Goal: Use online tool/utility: Utilize a website feature to perform a specific function

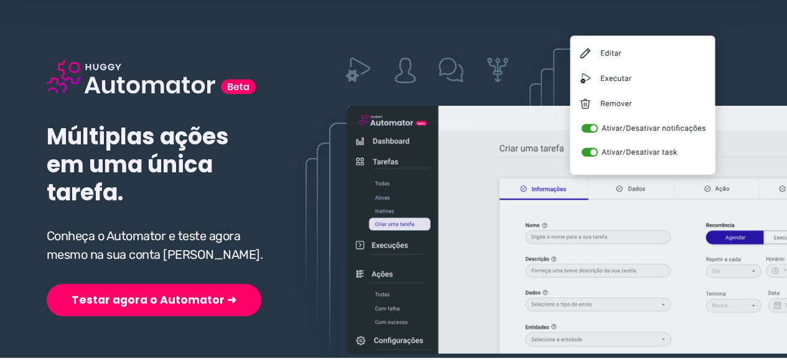
scroll to position [124, 0]
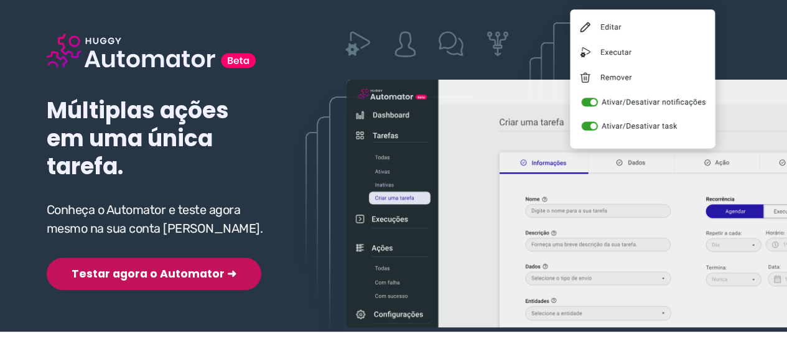
click at [143, 276] on button "Testar agora o Automator ➜" at bounding box center [154, 274] width 215 height 32
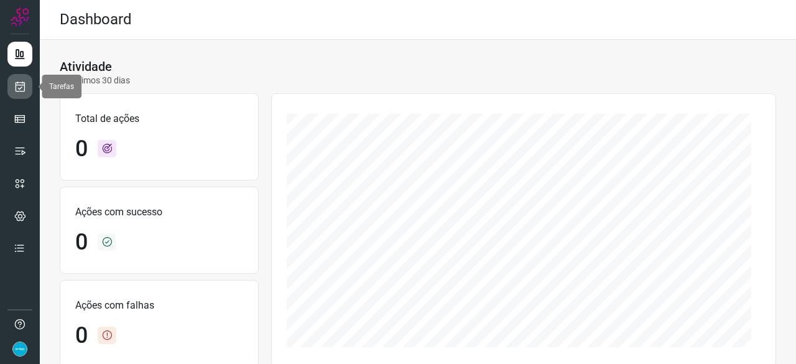
click at [24, 91] on icon at bounding box center [20, 86] width 13 height 12
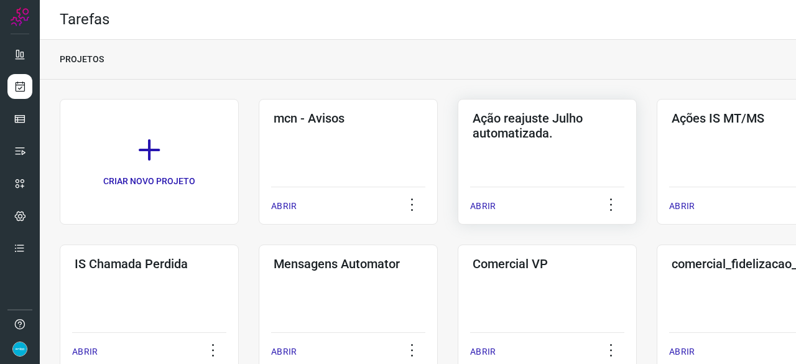
click at [480, 202] on p "ABRIR" at bounding box center [483, 206] width 26 height 13
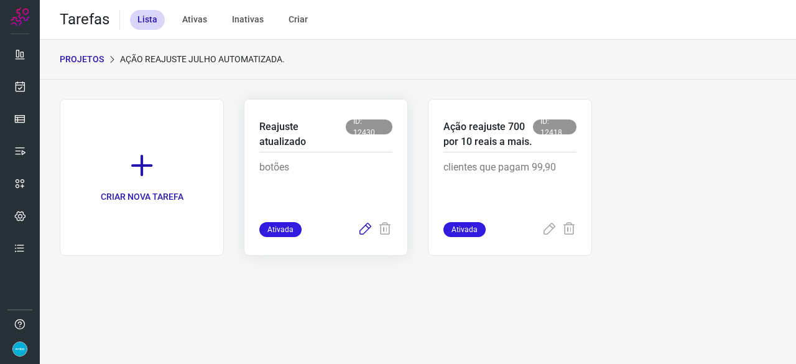
click at [363, 230] on icon at bounding box center [365, 229] width 15 height 15
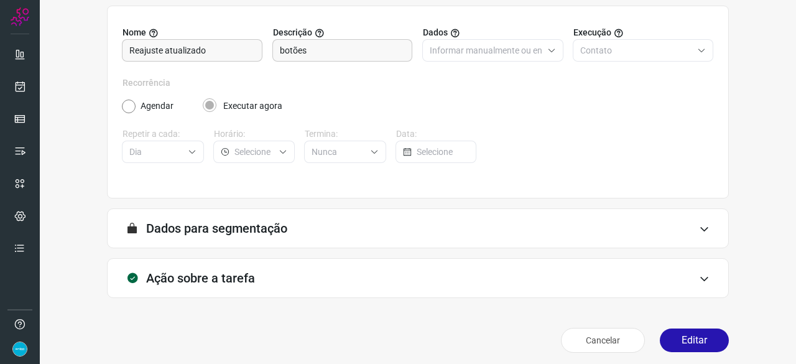
scroll to position [121, 0]
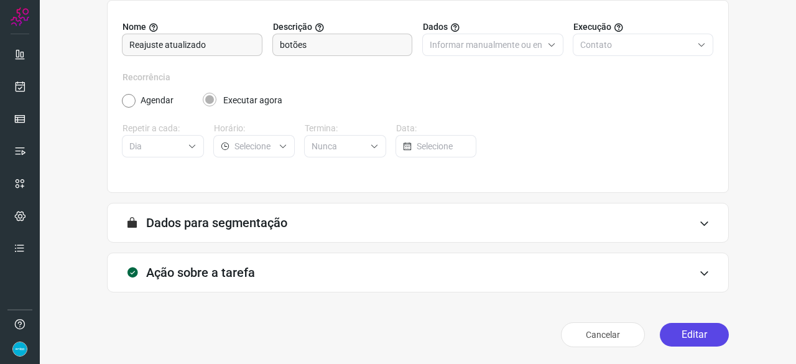
click at [701, 334] on button "Editar" at bounding box center [694, 335] width 69 height 24
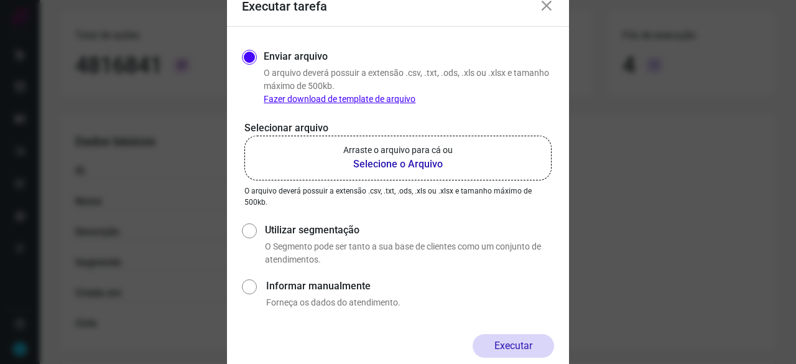
click at [403, 165] on b "Selecione o Arquivo" at bounding box center [397, 164] width 109 height 15
click at [0, 0] on input "Arraste o arquivo para cá ou Selecione o Arquivo" at bounding box center [0, 0] width 0 height 0
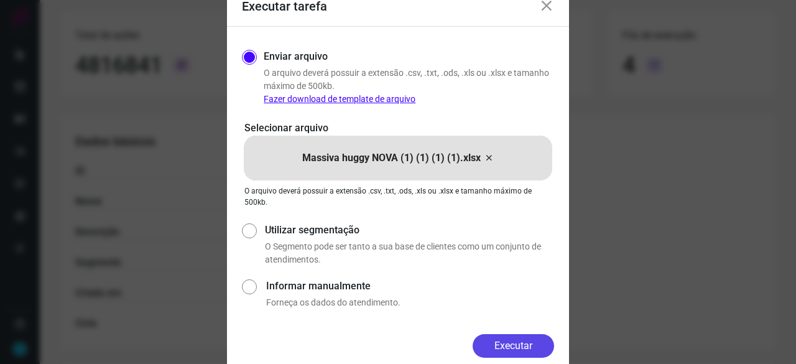
click at [515, 343] on button "Executar" at bounding box center [514, 346] width 82 height 24
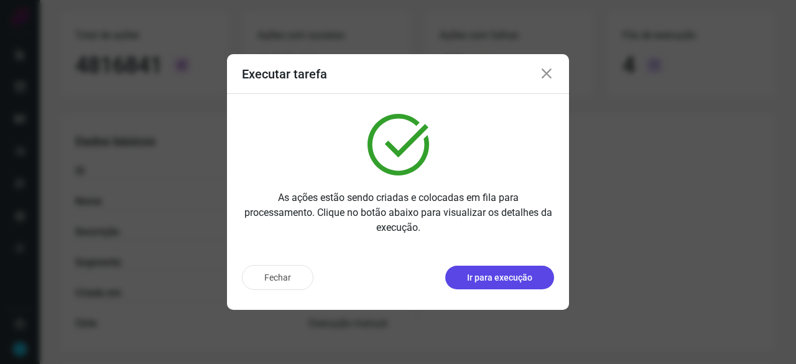
click at [520, 284] on button "Ir para execução" at bounding box center [499, 278] width 109 height 24
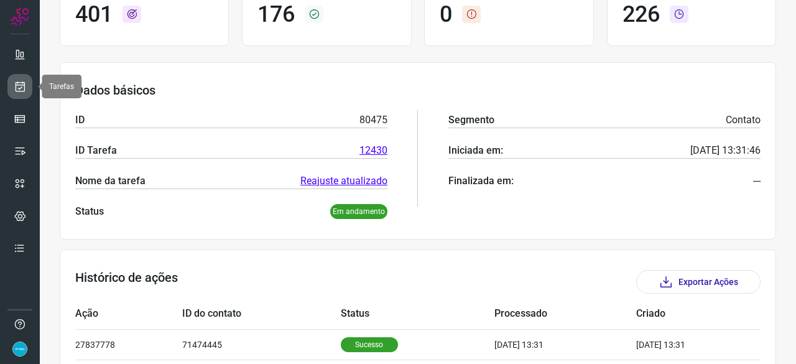
click at [27, 86] on link at bounding box center [19, 86] width 25 height 25
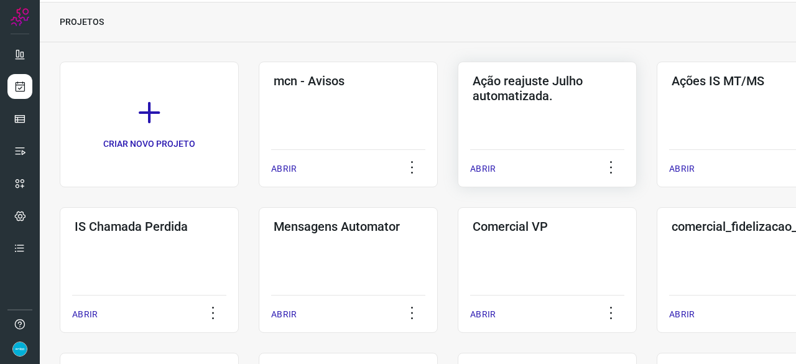
click at [483, 165] on p "ABRIR" at bounding box center [483, 168] width 26 height 13
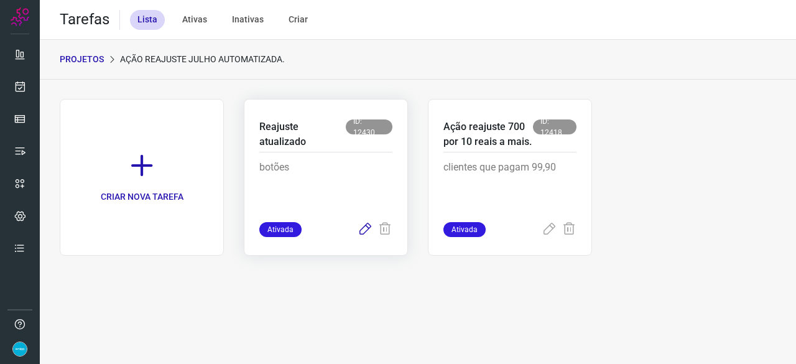
click at [362, 231] on icon at bounding box center [365, 229] width 15 height 15
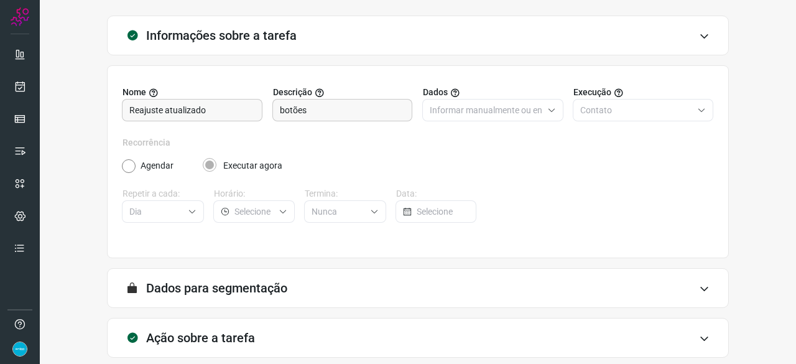
scroll to position [121, 0]
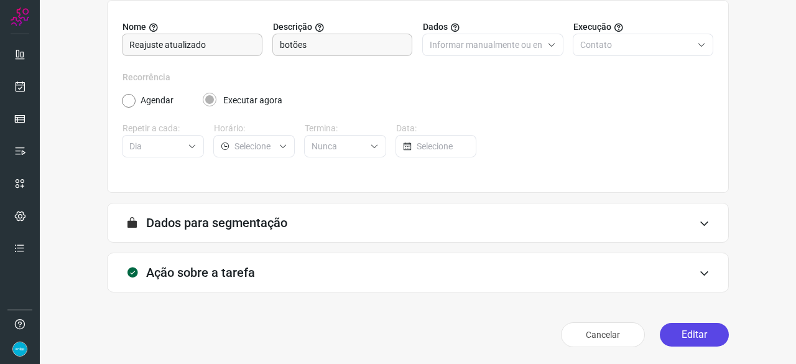
click at [667, 333] on button "Editar" at bounding box center [694, 335] width 69 height 24
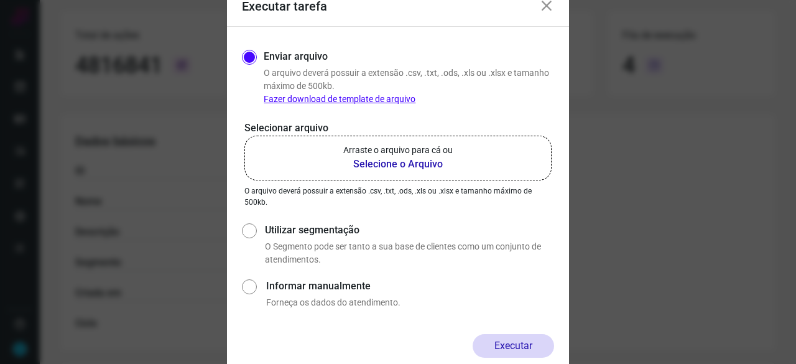
click at [398, 162] on b "Selecione o Arquivo" at bounding box center [397, 164] width 109 height 15
click at [0, 0] on input "Arraste o arquivo para cá ou Selecione o Arquivo" at bounding box center [0, 0] width 0 height 0
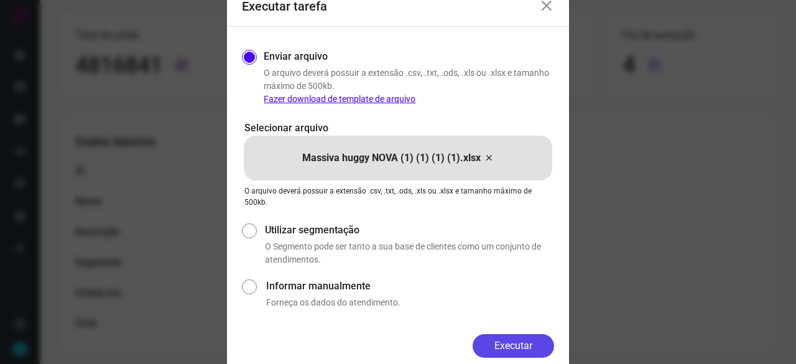
click at [526, 346] on button "Executar" at bounding box center [514, 346] width 82 height 24
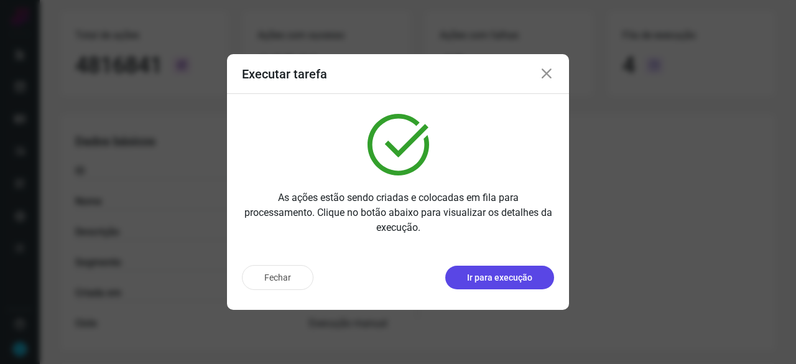
click at [498, 284] on p "Ir para execução" at bounding box center [499, 277] width 65 height 13
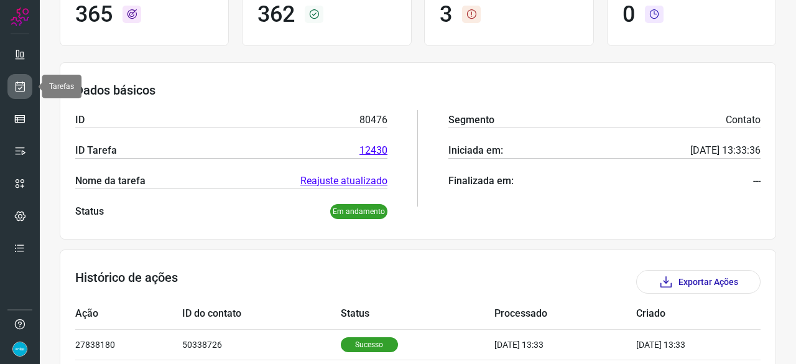
click at [17, 82] on icon at bounding box center [20, 86] width 13 height 12
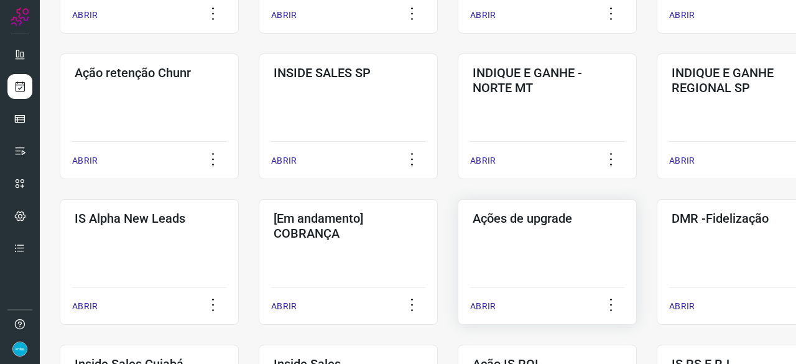
scroll to position [411, 0]
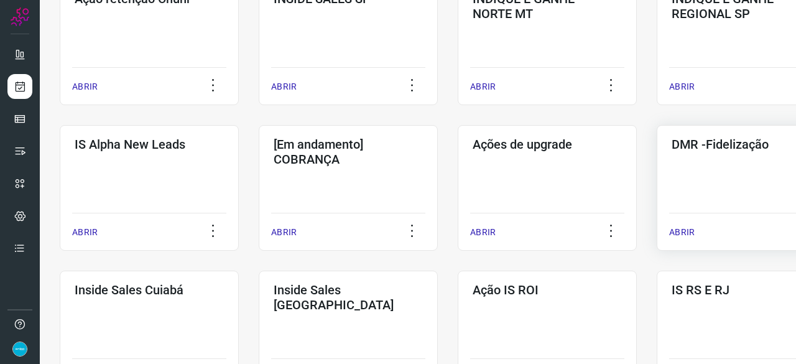
click at [686, 229] on p "ABRIR" at bounding box center [682, 232] width 26 height 13
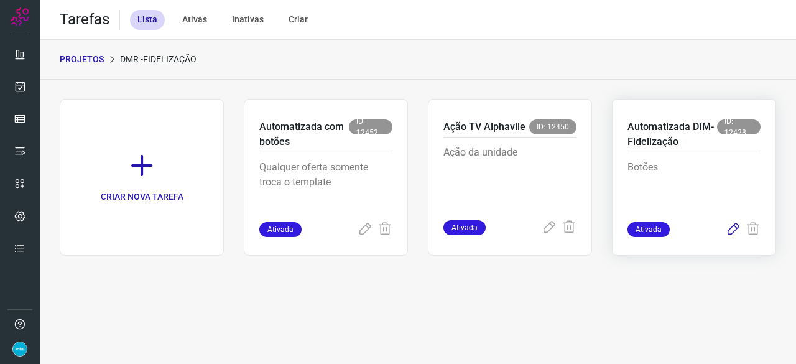
click at [732, 227] on icon at bounding box center [733, 229] width 15 height 15
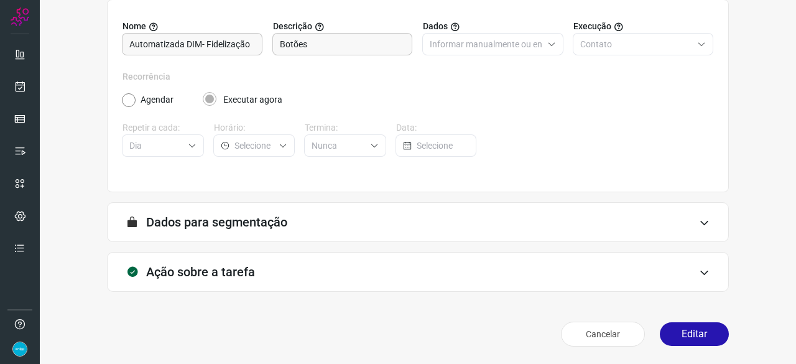
scroll to position [121, 0]
click at [696, 337] on button "Editar" at bounding box center [694, 335] width 69 height 24
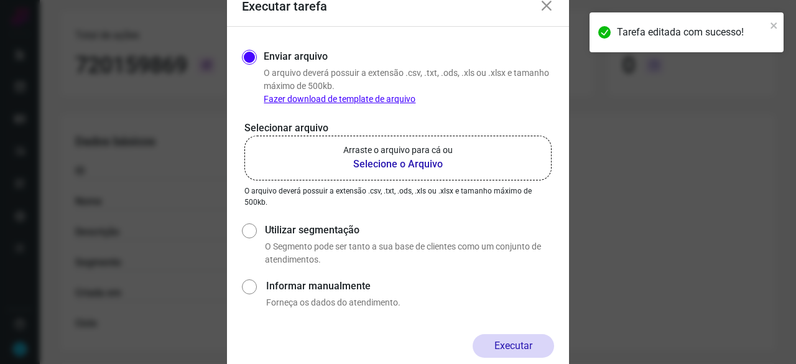
click at [401, 167] on b "Selecione o Arquivo" at bounding box center [397, 164] width 109 height 15
click at [0, 0] on input "Arraste o arquivo para cá ou Selecione o Arquivo" at bounding box center [0, 0] width 0 height 0
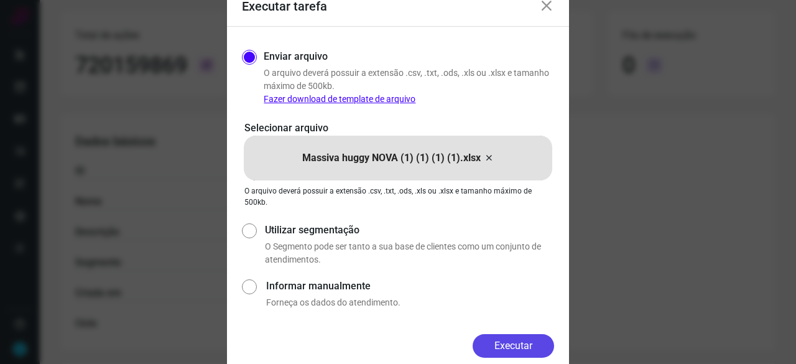
click at [503, 348] on button "Executar" at bounding box center [514, 346] width 82 height 24
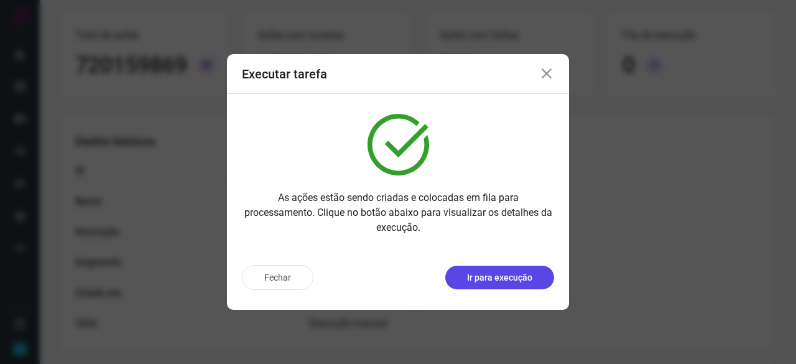
click at [497, 280] on p "Ir para execução" at bounding box center [499, 277] width 65 height 13
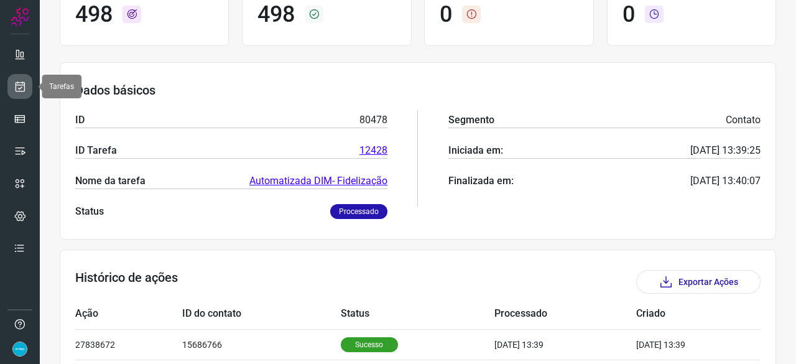
click at [17, 86] on icon at bounding box center [20, 86] width 13 height 12
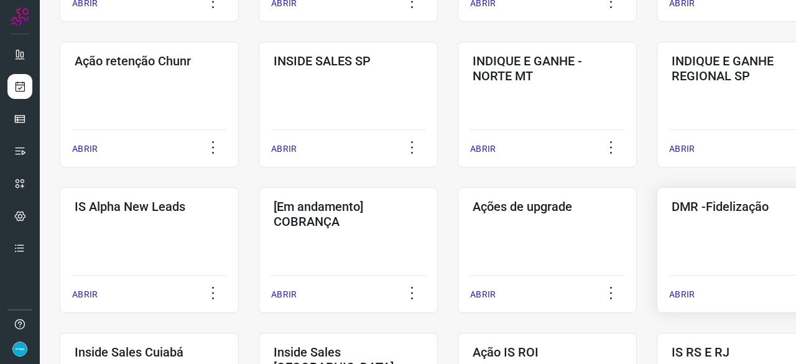
click at [676, 294] on p "ABRIR" at bounding box center [682, 294] width 26 height 13
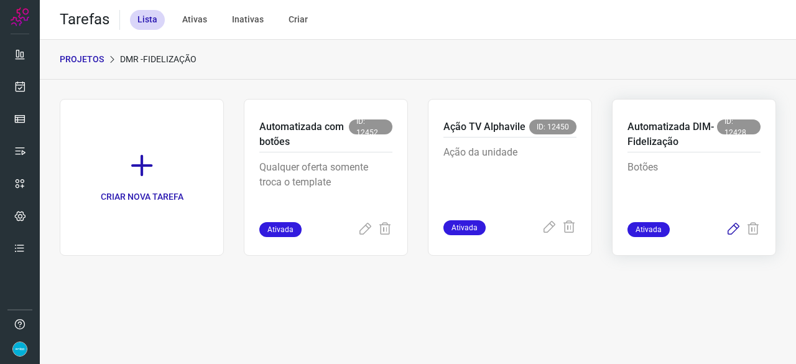
click at [733, 228] on icon at bounding box center [733, 229] width 15 height 15
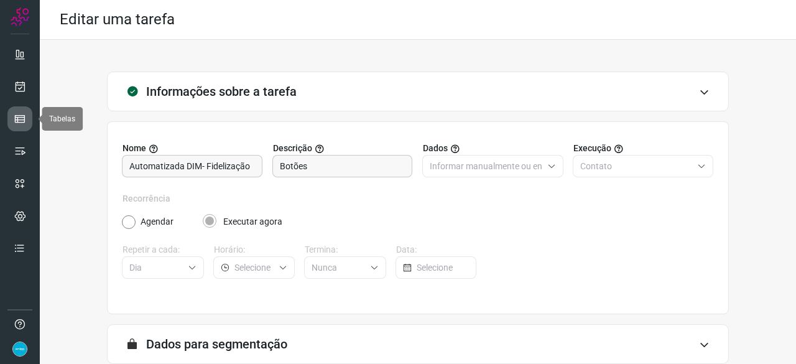
click at [26, 115] on link at bounding box center [19, 118] width 25 height 25
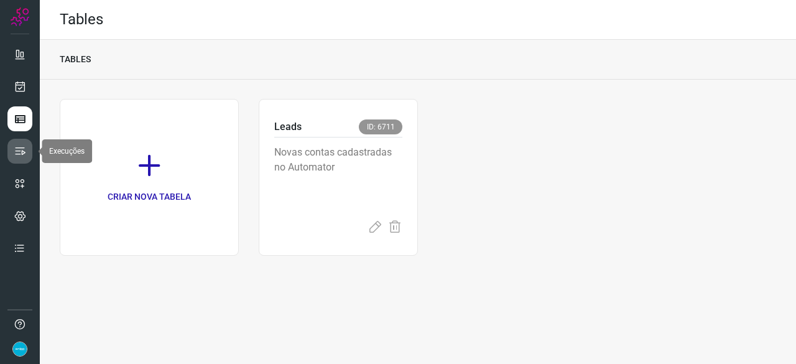
click at [26, 152] on link at bounding box center [19, 151] width 25 height 25
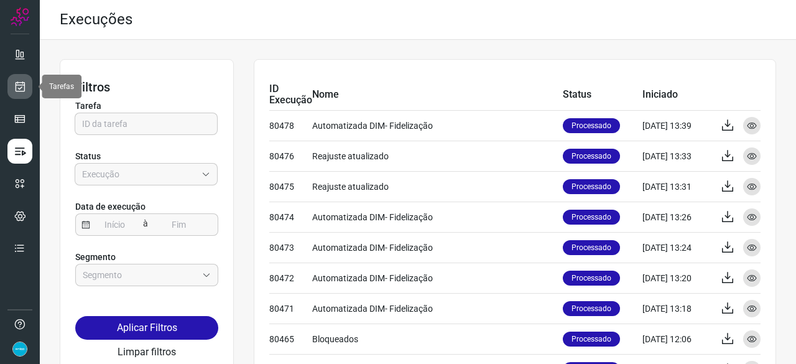
click at [24, 80] on icon at bounding box center [20, 86] width 13 height 12
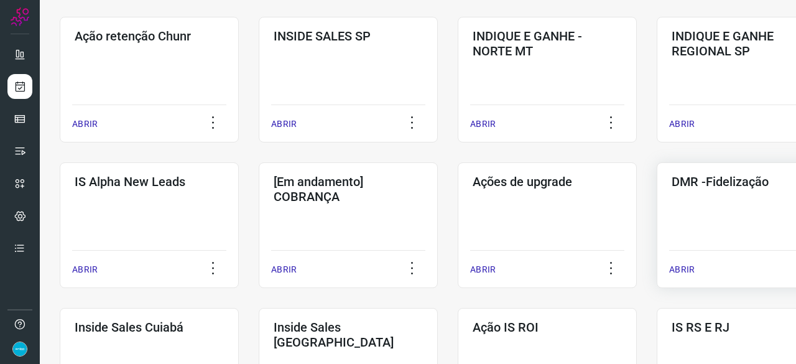
click at [683, 267] on p "ABRIR" at bounding box center [682, 269] width 26 height 13
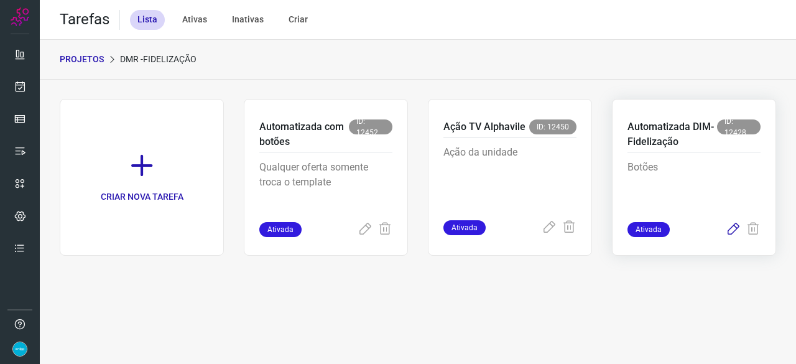
click at [731, 226] on icon at bounding box center [733, 229] width 15 height 15
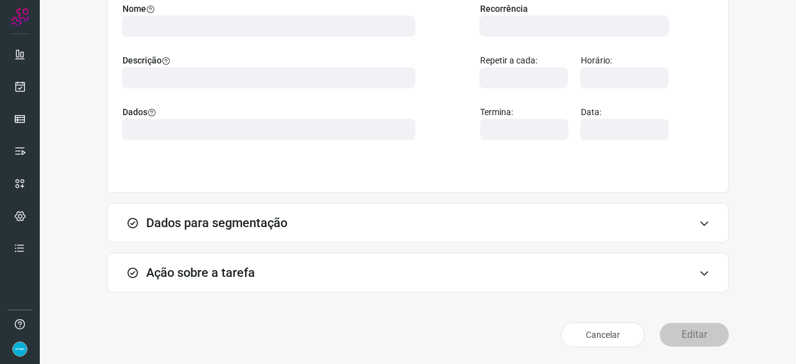
scroll to position [121, 0]
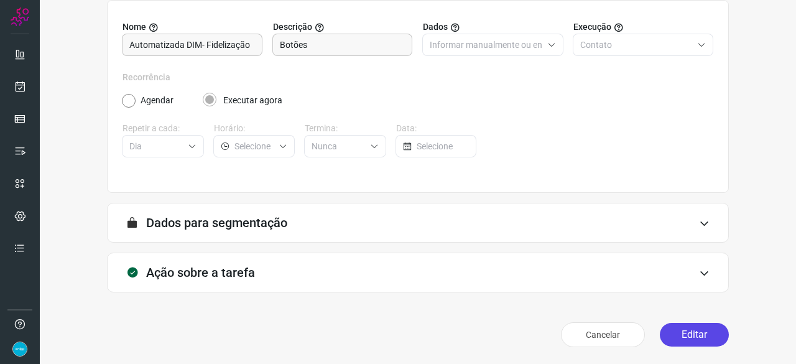
click at [685, 337] on button "Editar" at bounding box center [694, 335] width 69 height 24
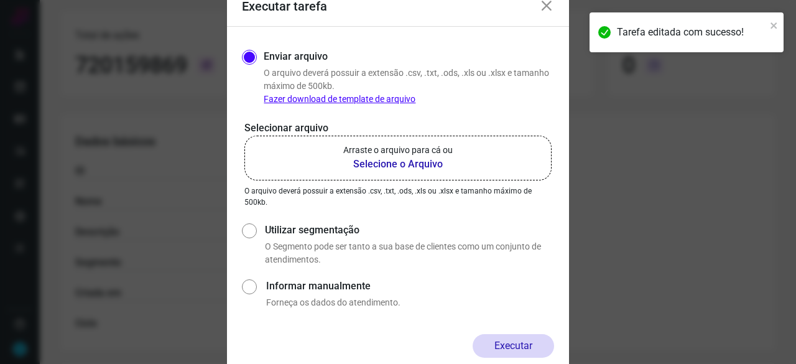
click at [410, 165] on b "Selecione o Arquivo" at bounding box center [397, 164] width 109 height 15
click at [0, 0] on input "Arraste o arquivo para cá ou Selecione o Arquivo" at bounding box center [0, 0] width 0 height 0
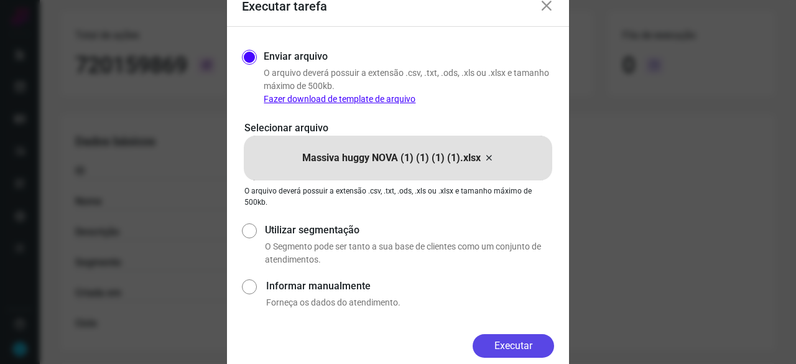
click at [510, 339] on button "Executar" at bounding box center [514, 346] width 82 height 24
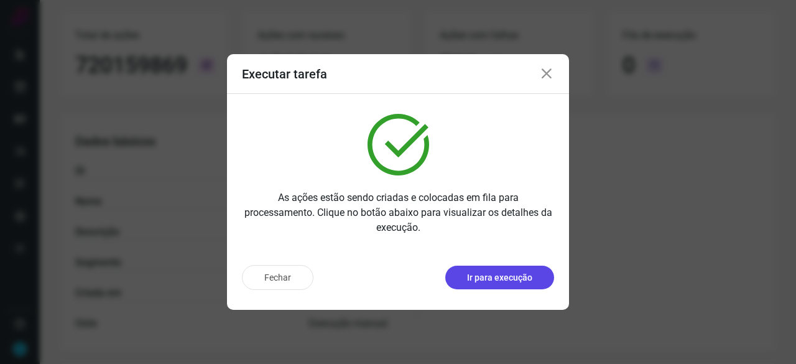
click at [505, 271] on p "Ir para execução" at bounding box center [499, 277] width 65 height 13
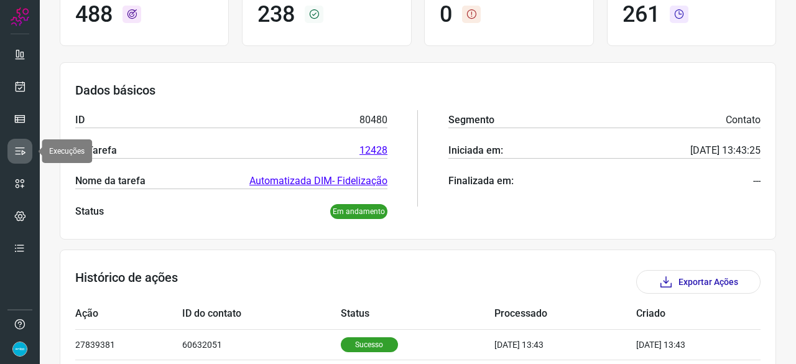
click at [19, 152] on icon at bounding box center [20, 151] width 12 height 12
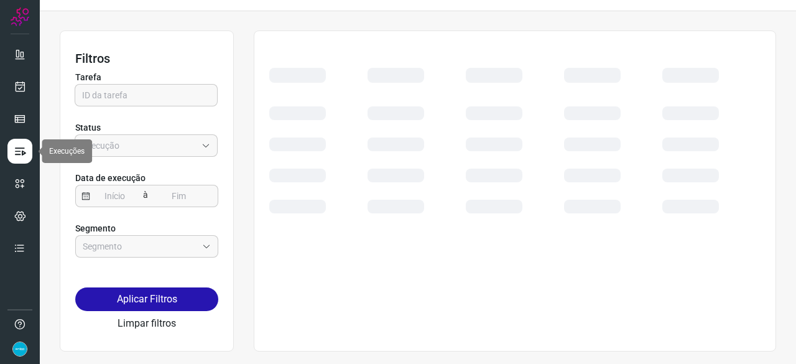
scroll to position [28, 0]
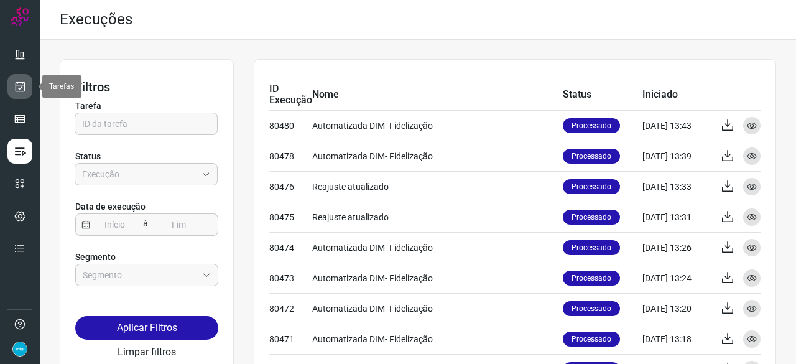
click at [20, 83] on icon at bounding box center [20, 86] width 13 height 12
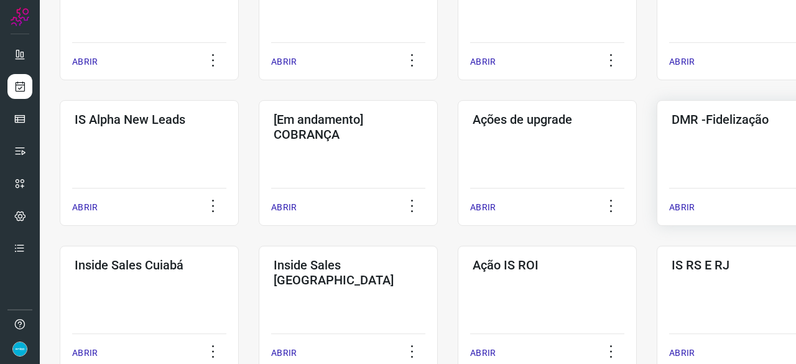
click at [687, 206] on p "ABRIR" at bounding box center [682, 207] width 26 height 13
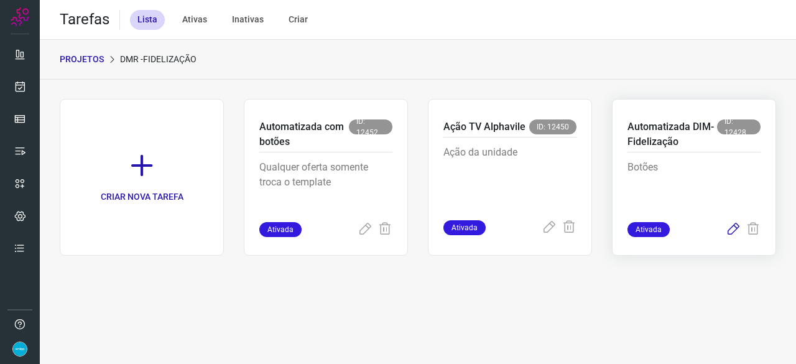
click at [734, 227] on icon at bounding box center [733, 229] width 15 height 15
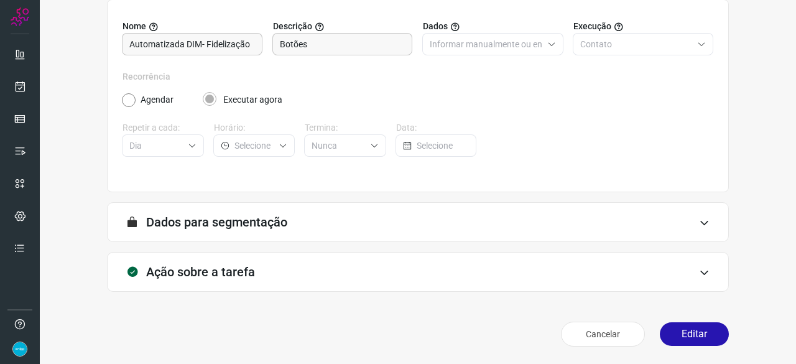
scroll to position [121, 0]
click at [679, 333] on button "Editar" at bounding box center [694, 335] width 69 height 24
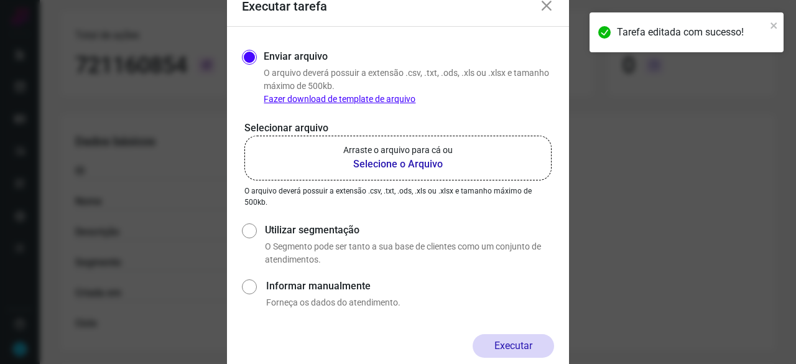
click at [373, 162] on b "Selecione o Arquivo" at bounding box center [397, 164] width 109 height 15
click at [0, 0] on input "Arraste o arquivo para cá ou Selecione o Arquivo" at bounding box center [0, 0] width 0 height 0
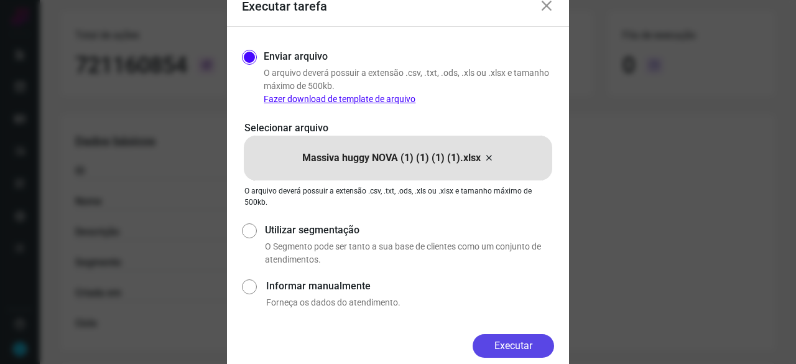
click at [508, 343] on button "Executar" at bounding box center [514, 346] width 82 height 24
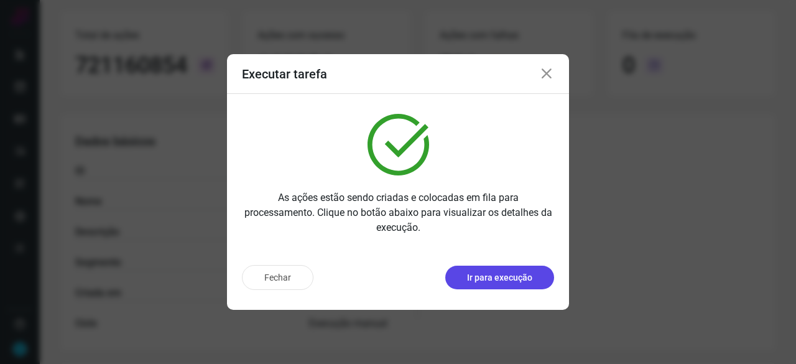
click at [505, 274] on p "Ir para execução" at bounding box center [499, 277] width 65 height 13
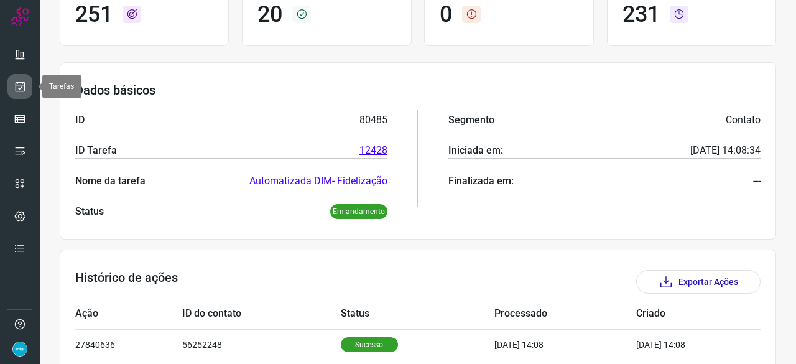
click at [17, 75] on link at bounding box center [19, 86] width 25 height 25
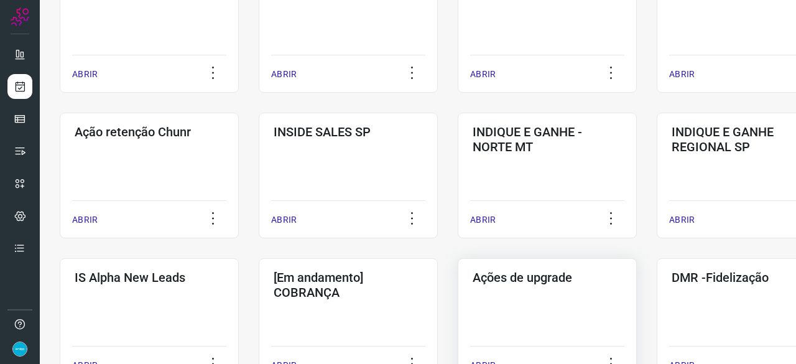
scroll to position [411, 0]
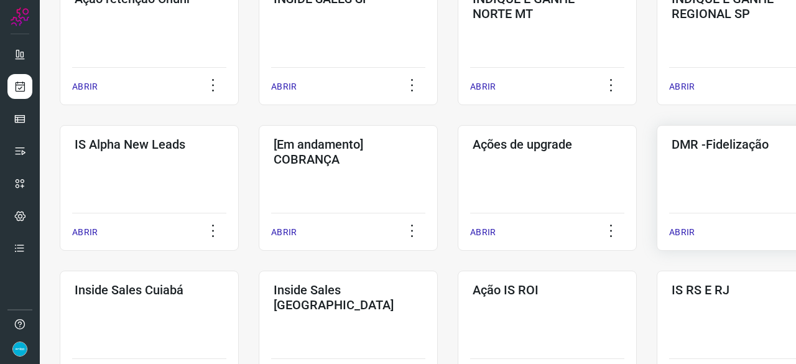
click at [684, 227] on p "ABRIR" at bounding box center [682, 232] width 26 height 13
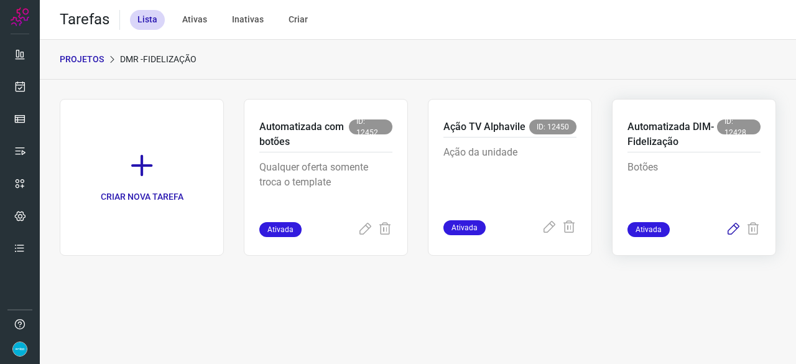
click at [733, 228] on icon at bounding box center [733, 229] width 15 height 15
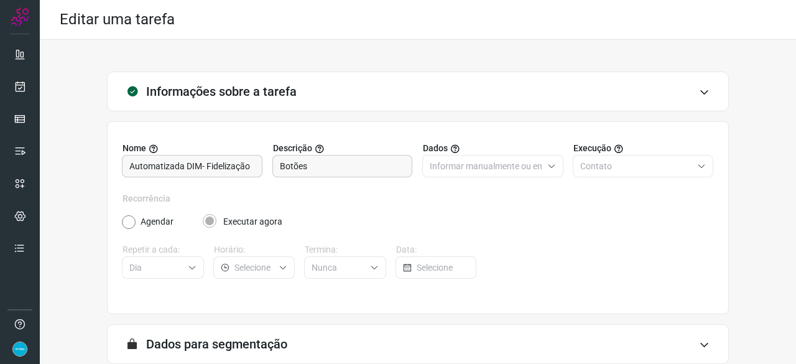
scroll to position [121, 0]
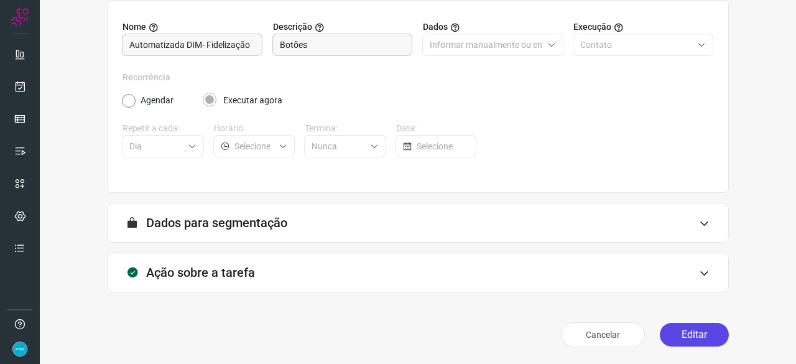
click at [688, 328] on button "Editar" at bounding box center [694, 335] width 69 height 24
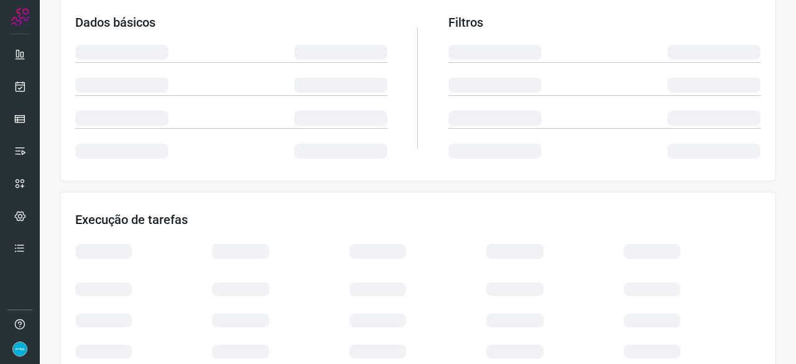
scroll to position [297, 0]
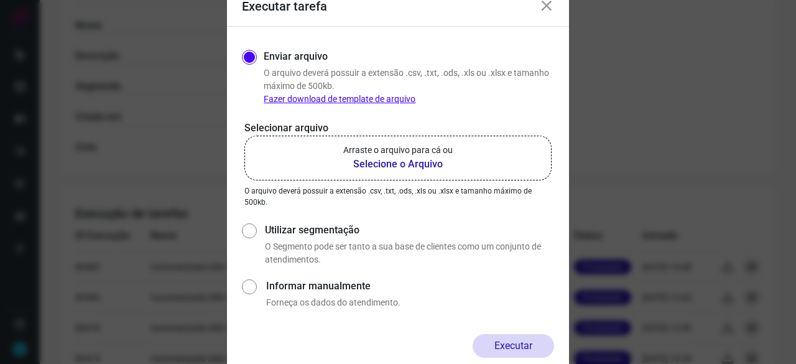
click at [380, 161] on b "Selecione o Arquivo" at bounding box center [397, 164] width 109 height 15
click at [0, 0] on input "Arraste o arquivo para cá ou Selecione o Arquivo" at bounding box center [0, 0] width 0 height 0
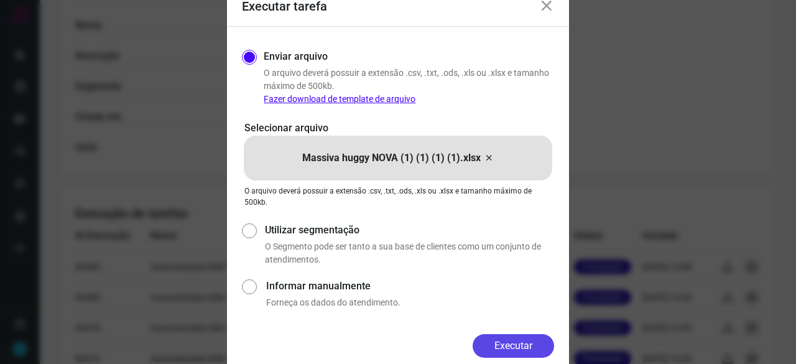
click at [511, 347] on button "Executar" at bounding box center [514, 346] width 82 height 24
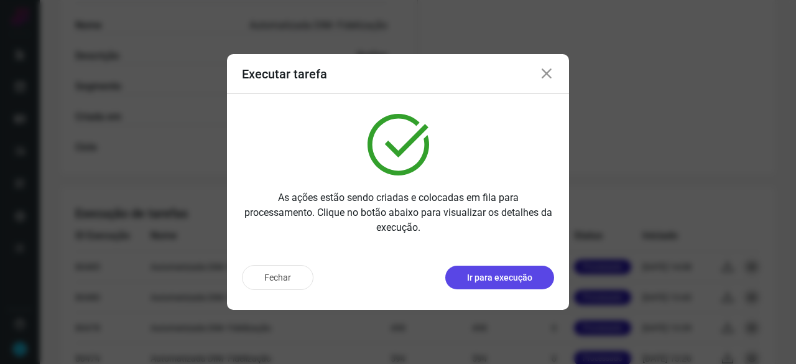
click at [488, 284] on button "Ir para execução" at bounding box center [499, 278] width 109 height 24
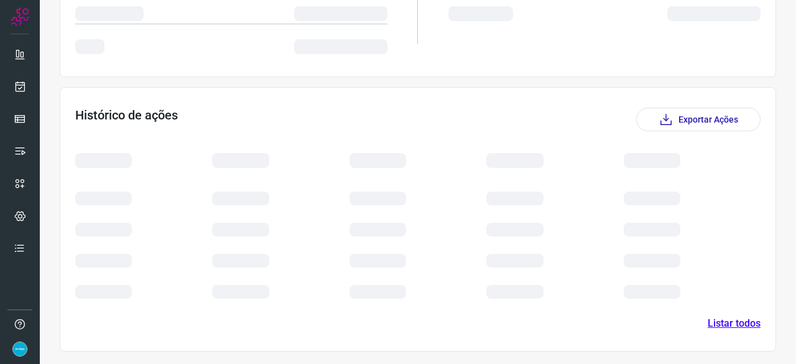
scroll to position [290, 0]
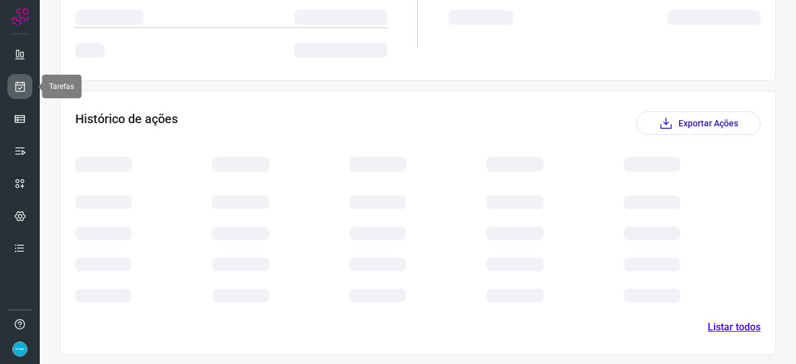
click at [23, 85] on icon at bounding box center [20, 86] width 13 height 12
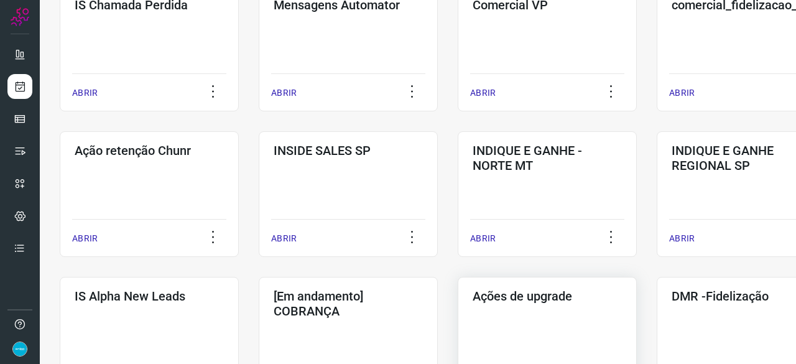
scroll to position [286, 0]
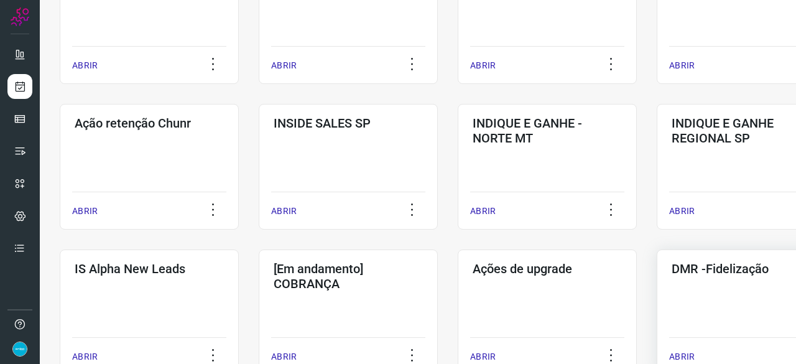
click at [686, 352] on p "ABRIR" at bounding box center [682, 356] width 26 height 13
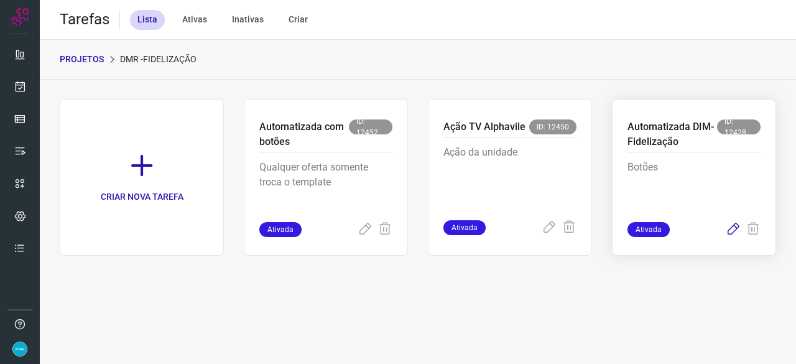
click at [729, 228] on icon at bounding box center [733, 229] width 15 height 15
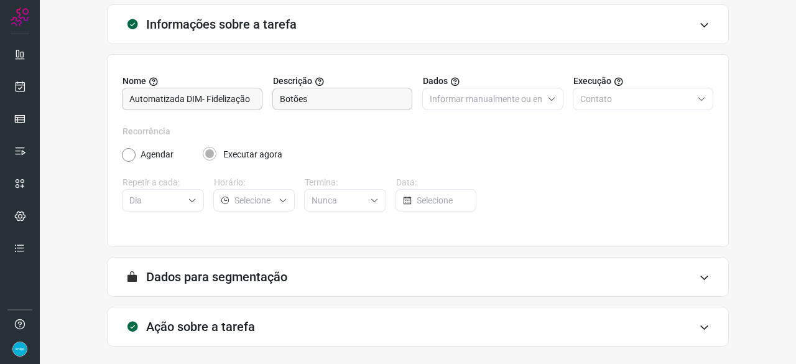
scroll to position [121, 0]
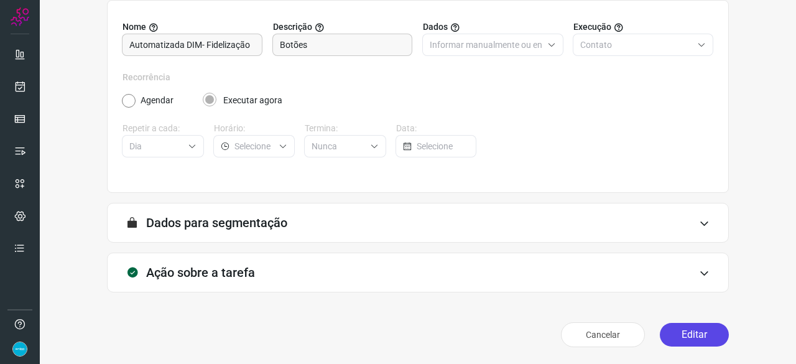
click at [689, 337] on button "Editar" at bounding box center [694, 335] width 69 height 24
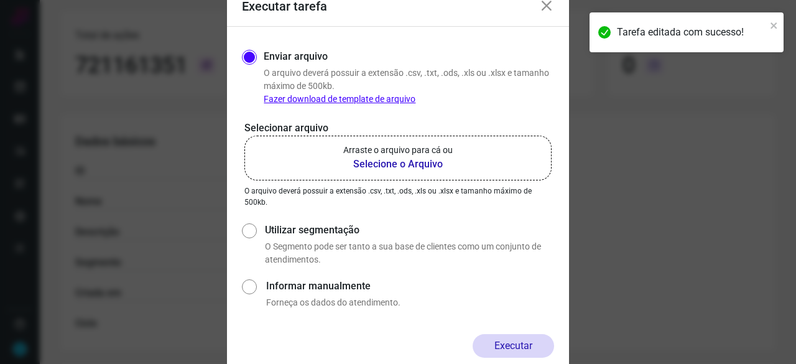
click at [367, 161] on b "Selecione o Arquivo" at bounding box center [397, 164] width 109 height 15
click at [0, 0] on input "Arraste o arquivo para cá ou Selecione o Arquivo" at bounding box center [0, 0] width 0 height 0
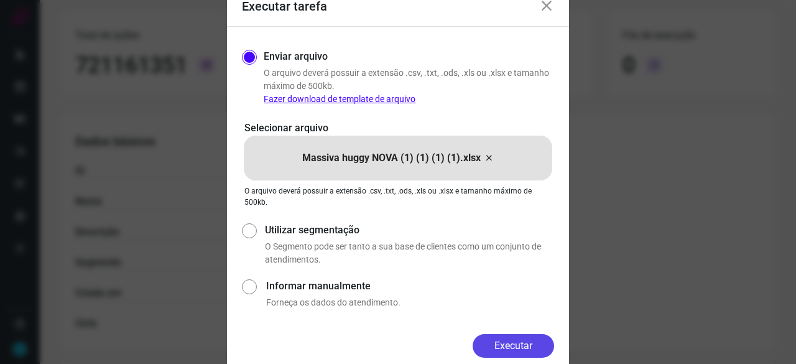
click at [518, 338] on button "Executar" at bounding box center [514, 346] width 82 height 24
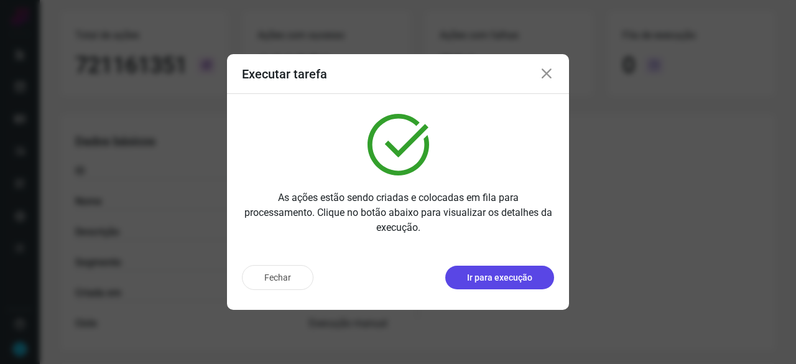
click at [501, 279] on p "Ir para execução" at bounding box center [499, 277] width 65 height 13
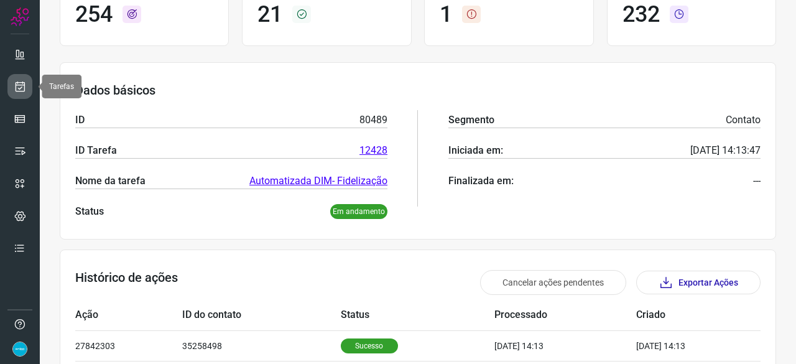
click at [23, 82] on icon at bounding box center [20, 86] width 13 height 12
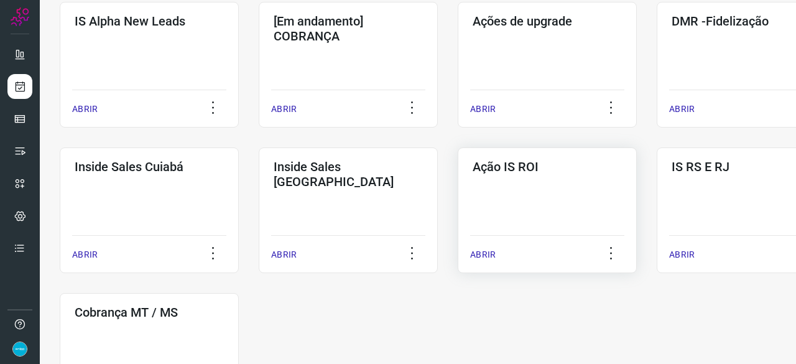
scroll to position [535, 0]
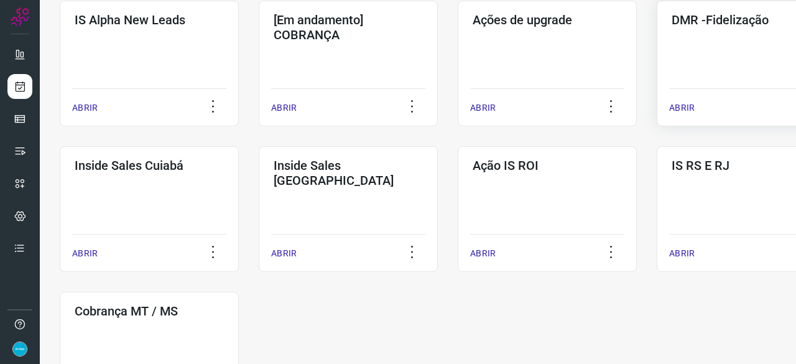
click at [682, 103] on p "ABRIR" at bounding box center [682, 107] width 26 height 13
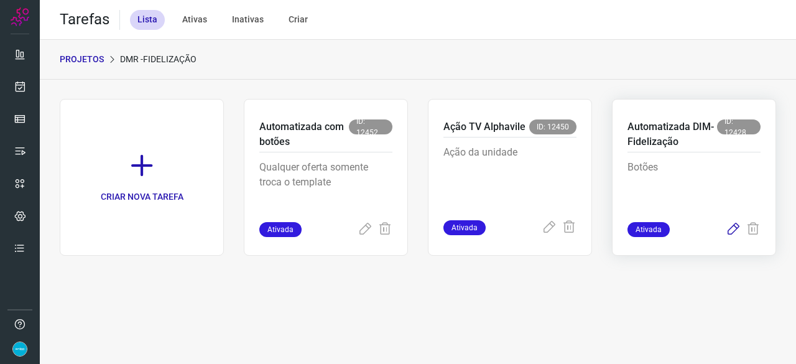
click at [733, 228] on icon at bounding box center [733, 229] width 15 height 15
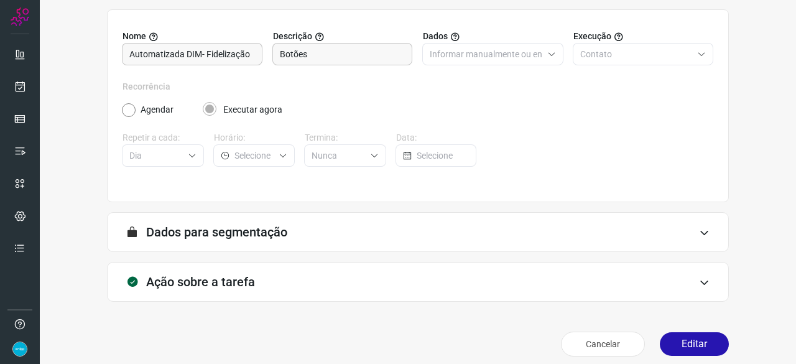
scroll to position [121, 0]
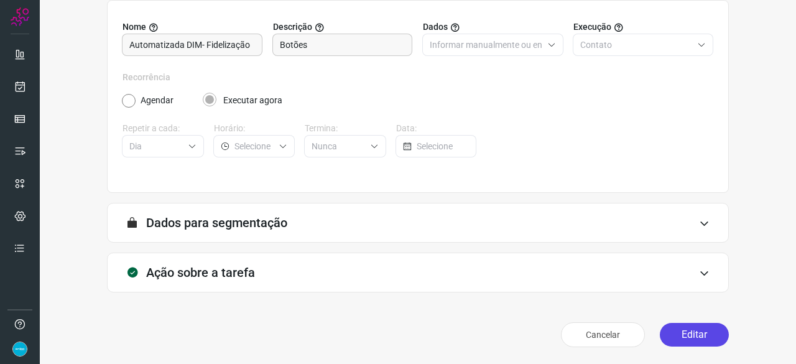
click at [708, 332] on button "Editar" at bounding box center [694, 335] width 69 height 24
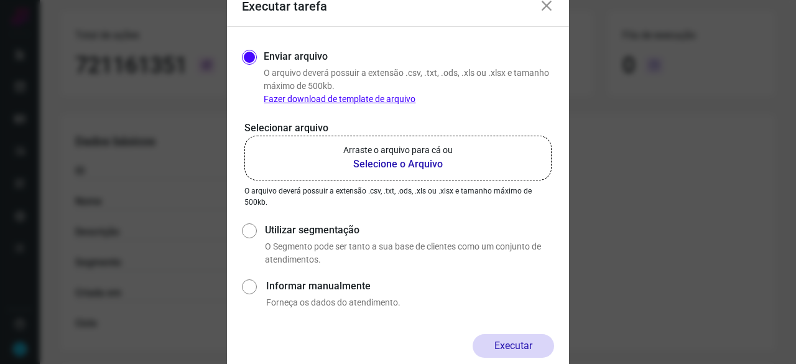
click at [415, 167] on b "Selecione o Arquivo" at bounding box center [397, 164] width 109 height 15
click at [0, 0] on input "Arraste o arquivo para cá ou Selecione o Arquivo" at bounding box center [0, 0] width 0 height 0
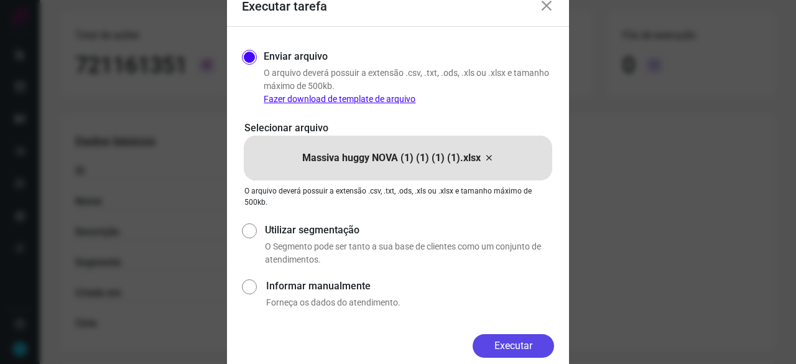
click at [526, 348] on button "Executar" at bounding box center [514, 346] width 82 height 24
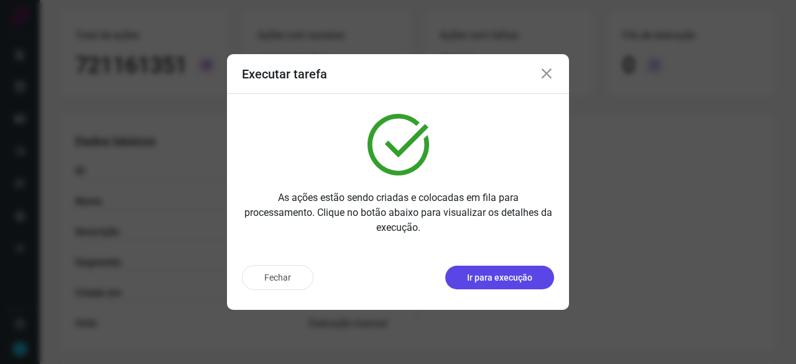
click at [532, 272] on p "Ir para execução" at bounding box center [499, 277] width 65 height 13
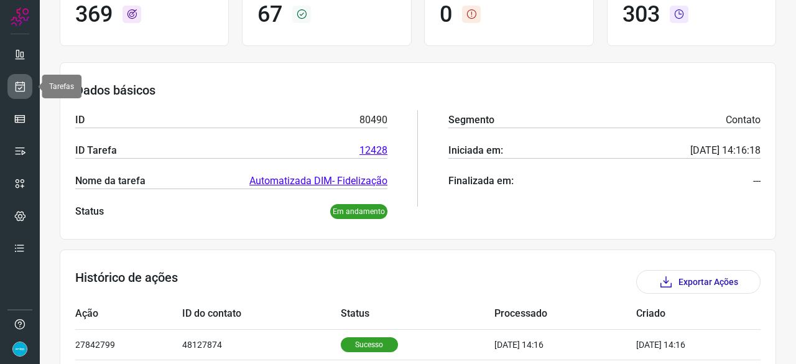
click at [19, 84] on icon at bounding box center [20, 86] width 13 height 12
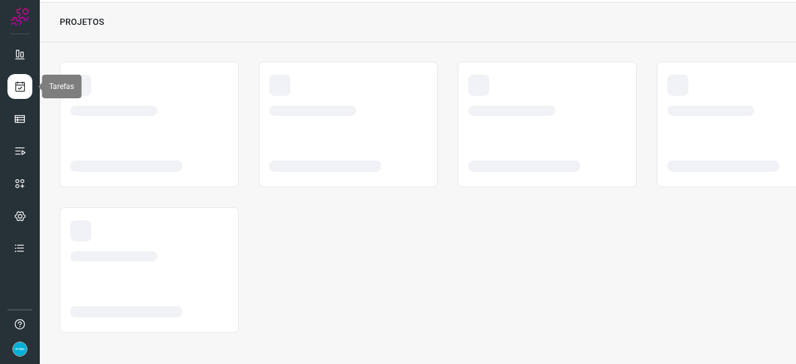
scroll to position [37, 0]
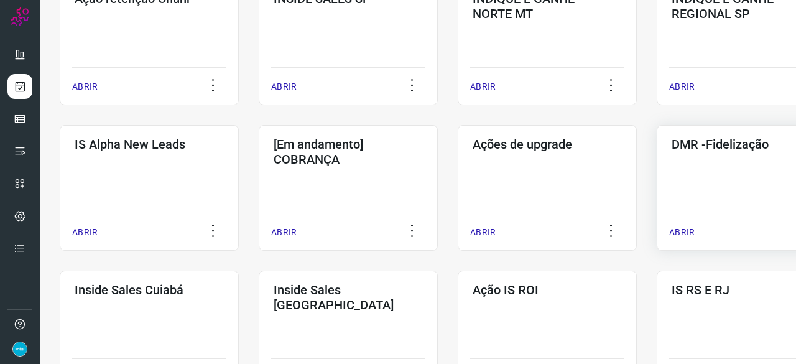
click at [677, 232] on p "ABRIR" at bounding box center [682, 232] width 26 height 13
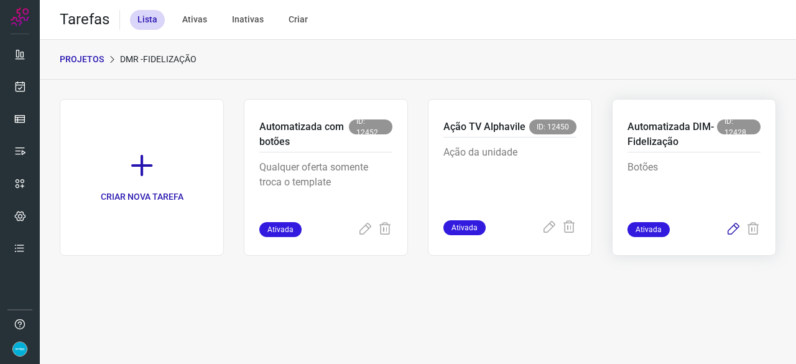
click at [735, 228] on icon at bounding box center [733, 229] width 15 height 15
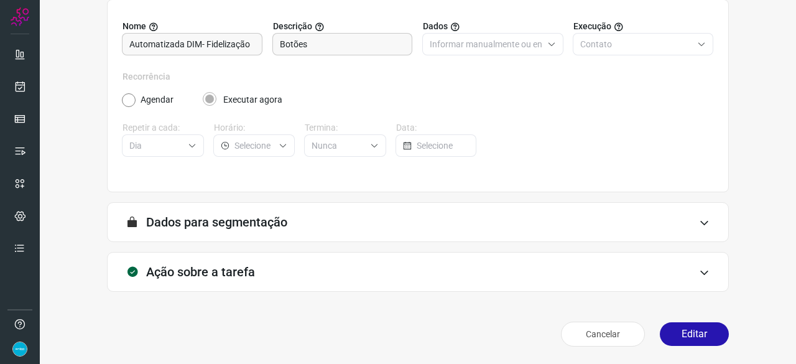
scroll to position [121, 0]
click at [705, 333] on button "Editar" at bounding box center [694, 335] width 69 height 24
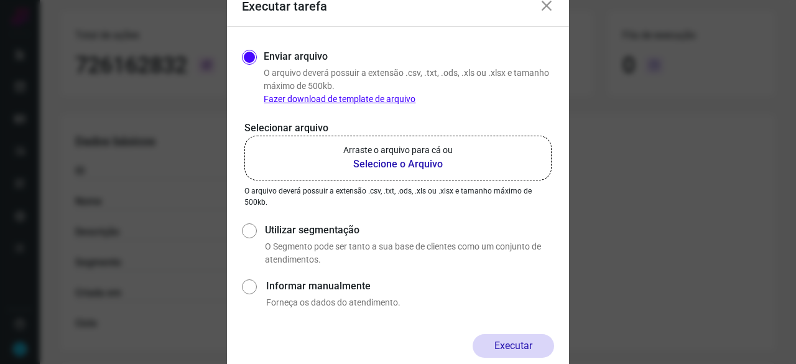
click at [376, 164] on b "Selecione o Arquivo" at bounding box center [397, 164] width 109 height 15
click at [0, 0] on input "Arraste o arquivo para cá ou Selecione o Arquivo" at bounding box center [0, 0] width 0 height 0
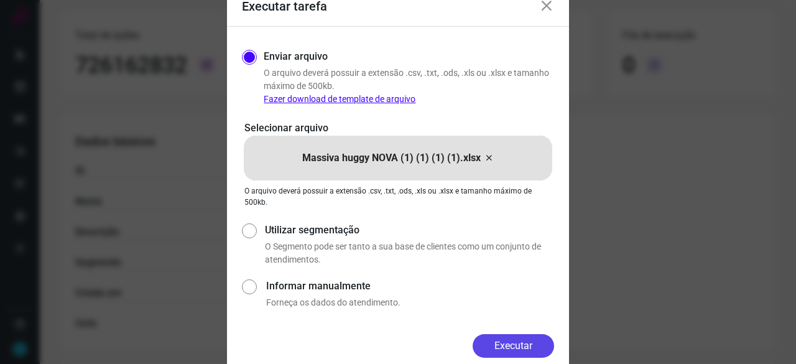
click at [508, 344] on button "Executar" at bounding box center [514, 346] width 82 height 24
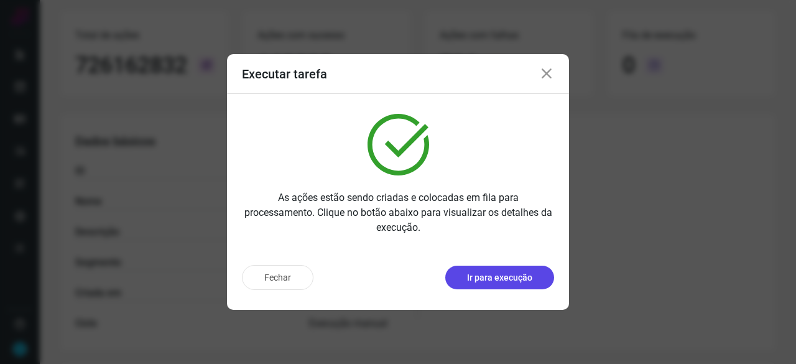
click at [521, 276] on p "Ir para execução" at bounding box center [499, 277] width 65 height 13
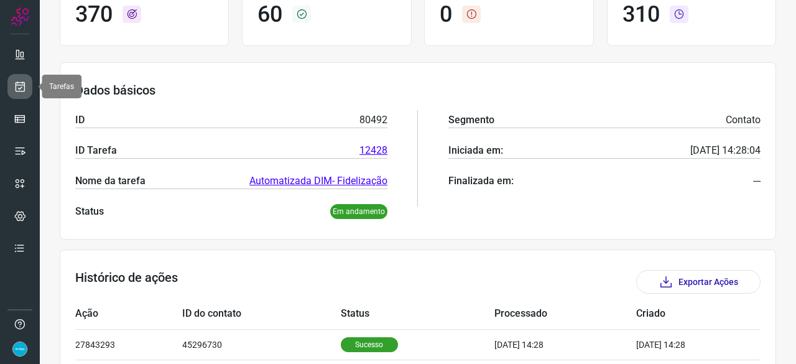
click at [24, 84] on icon at bounding box center [20, 86] width 13 height 12
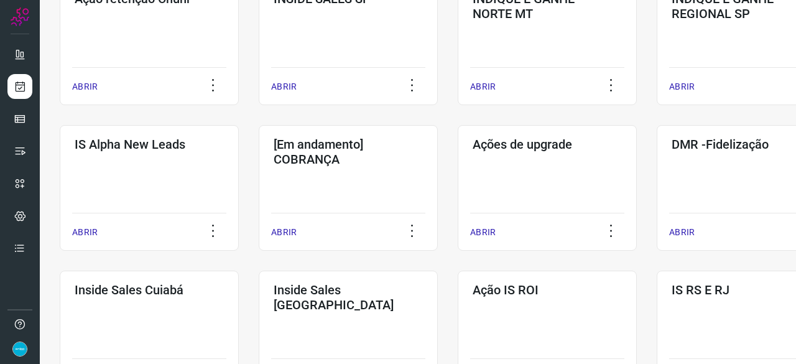
scroll to position [473, 0]
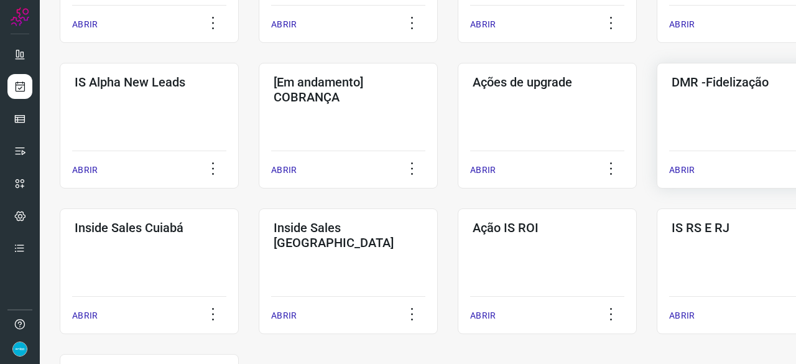
click at [690, 174] on p "ABRIR" at bounding box center [682, 170] width 26 height 13
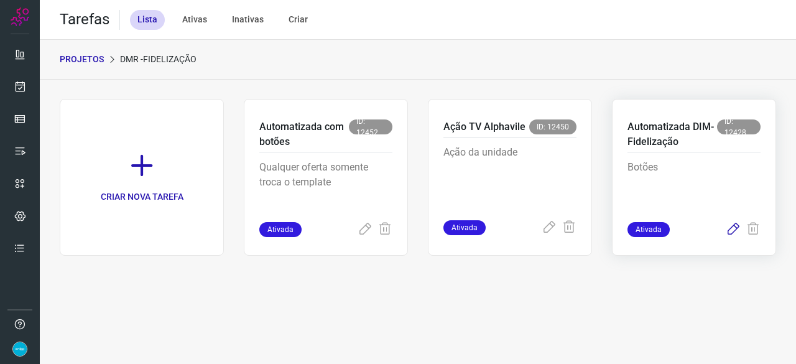
click at [736, 226] on icon at bounding box center [733, 229] width 15 height 15
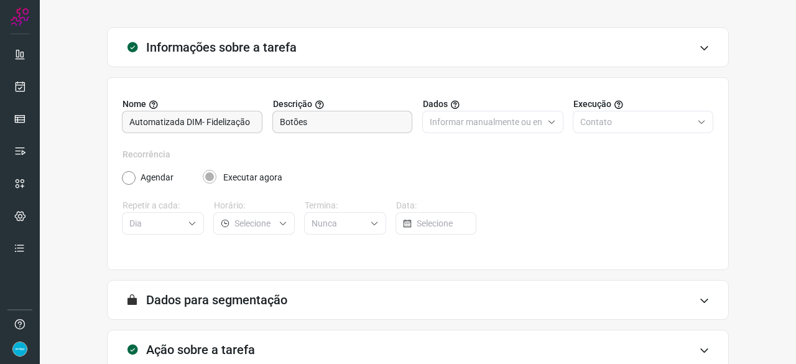
scroll to position [121, 0]
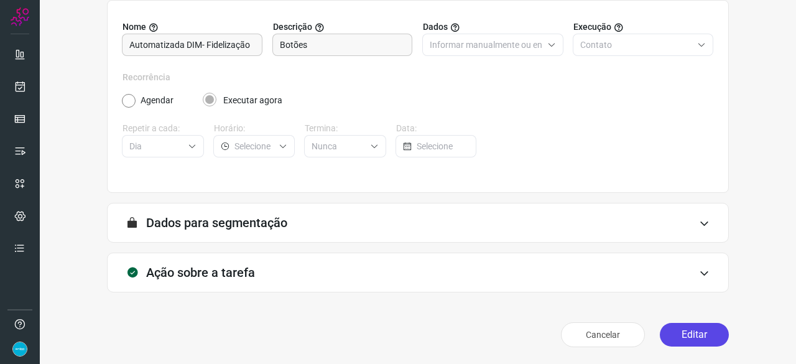
click at [674, 334] on button "Editar" at bounding box center [694, 335] width 69 height 24
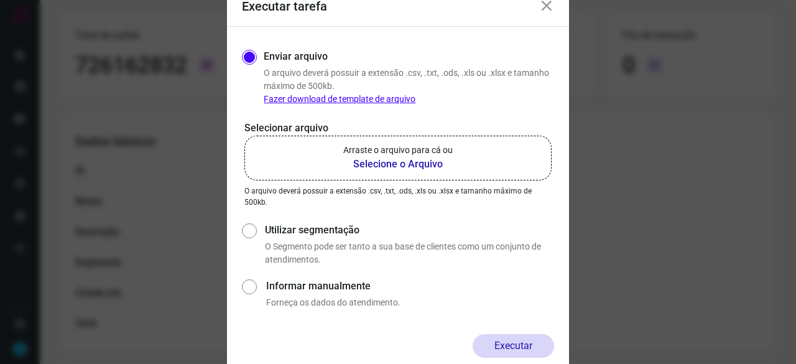
click at [375, 166] on b "Selecione o Arquivo" at bounding box center [397, 164] width 109 height 15
click at [0, 0] on input "Arraste o arquivo para cá ou Selecione o Arquivo" at bounding box center [0, 0] width 0 height 0
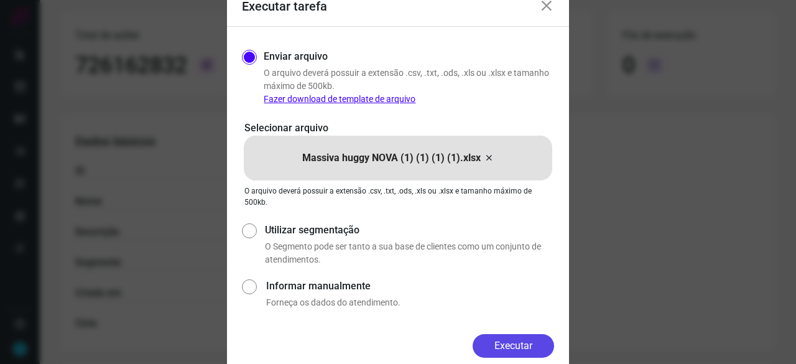
click at [533, 337] on button "Executar" at bounding box center [514, 346] width 82 height 24
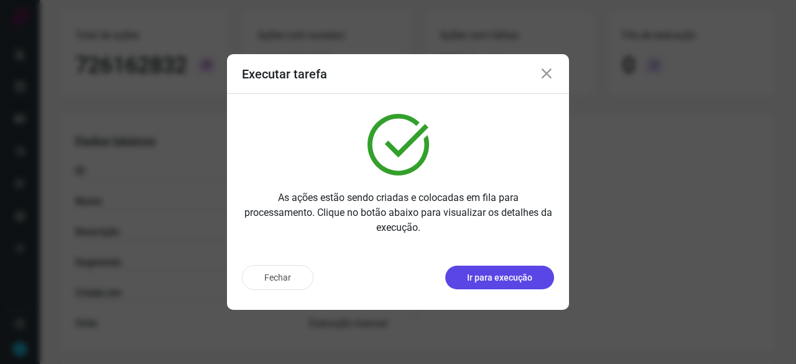
click at [501, 277] on p "Ir para execução" at bounding box center [499, 277] width 65 height 13
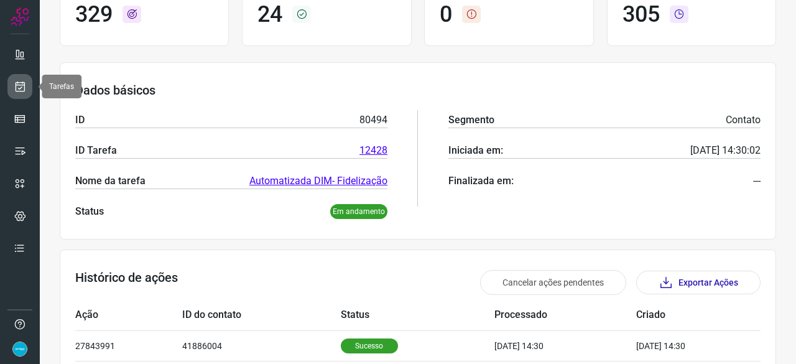
click at [26, 83] on icon at bounding box center [20, 86] width 13 height 12
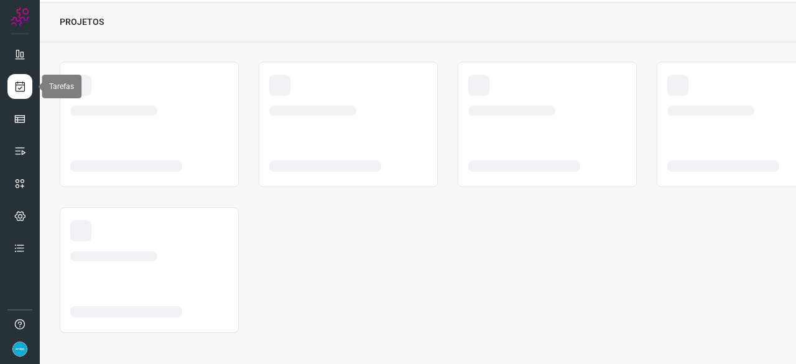
scroll to position [37, 0]
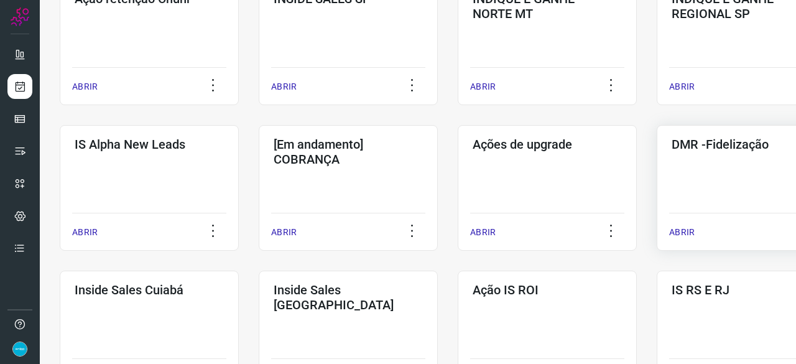
click at [686, 235] on p "ABRIR" at bounding box center [682, 232] width 26 height 13
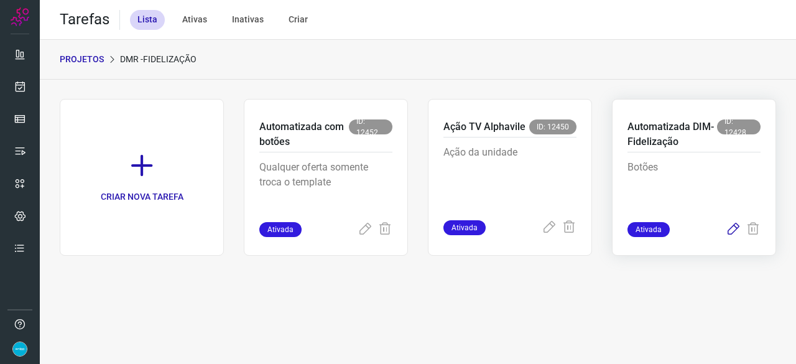
click at [733, 228] on icon at bounding box center [733, 229] width 15 height 15
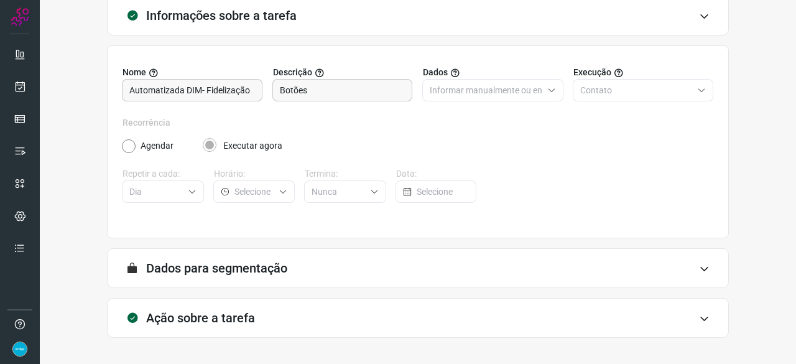
scroll to position [121, 0]
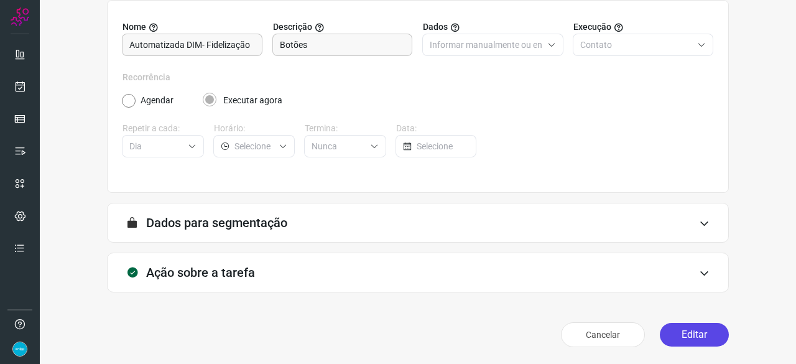
click at [689, 339] on button "Editar" at bounding box center [694, 335] width 69 height 24
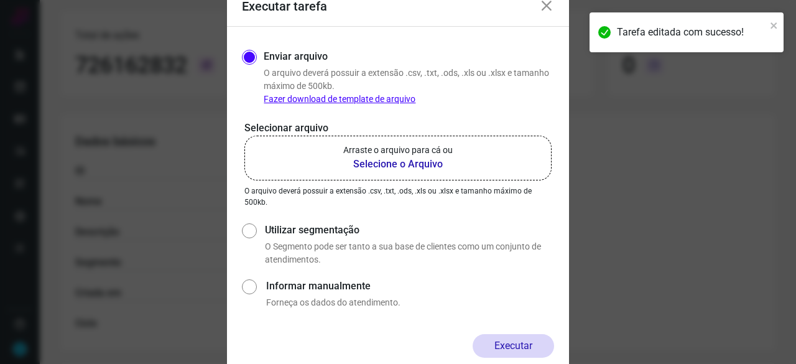
click at [392, 169] on b "Selecione o Arquivo" at bounding box center [397, 164] width 109 height 15
click at [0, 0] on input "Arraste o arquivo para cá ou Selecione o Arquivo" at bounding box center [0, 0] width 0 height 0
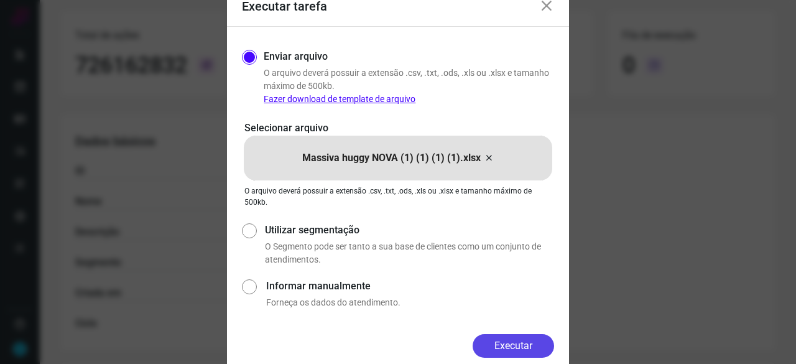
click at [540, 344] on button "Executar" at bounding box center [514, 346] width 82 height 24
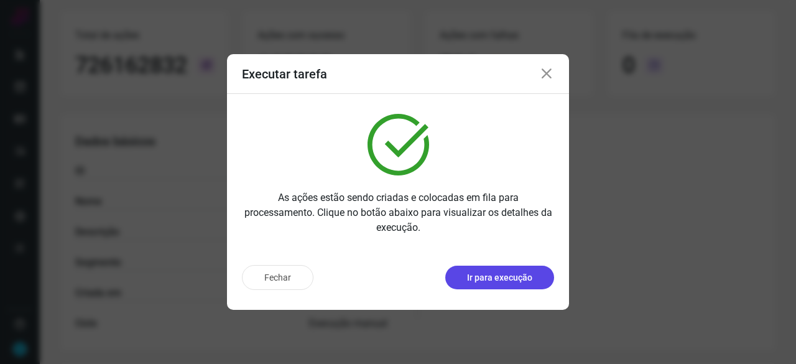
click at [483, 283] on p "Ir para execução" at bounding box center [499, 277] width 65 height 13
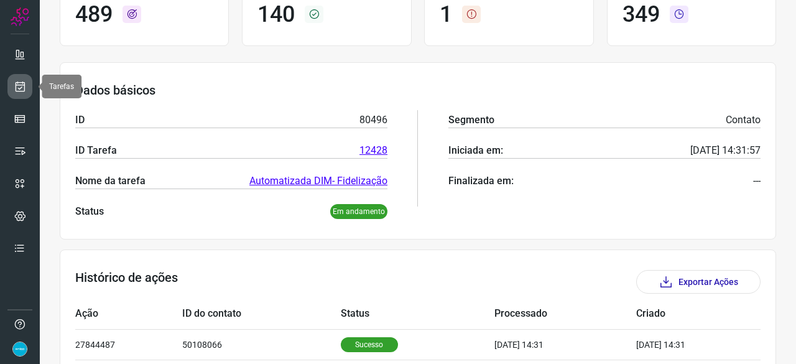
click at [18, 85] on icon at bounding box center [20, 86] width 13 height 12
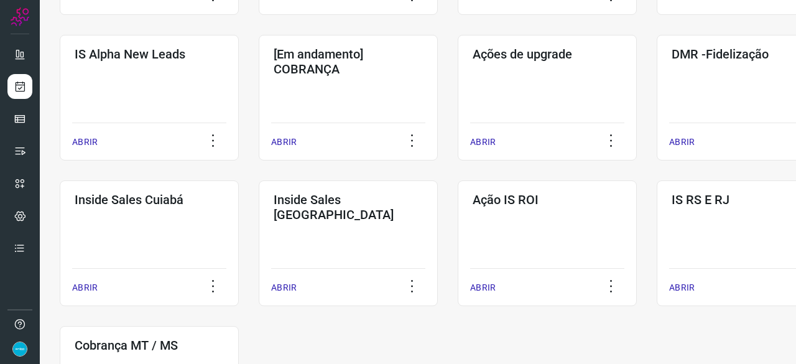
scroll to position [473, 0]
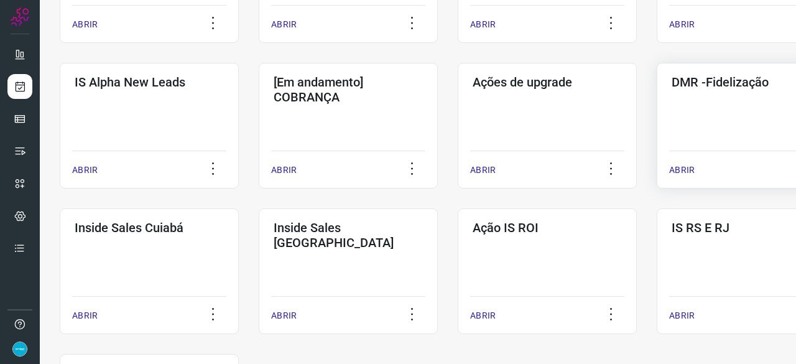
click at [687, 170] on p "ABRIR" at bounding box center [682, 170] width 26 height 13
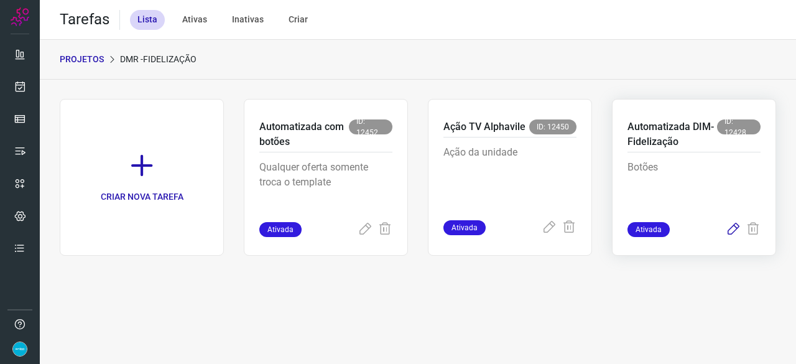
click at [737, 228] on icon at bounding box center [733, 229] width 15 height 15
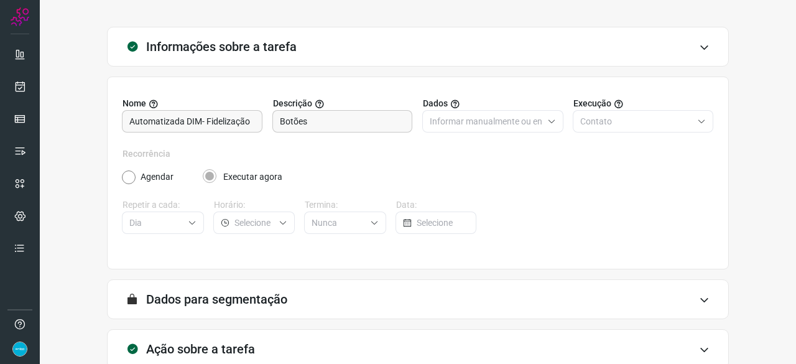
scroll to position [121, 0]
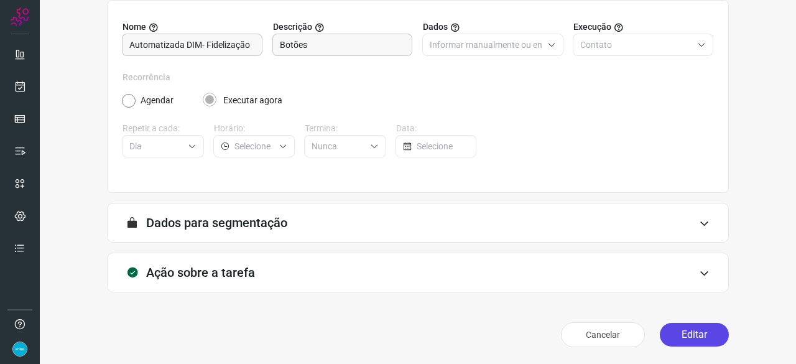
click at [679, 339] on button "Editar" at bounding box center [694, 335] width 69 height 24
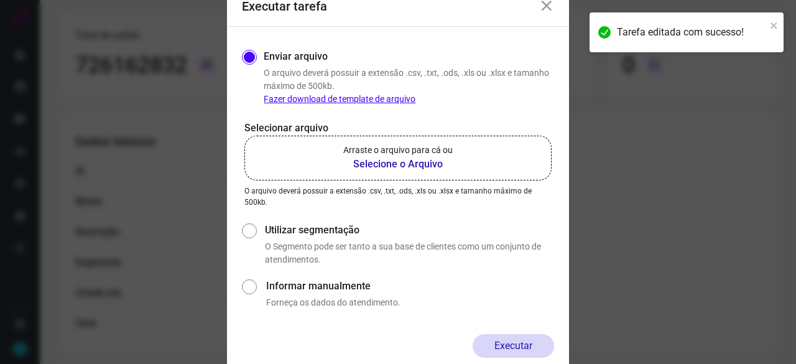
click at [409, 169] on b "Selecione o Arquivo" at bounding box center [397, 164] width 109 height 15
click at [0, 0] on input "Arraste o arquivo para cá ou Selecione o Arquivo" at bounding box center [0, 0] width 0 height 0
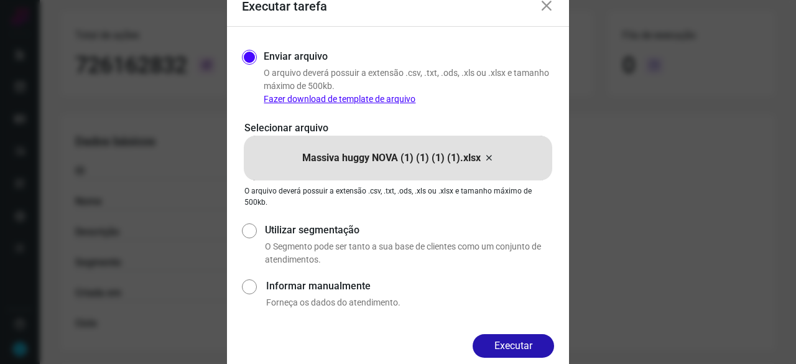
click at [541, 335] on button "Executar" at bounding box center [514, 346] width 82 height 24
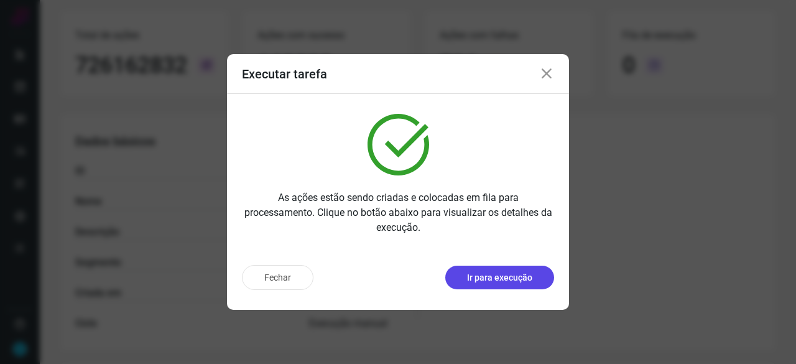
click at [530, 276] on p "Ir para execução" at bounding box center [499, 277] width 65 height 13
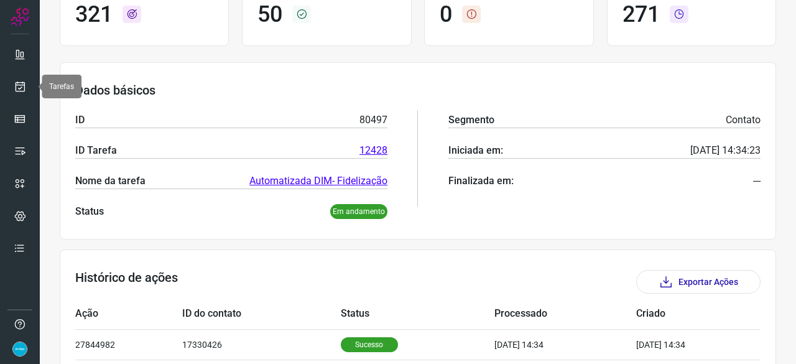
drag, startPoint x: 26, startPoint y: 89, endPoint x: 37, endPoint y: 89, distance: 11.2
click at [27, 89] on link at bounding box center [19, 86] width 25 height 25
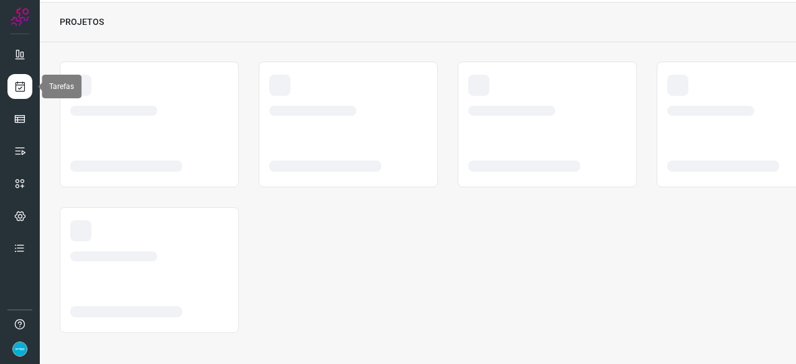
scroll to position [37, 0]
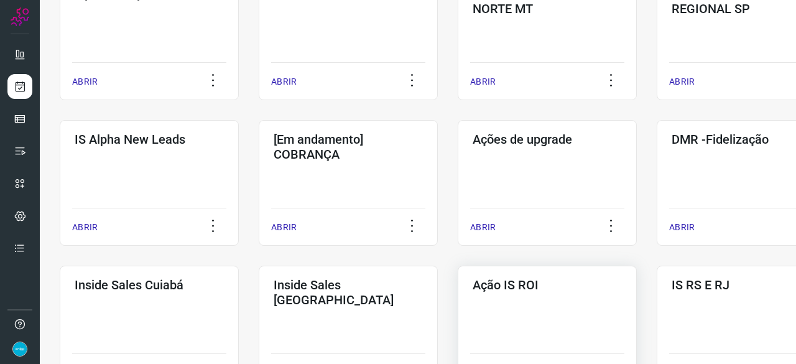
scroll to position [435, 0]
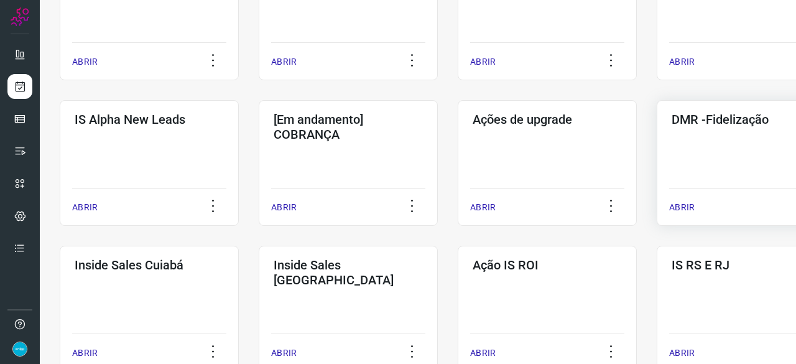
click at [681, 208] on p "ABRIR" at bounding box center [682, 207] width 26 height 13
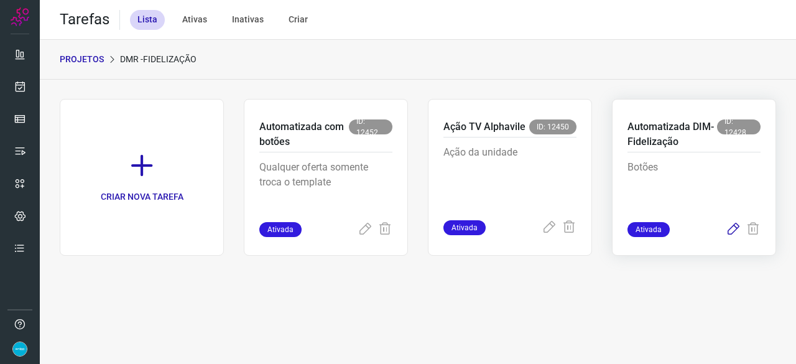
click at [731, 227] on icon at bounding box center [733, 229] width 15 height 15
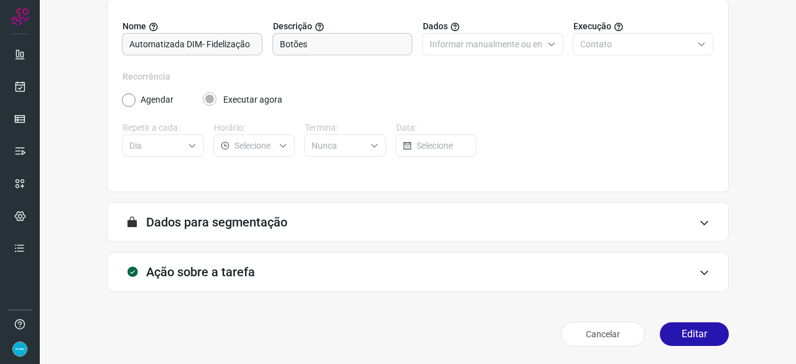
scroll to position [121, 0]
click at [693, 332] on button "Editar" at bounding box center [694, 335] width 69 height 24
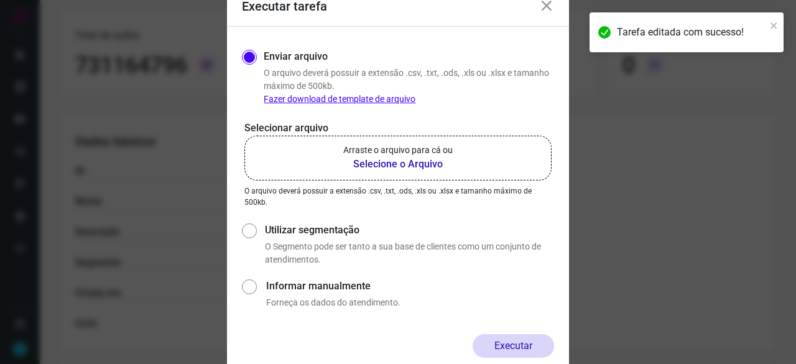
click at [403, 163] on b "Selecione o Arquivo" at bounding box center [397, 164] width 109 height 15
click at [0, 0] on input "Arraste o arquivo para cá ou Selecione o Arquivo" at bounding box center [0, 0] width 0 height 0
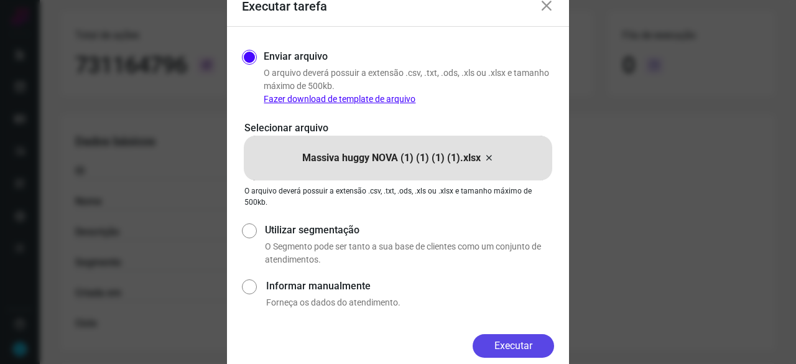
click at [504, 340] on button "Executar" at bounding box center [514, 346] width 82 height 24
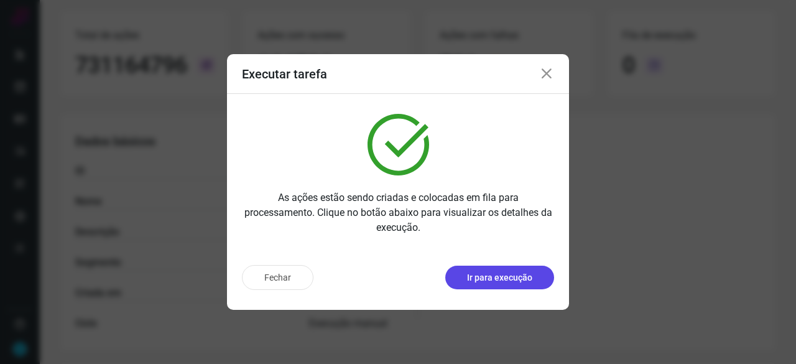
click at [488, 279] on p "Ir para execução" at bounding box center [499, 277] width 65 height 13
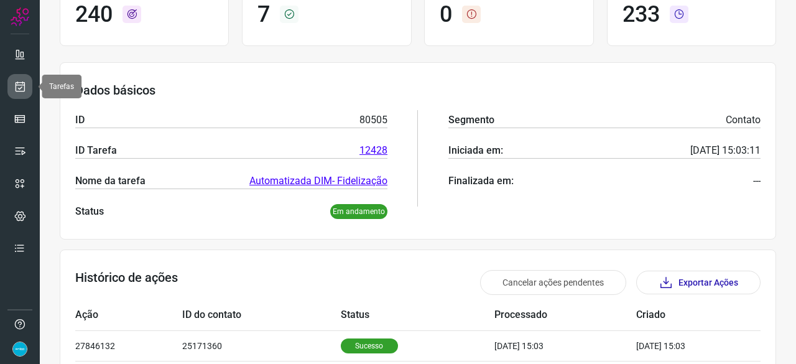
click at [15, 80] on icon at bounding box center [20, 86] width 13 height 12
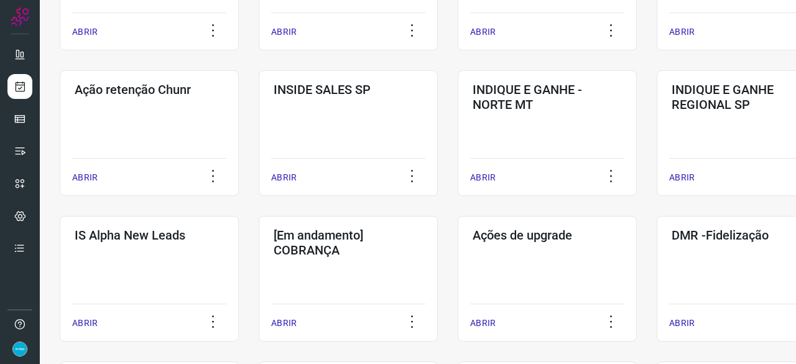
scroll to position [348, 0]
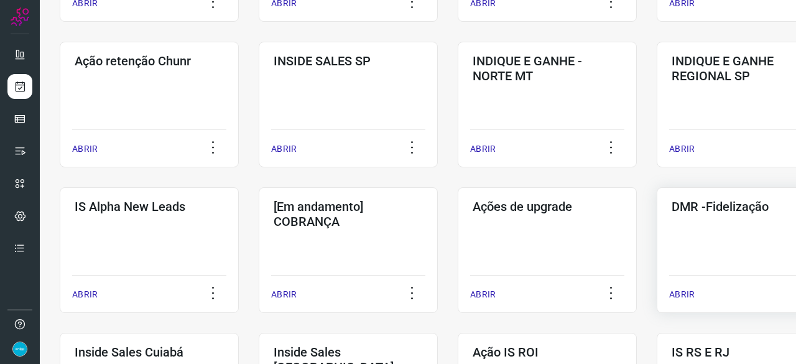
click at [692, 292] on p "ABRIR" at bounding box center [682, 294] width 26 height 13
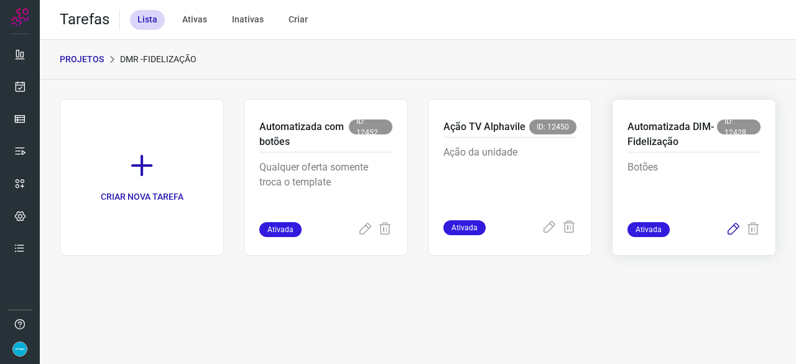
click at [732, 227] on icon at bounding box center [733, 229] width 15 height 15
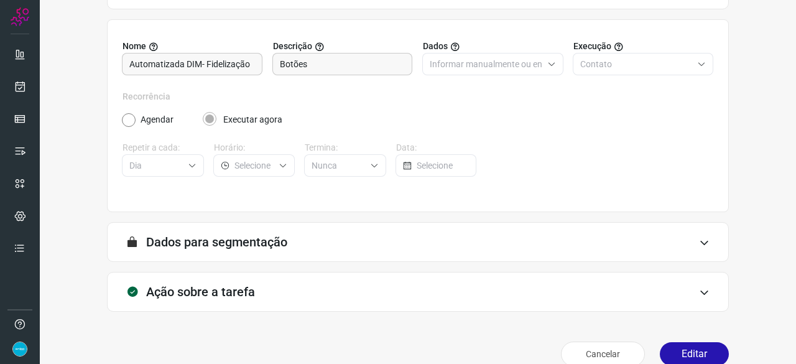
scroll to position [121, 0]
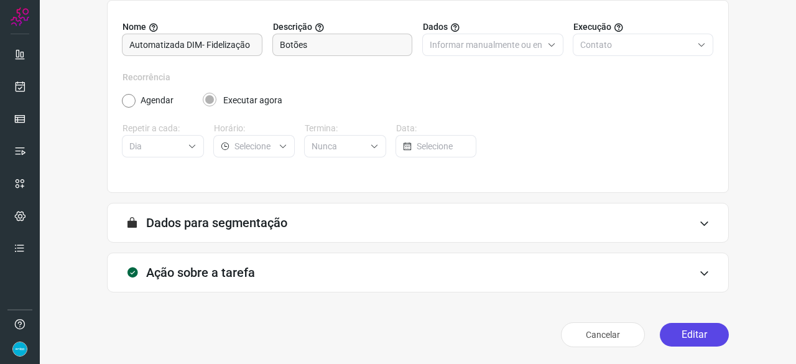
click at [696, 333] on button "Editar" at bounding box center [694, 335] width 69 height 24
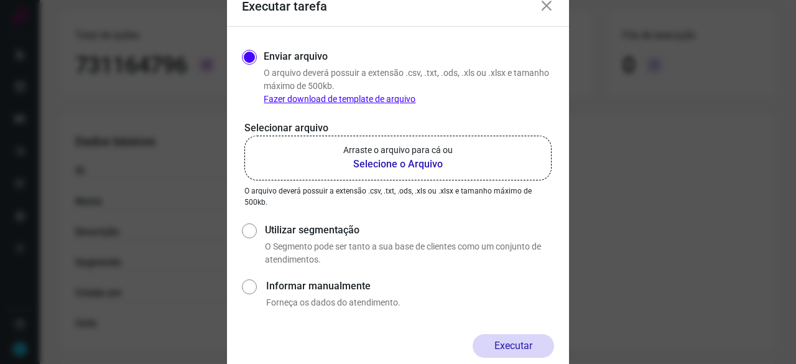
click at [380, 164] on b "Selecione o Arquivo" at bounding box center [397, 164] width 109 height 15
click at [0, 0] on input "Arraste o arquivo para cá ou Selecione o Arquivo" at bounding box center [0, 0] width 0 height 0
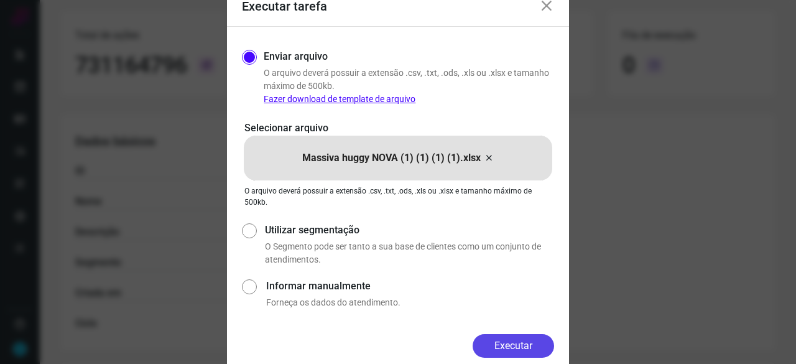
click at [509, 344] on button "Executar" at bounding box center [514, 346] width 82 height 24
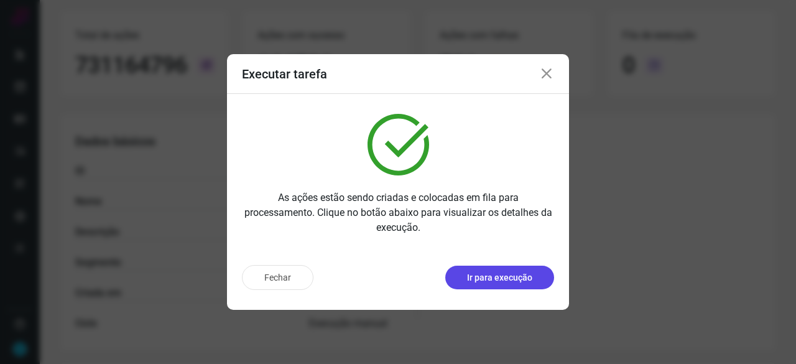
click at [523, 279] on p "Ir para execução" at bounding box center [499, 277] width 65 height 13
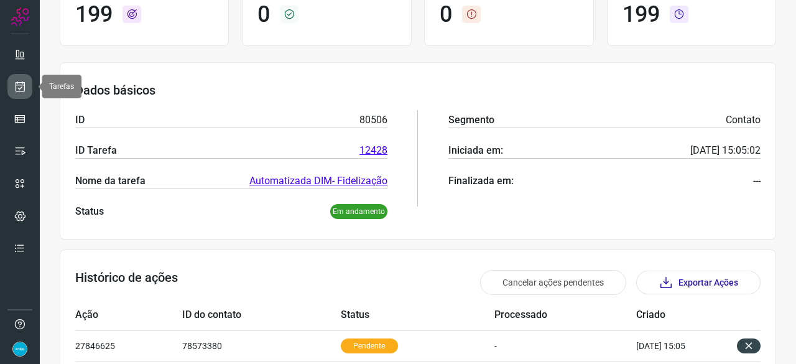
click at [19, 83] on icon at bounding box center [20, 86] width 13 height 12
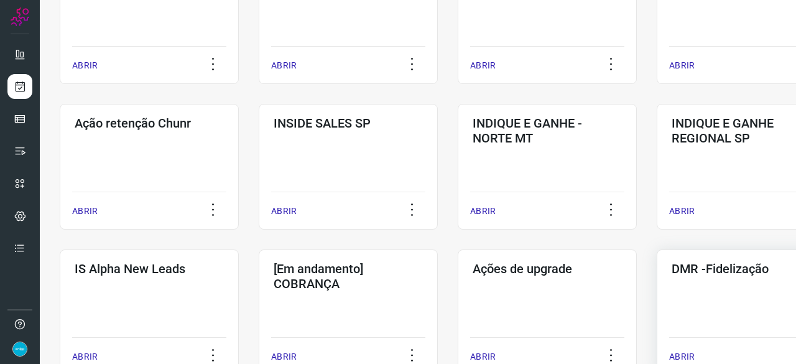
scroll to position [348, 0]
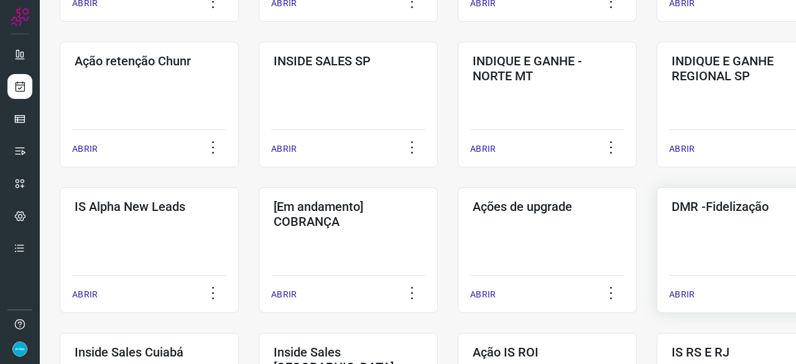
click at [680, 292] on p "ABRIR" at bounding box center [682, 294] width 26 height 13
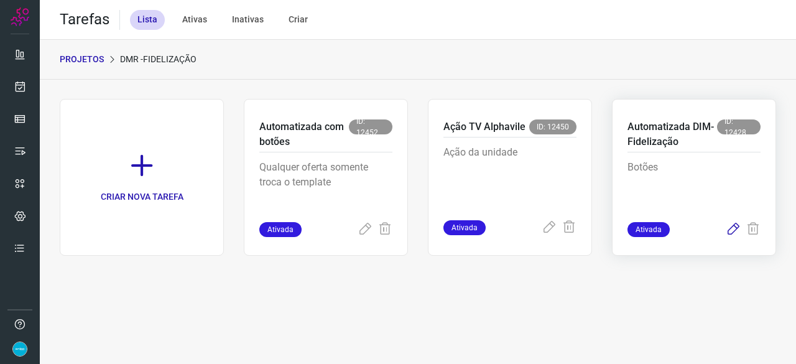
click at [734, 227] on icon at bounding box center [733, 229] width 15 height 15
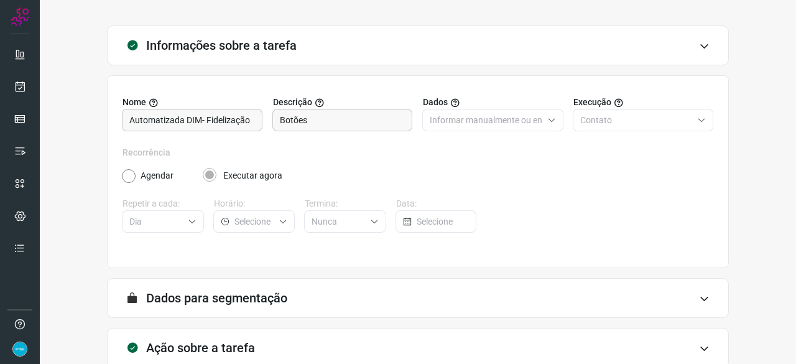
scroll to position [121, 0]
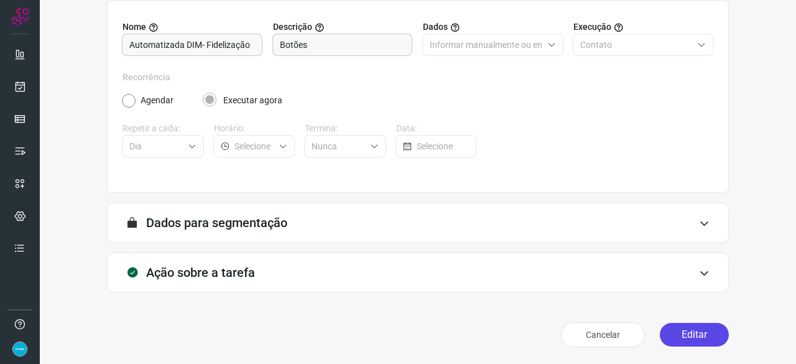
click at [704, 330] on button "Editar" at bounding box center [694, 335] width 69 height 24
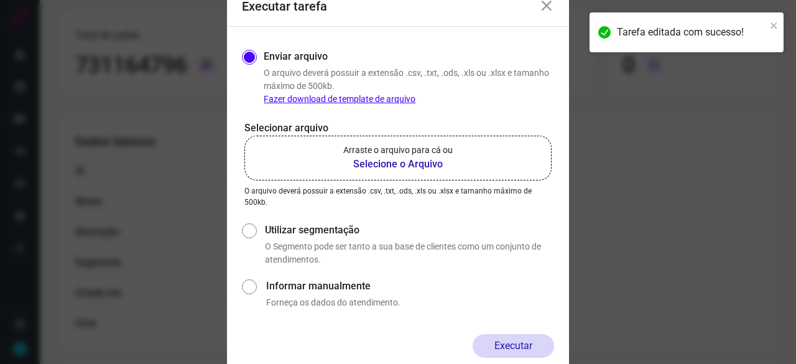
click at [401, 162] on b "Selecione o Arquivo" at bounding box center [397, 164] width 109 height 15
click at [0, 0] on input "Arraste o arquivo para cá ou Selecione o Arquivo" at bounding box center [0, 0] width 0 height 0
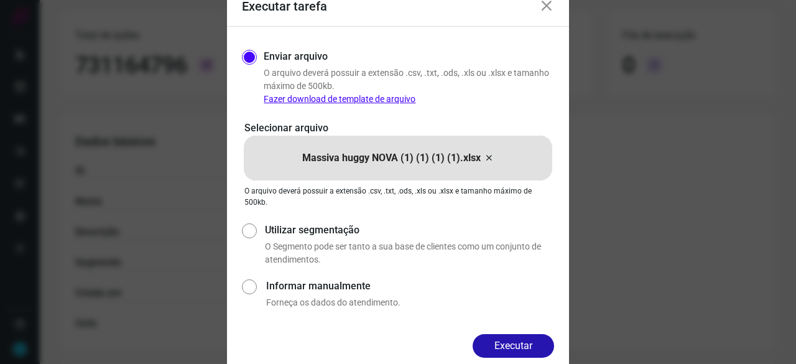
drag, startPoint x: 523, startPoint y: 342, endPoint x: 539, endPoint y: 343, distance: 16.8
click at [523, 343] on button "Executar" at bounding box center [514, 346] width 82 height 24
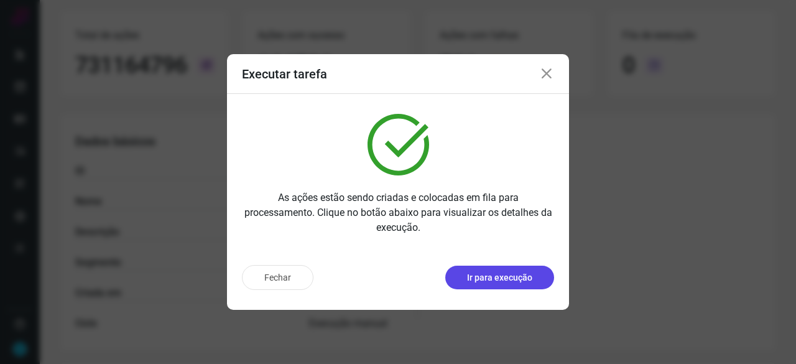
click at [494, 274] on p "Ir para execução" at bounding box center [499, 277] width 65 height 13
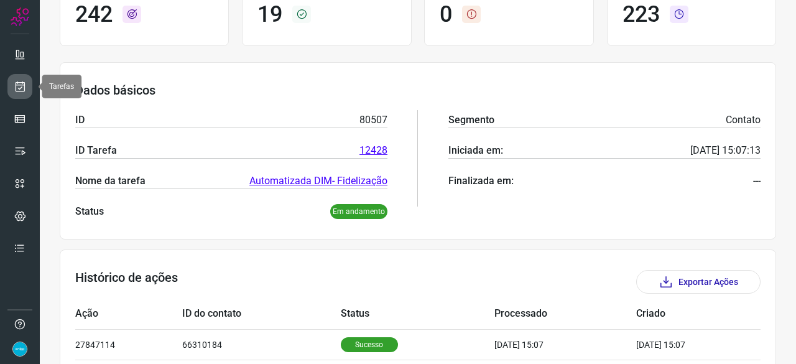
click at [21, 88] on icon at bounding box center [20, 86] width 13 height 12
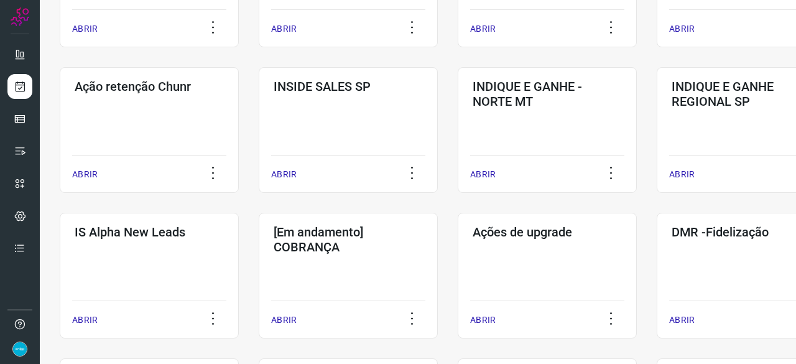
scroll to position [348, 0]
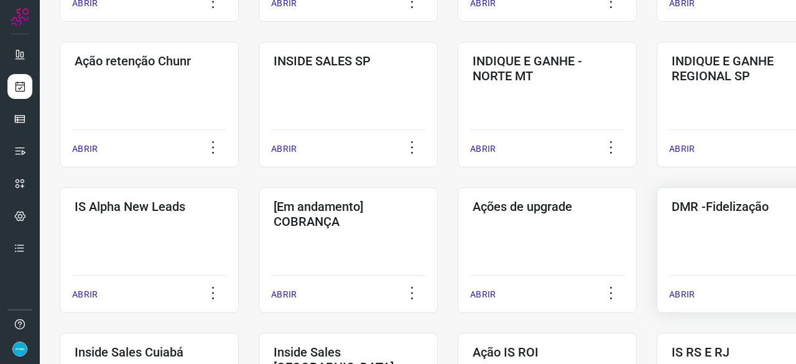
click at [681, 296] on p "ABRIR" at bounding box center [682, 294] width 26 height 13
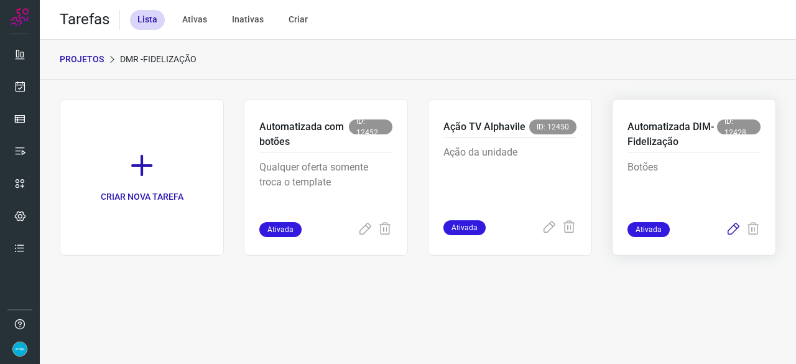
click at [732, 226] on icon at bounding box center [733, 229] width 15 height 15
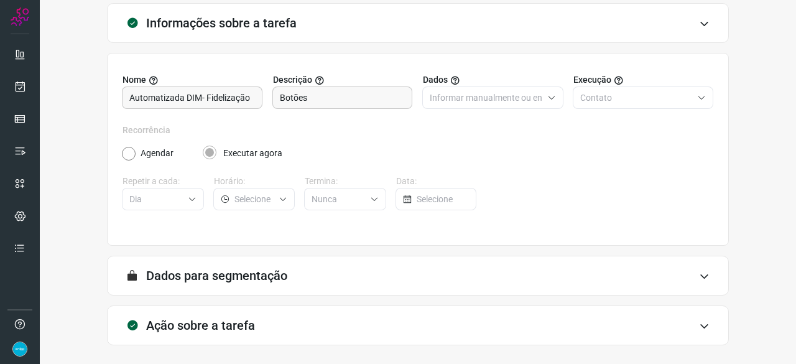
scroll to position [121, 0]
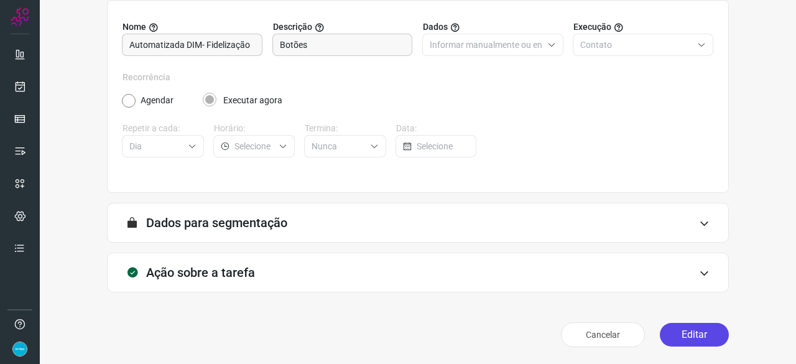
click at [674, 337] on button "Editar" at bounding box center [694, 335] width 69 height 24
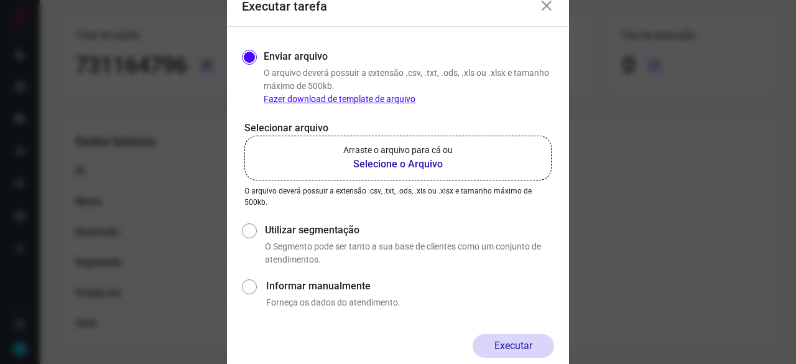
click at [398, 162] on b "Selecione o Arquivo" at bounding box center [397, 164] width 109 height 15
click at [0, 0] on input "Arraste o arquivo para cá ou Selecione o Arquivo" at bounding box center [0, 0] width 0 height 0
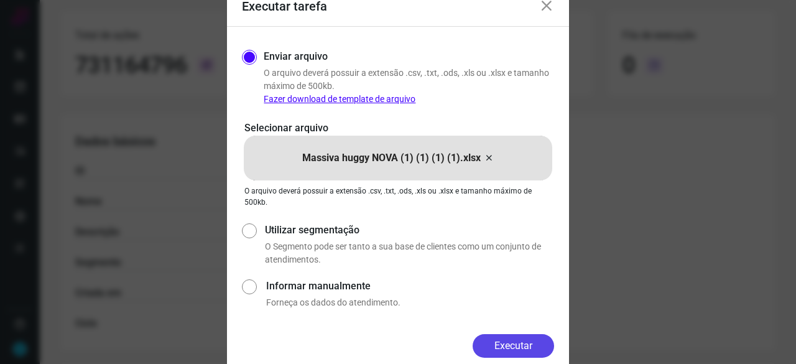
click at [514, 348] on button "Executar" at bounding box center [514, 346] width 82 height 24
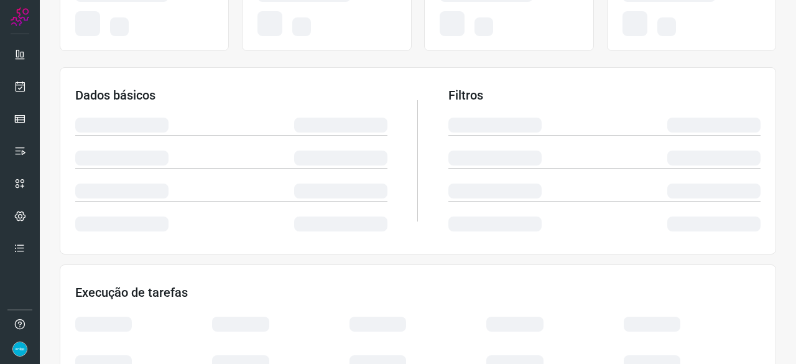
scroll to position [187, 0]
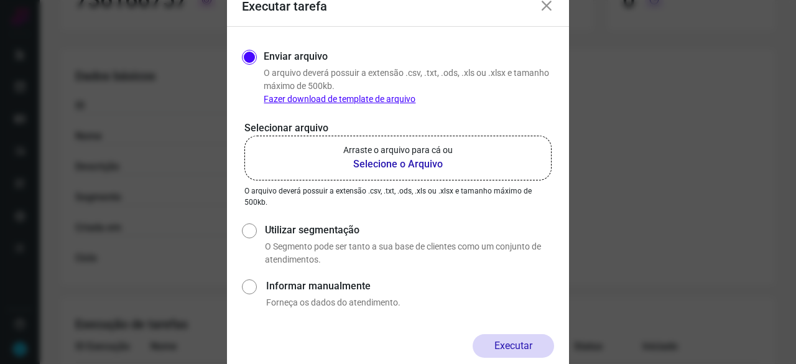
click at [384, 163] on b "Selecione o Arquivo" at bounding box center [397, 164] width 109 height 15
click at [0, 0] on input "Arraste o arquivo para cá ou Selecione o Arquivo" at bounding box center [0, 0] width 0 height 0
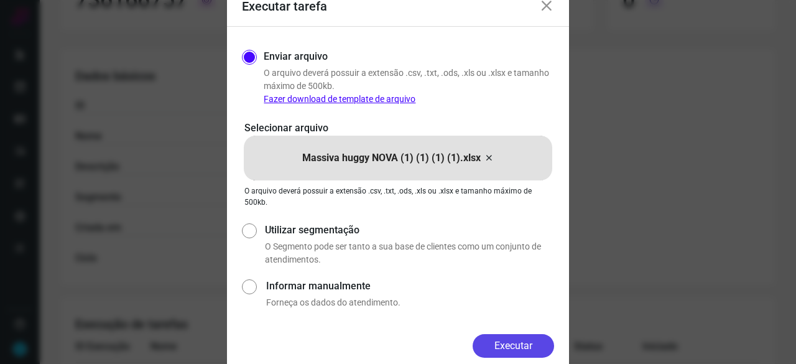
click at [515, 337] on button "Executar" at bounding box center [514, 346] width 82 height 24
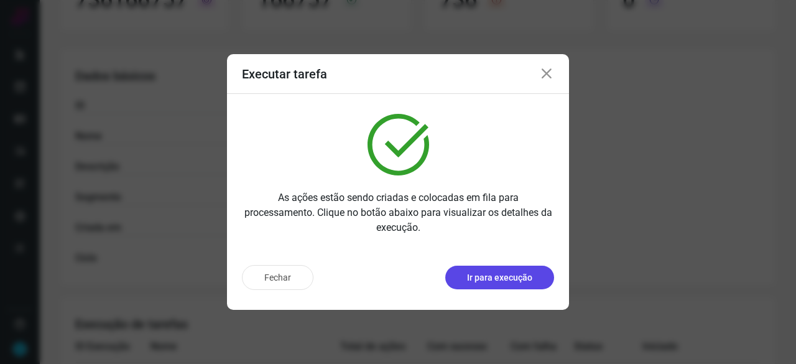
click at [487, 279] on p "Ir para execução" at bounding box center [499, 277] width 65 height 13
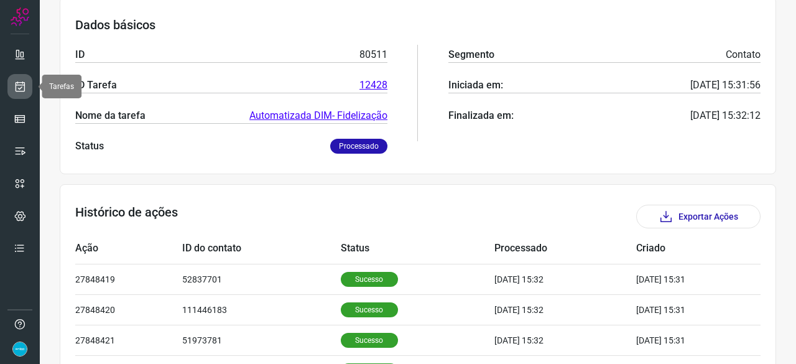
click at [21, 86] on icon at bounding box center [20, 86] width 13 height 12
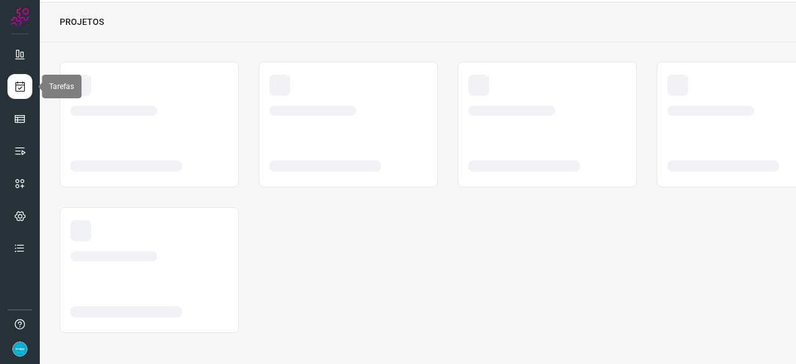
scroll to position [37, 0]
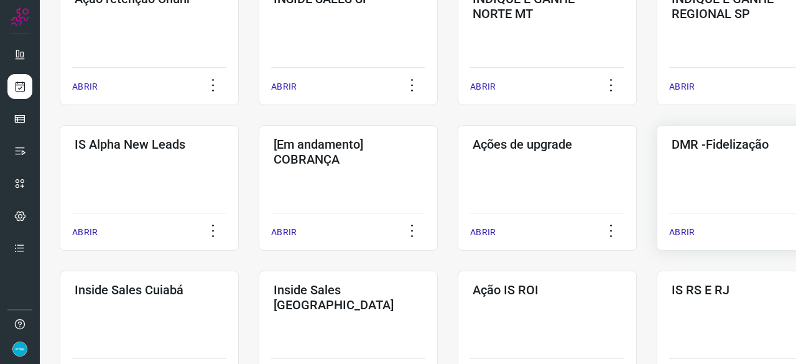
click at [682, 235] on p "ABRIR" at bounding box center [682, 232] width 26 height 13
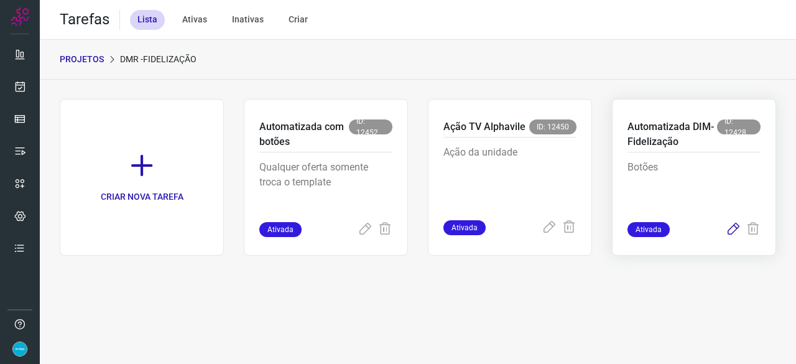
click at [732, 232] on icon at bounding box center [733, 229] width 15 height 15
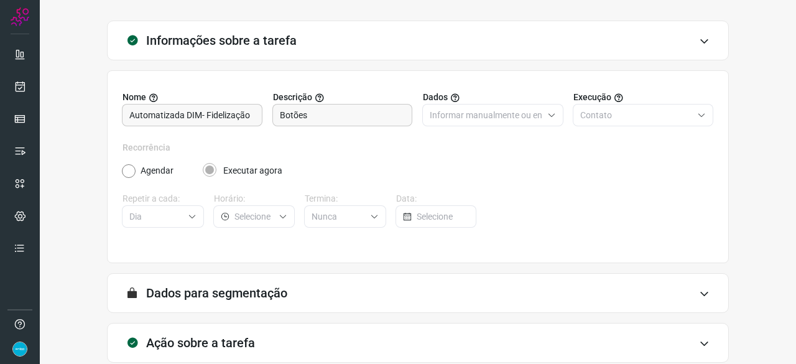
scroll to position [121, 0]
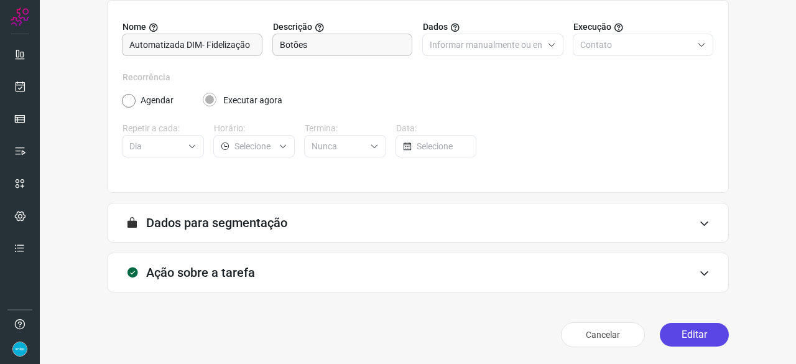
click at [681, 333] on button "Editar" at bounding box center [694, 335] width 69 height 24
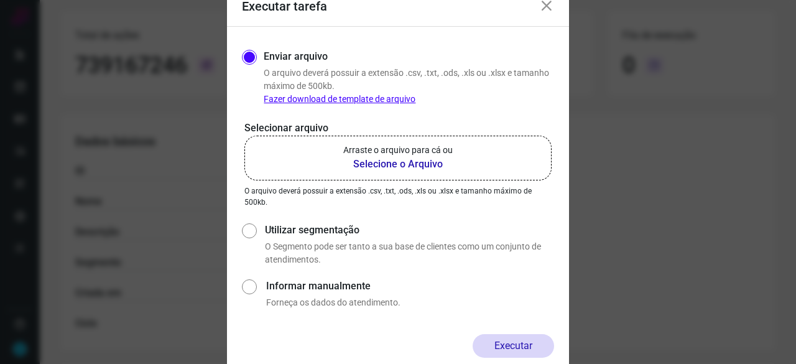
click at [368, 164] on b "Selecione o Arquivo" at bounding box center [397, 164] width 109 height 15
click at [0, 0] on input "Arraste o arquivo para cá ou Selecione o Arquivo" at bounding box center [0, 0] width 0 height 0
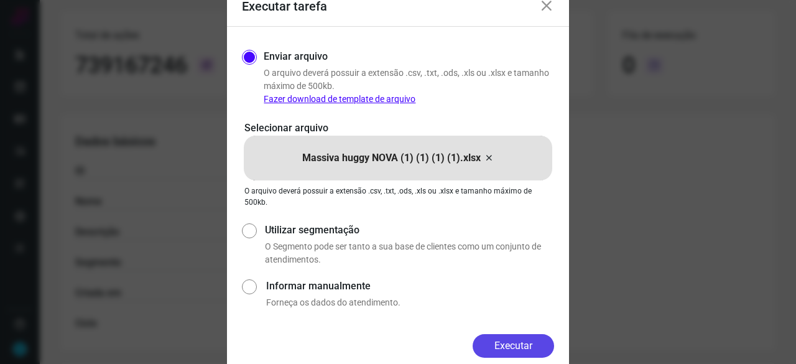
click at [497, 347] on button "Executar" at bounding box center [514, 346] width 82 height 24
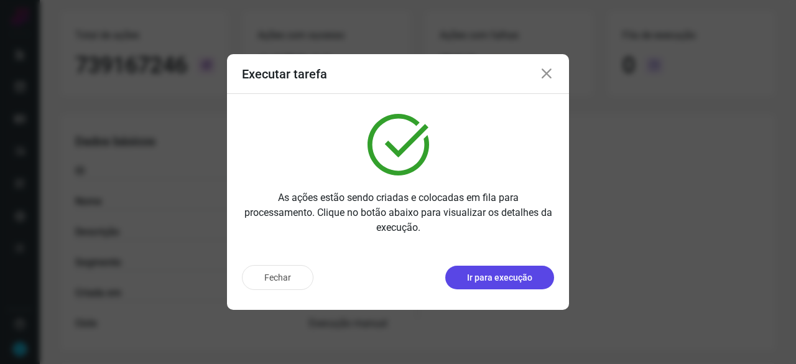
click at [513, 272] on p "Ir para execução" at bounding box center [499, 277] width 65 height 13
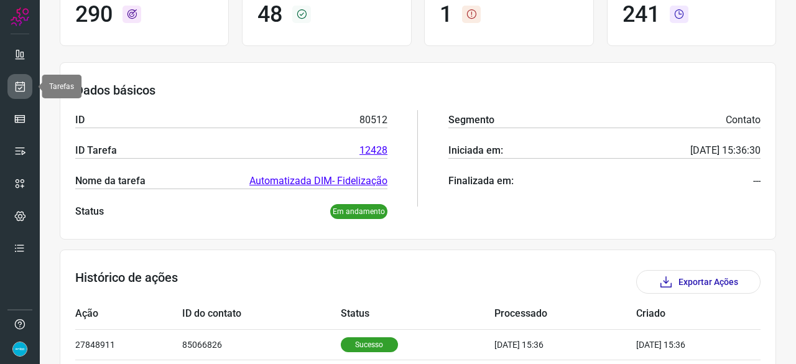
click at [12, 85] on link at bounding box center [19, 86] width 25 height 25
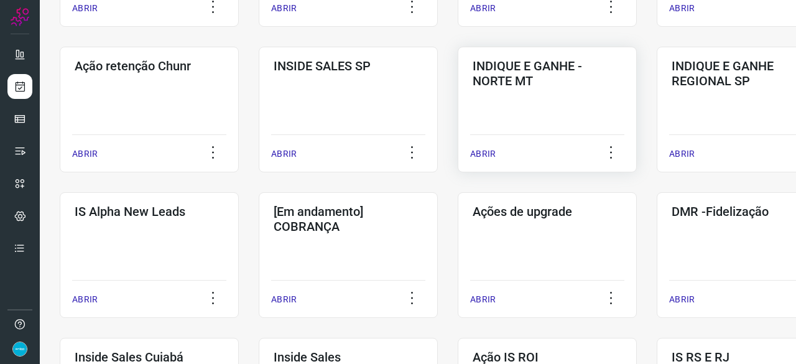
scroll to position [373, 0]
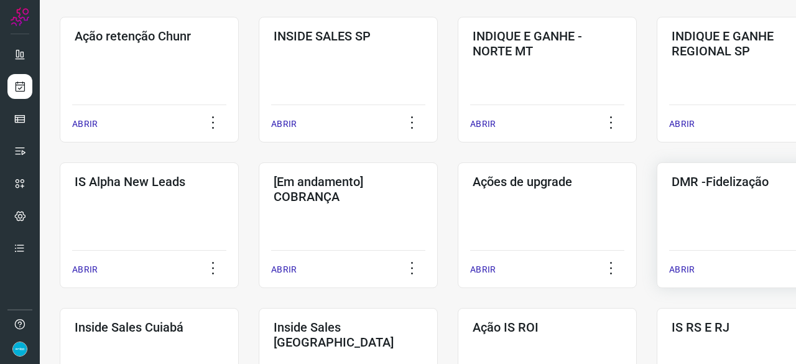
click at [673, 269] on p "ABRIR" at bounding box center [682, 269] width 26 height 13
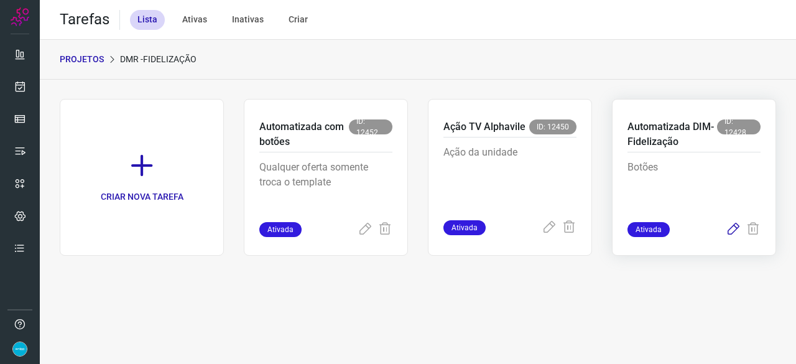
click at [732, 229] on icon at bounding box center [733, 229] width 15 height 15
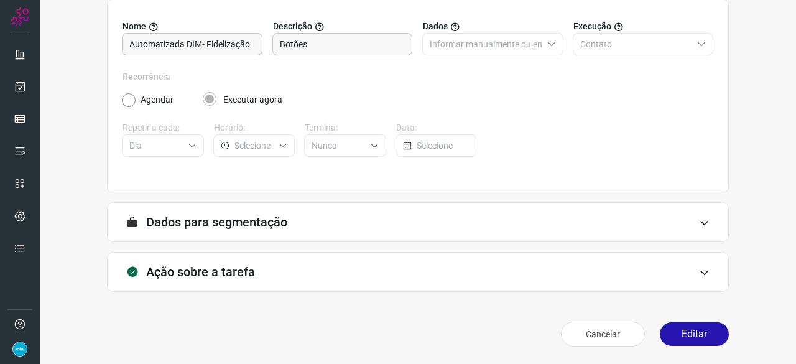
scroll to position [121, 0]
click at [696, 339] on button "Editar" at bounding box center [694, 335] width 69 height 24
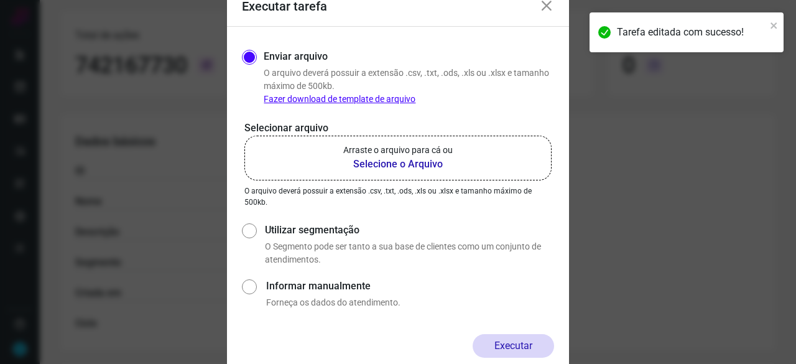
click at [378, 163] on b "Selecione o Arquivo" at bounding box center [397, 164] width 109 height 15
click at [0, 0] on input "Arraste o arquivo para cá ou Selecione o Arquivo" at bounding box center [0, 0] width 0 height 0
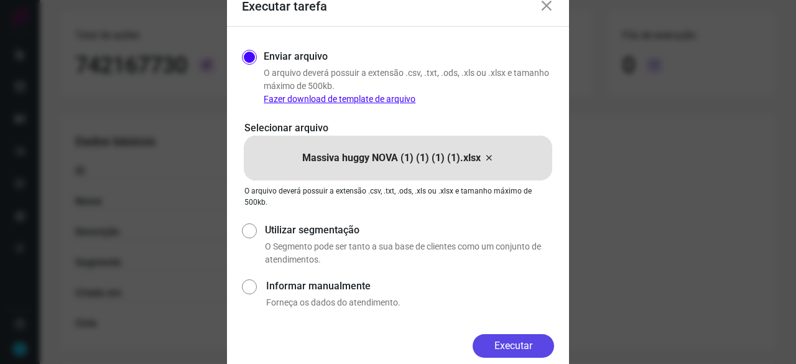
click at [529, 347] on button "Executar" at bounding box center [514, 346] width 82 height 24
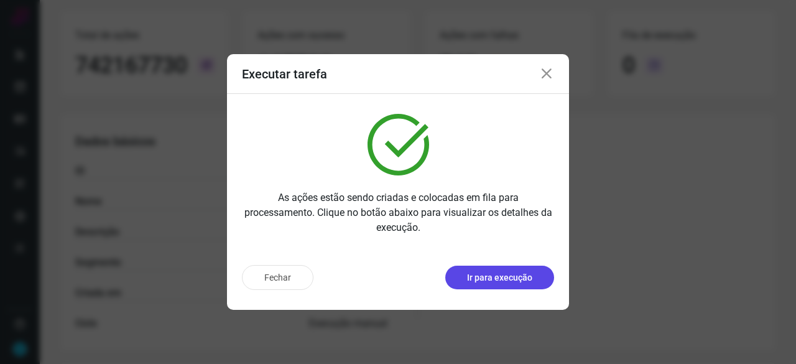
click at [504, 279] on p "Ir para execução" at bounding box center [499, 277] width 65 height 13
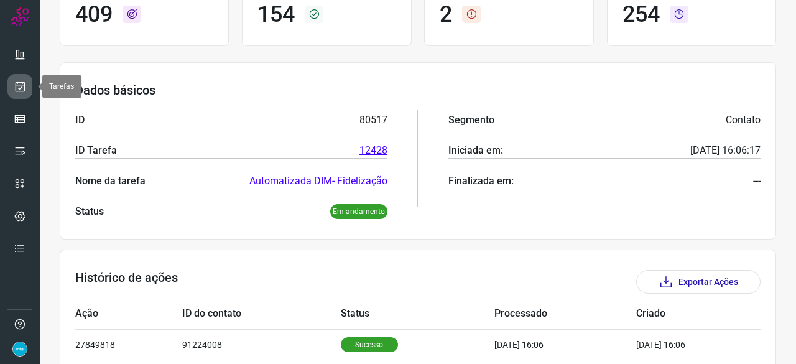
click at [27, 80] on link at bounding box center [19, 86] width 25 height 25
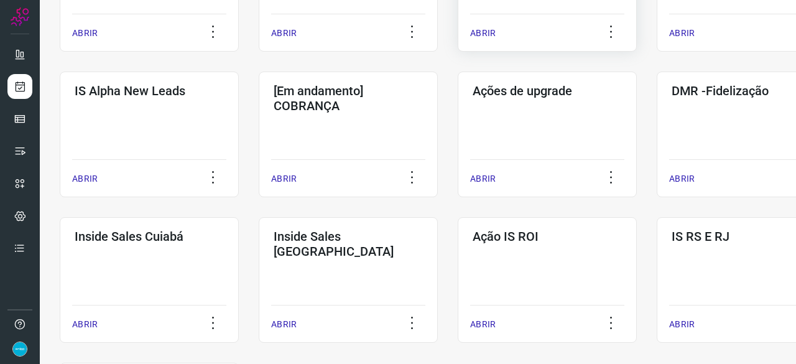
scroll to position [473, 0]
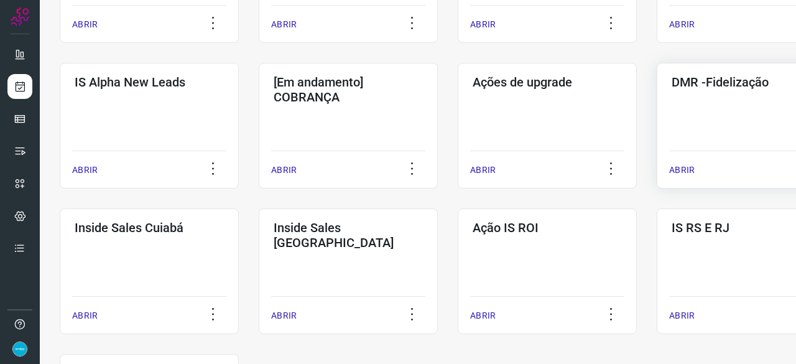
click at [689, 170] on p "ABRIR" at bounding box center [682, 170] width 26 height 13
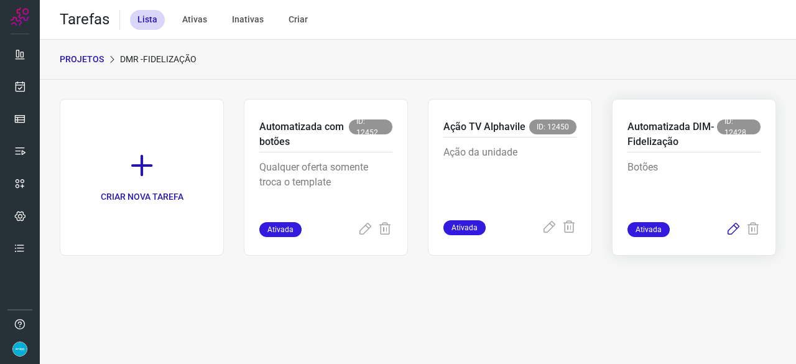
click at [738, 228] on icon at bounding box center [733, 229] width 15 height 15
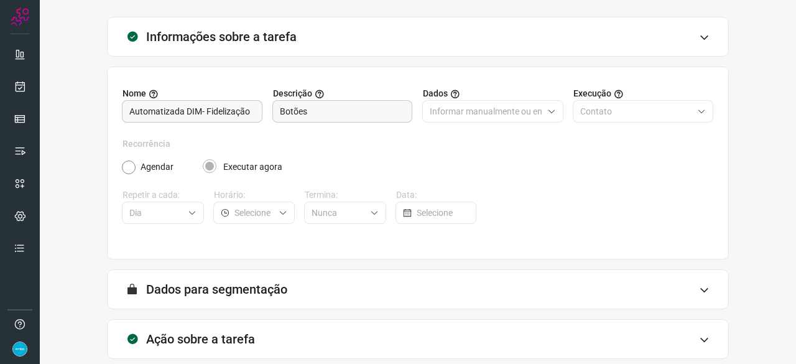
scroll to position [121, 0]
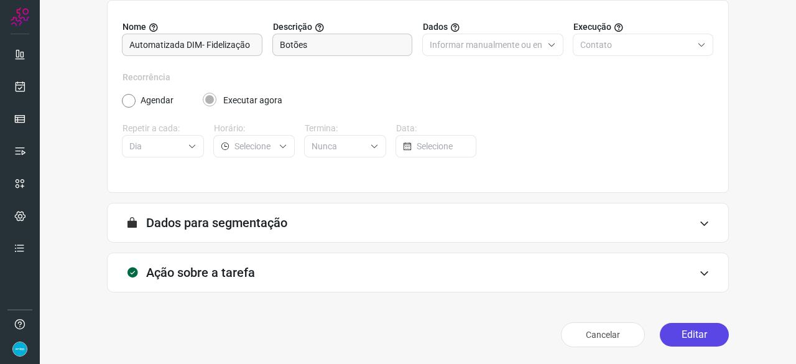
click at [674, 334] on button "Editar" at bounding box center [694, 335] width 69 height 24
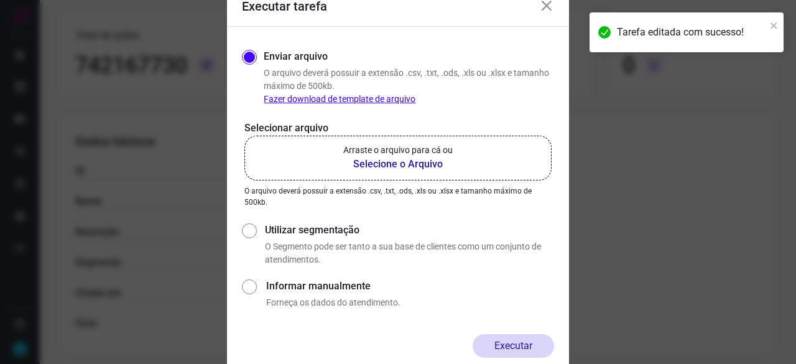
click at [368, 166] on b "Selecione o Arquivo" at bounding box center [397, 164] width 109 height 15
click at [0, 0] on input "Arraste o arquivo para cá ou Selecione o Arquivo" at bounding box center [0, 0] width 0 height 0
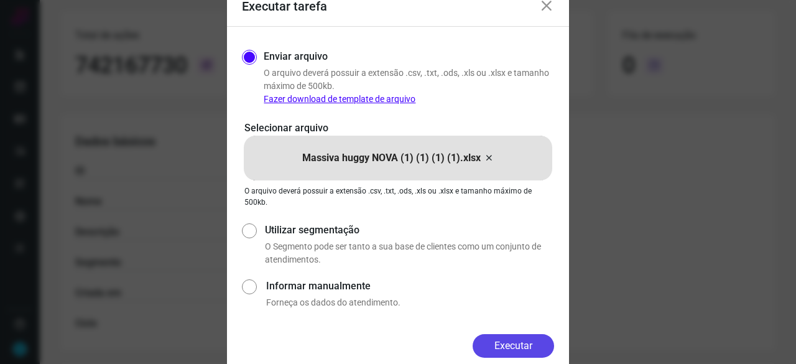
click at [523, 348] on button "Executar" at bounding box center [514, 346] width 82 height 24
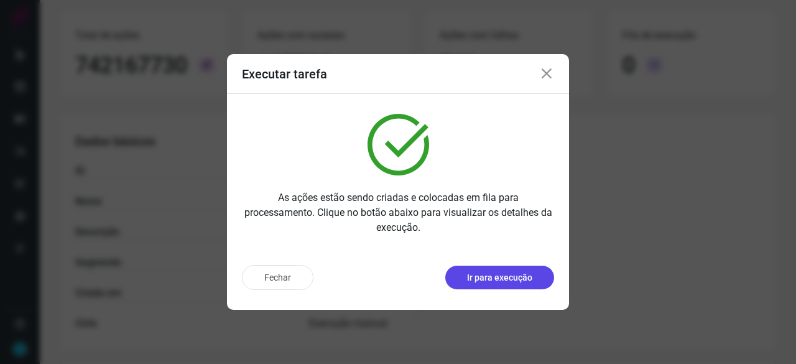
click at [506, 274] on p "Ir para execução" at bounding box center [499, 277] width 65 height 13
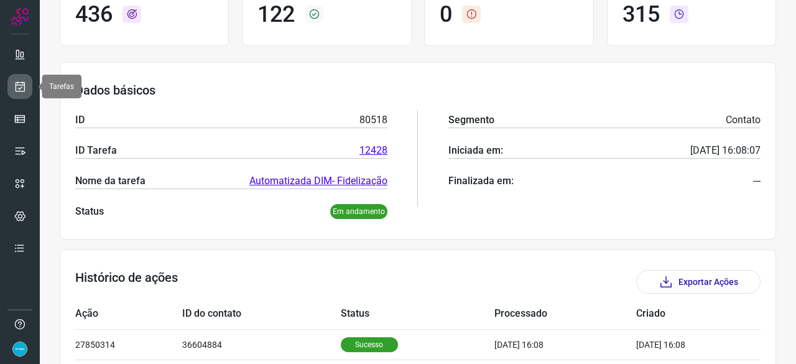
click at [19, 89] on icon at bounding box center [20, 86] width 13 height 12
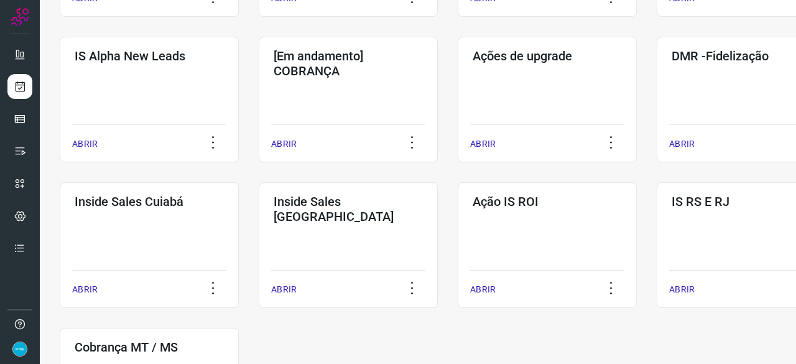
scroll to position [535, 0]
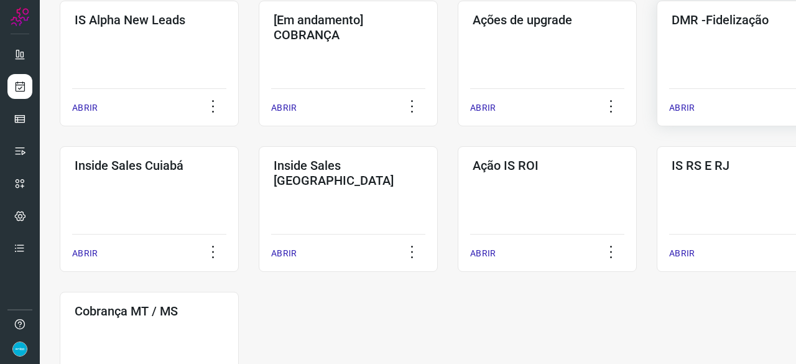
click at [682, 105] on p "ABRIR" at bounding box center [682, 107] width 26 height 13
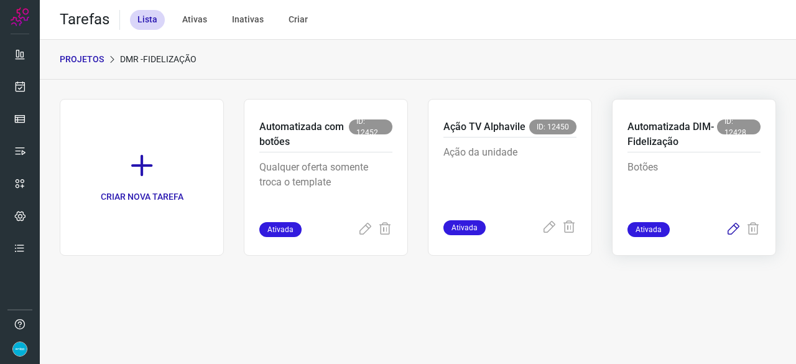
click at [736, 227] on icon at bounding box center [733, 229] width 15 height 15
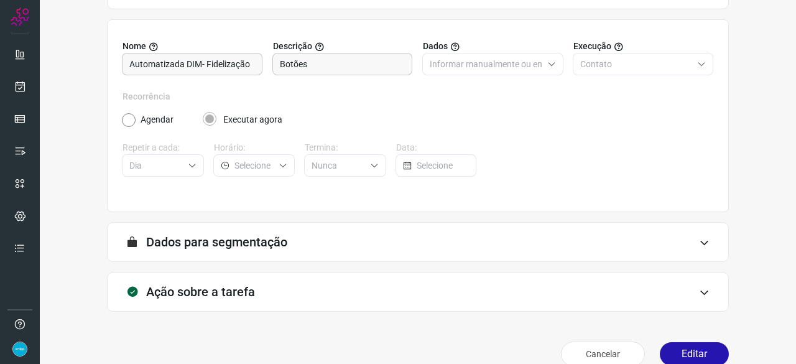
scroll to position [121, 0]
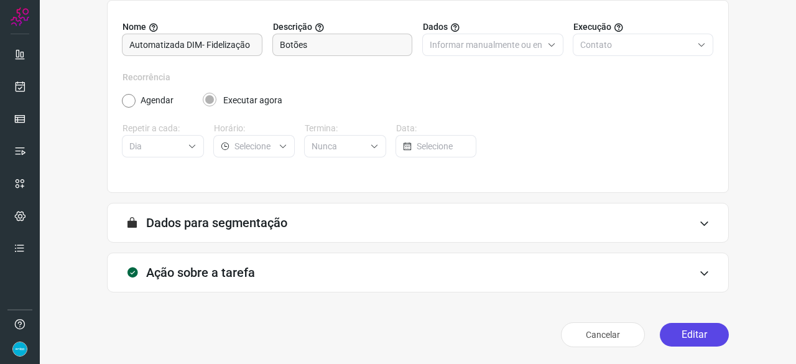
click at [699, 328] on button "Editar" at bounding box center [694, 335] width 69 height 24
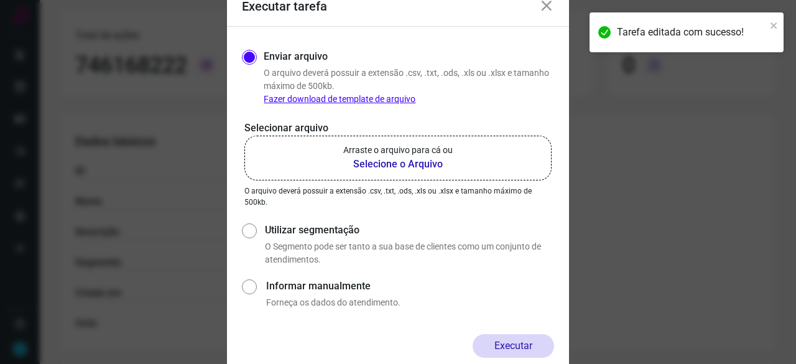
click at [366, 166] on b "Selecione o Arquivo" at bounding box center [397, 164] width 109 height 15
click at [0, 0] on input "Arraste o arquivo para cá ou Selecione o Arquivo" at bounding box center [0, 0] width 0 height 0
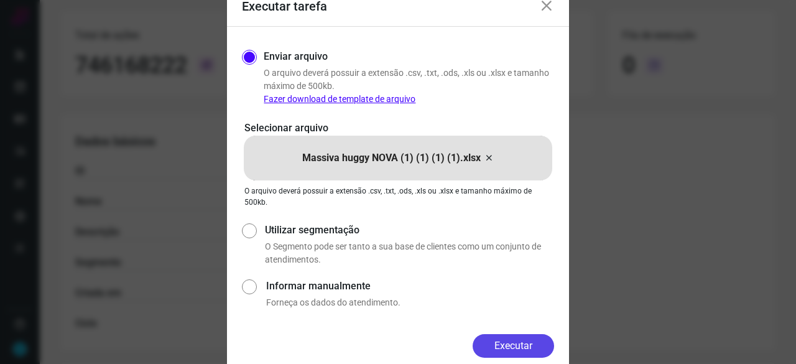
click at [535, 348] on button "Executar" at bounding box center [514, 346] width 82 height 24
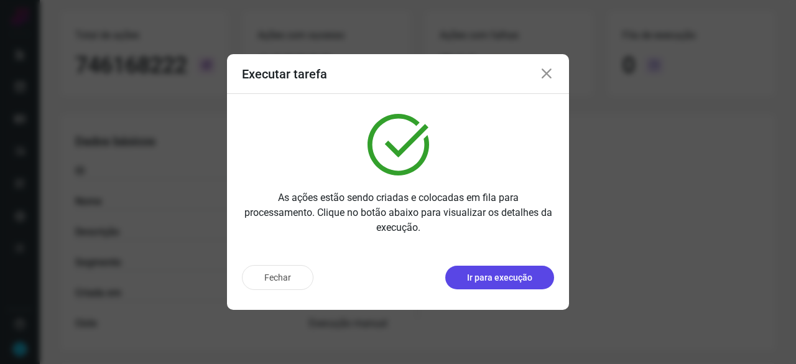
click at [491, 282] on p "Ir para execução" at bounding box center [499, 277] width 65 height 13
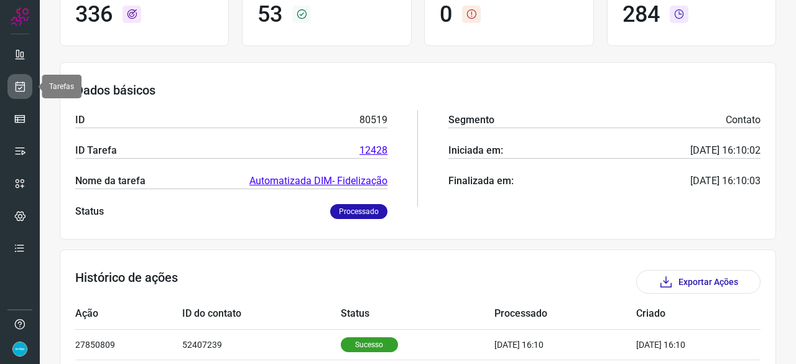
click at [21, 83] on icon at bounding box center [20, 86] width 13 height 12
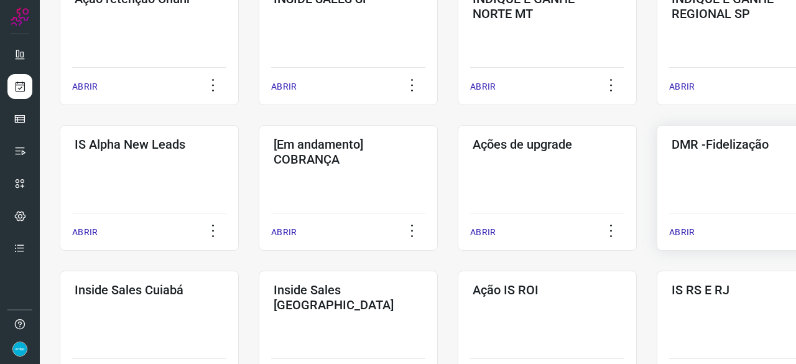
click at [684, 228] on p "ABRIR" at bounding box center [682, 232] width 26 height 13
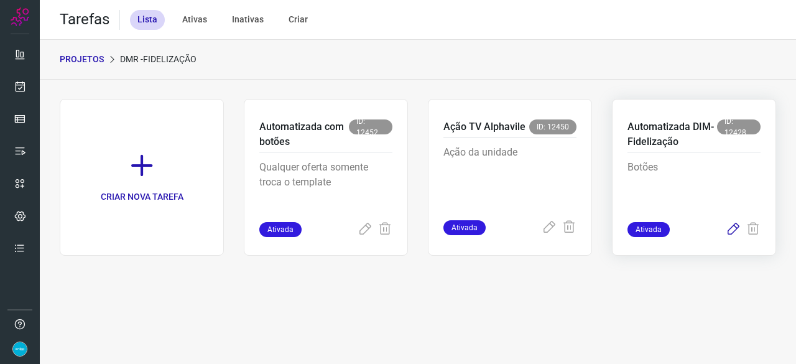
click at [729, 227] on icon at bounding box center [733, 229] width 15 height 15
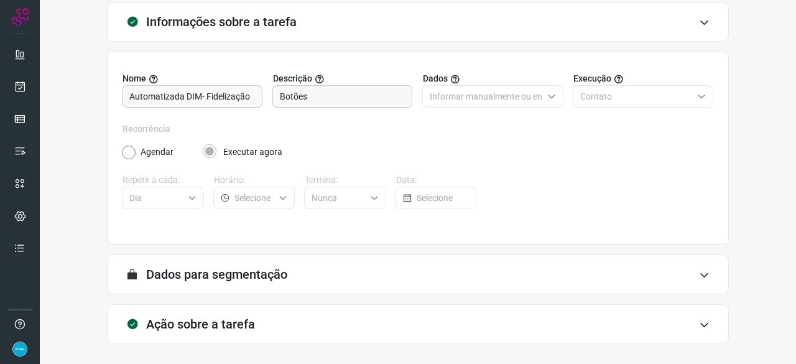
scroll to position [121, 0]
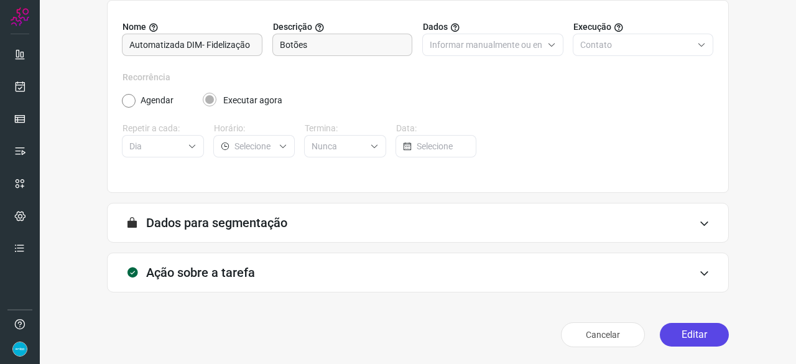
click at [713, 335] on button "Editar" at bounding box center [694, 335] width 69 height 24
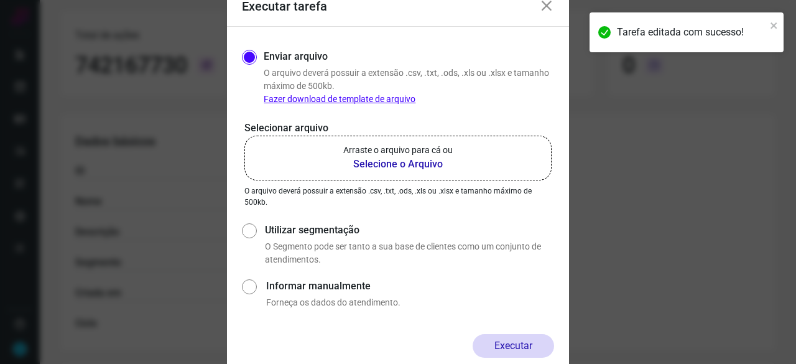
click at [372, 161] on b "Selecione o Arquivo" at bounding box center [397, 164] width 109 height 15
click at [0, 0] on input "Arraste o arquivo para cá ou Selecione o Arquivo" at bounding box center [0, 0] width 0 height 0
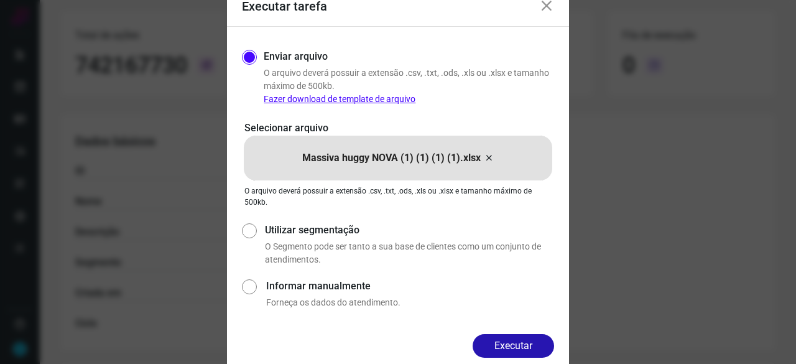
click at [490, 348] on button "Executar" at bounding box center [514, 346] width 82 height 24
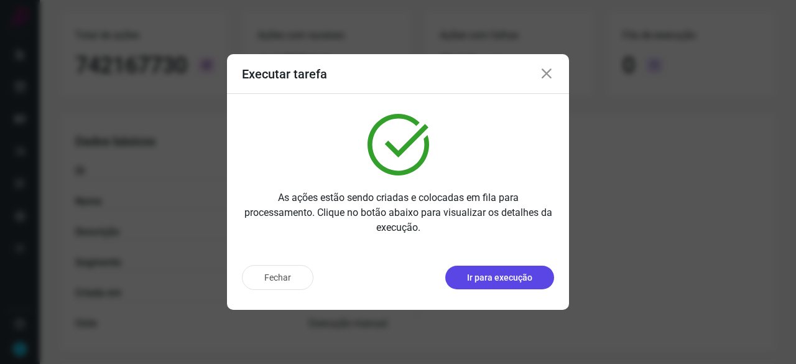
click at [487, 279] on p "Ir para execução" at bounding box center [499, 277] width 65 height 13
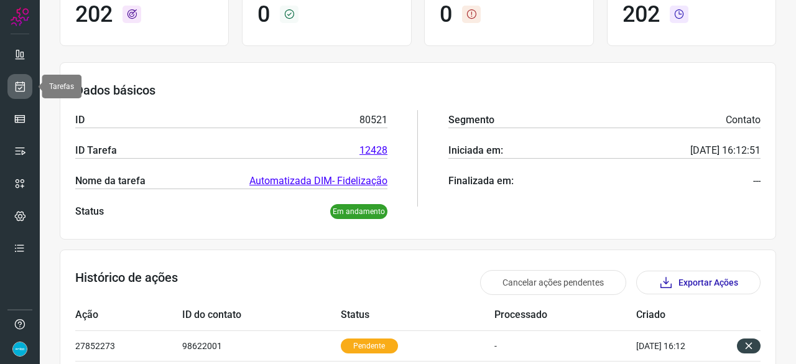
click at [15, 90] on icon at bounding box center [20, 86] width 13 height 12
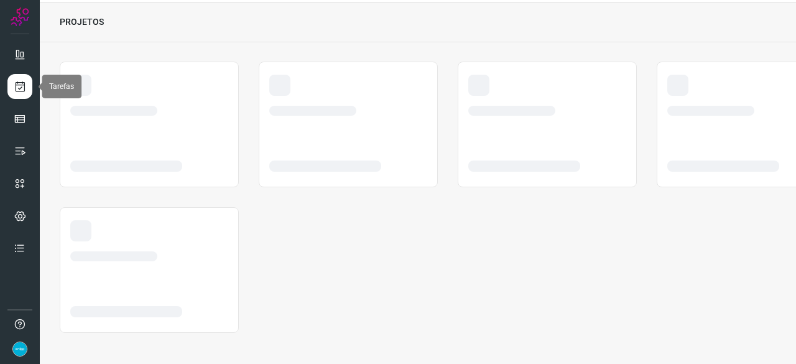
scroll to position [37, 0]
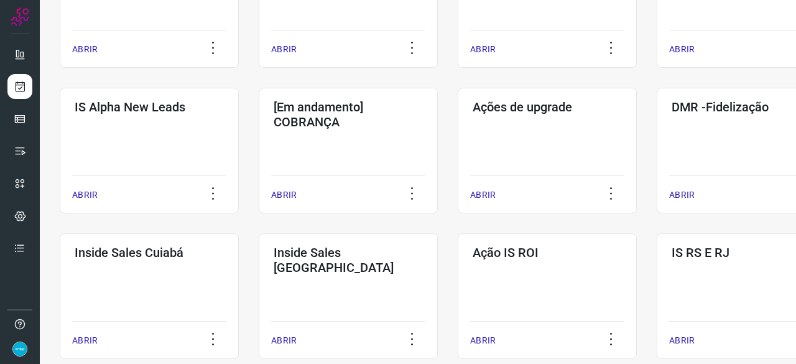
scroll to position [498, 0]
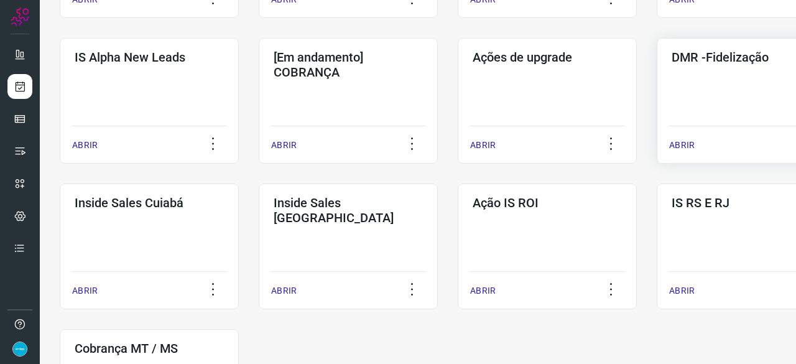
click at [687, 142] on p "ABRIR" at bounding box center [682, 145] width 26 height 13
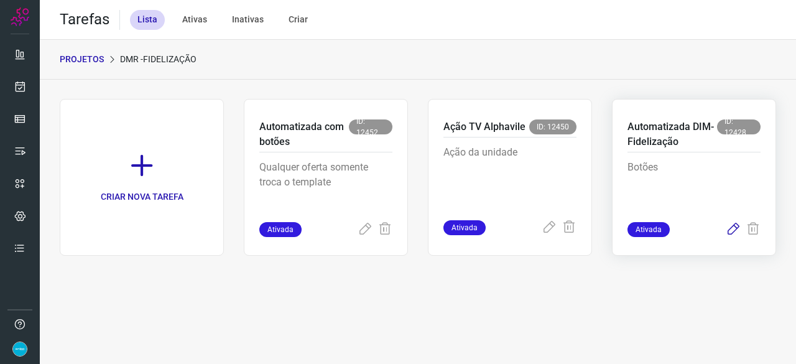
click at [734, 227] on icon at bounding box center [733, 229] width 15 height 15
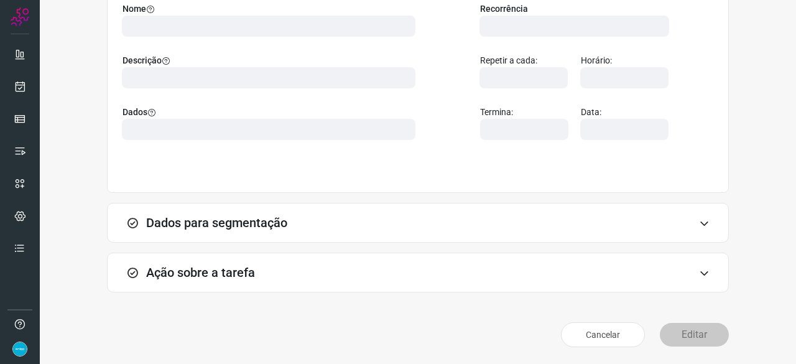
scroll to position [121, 0]
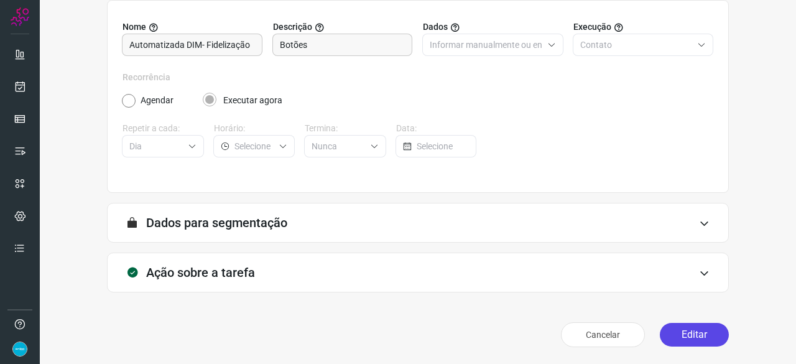
click at [672, 335] on button "Editar" at bounding box center [694, 335] width 69 height 24
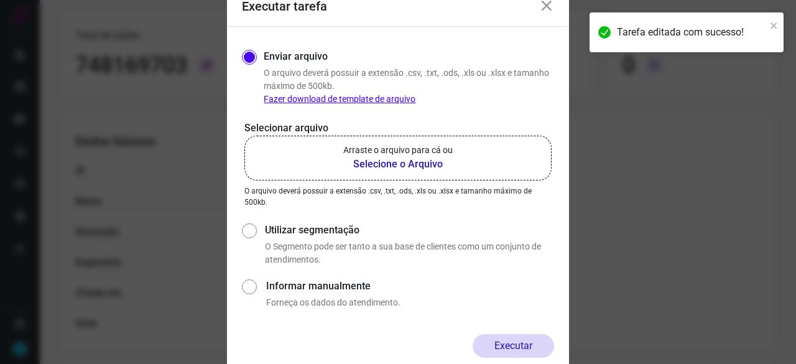
click at [376, 165] on b "Selecione o Arquivo" at bounding box center [397, 164] width 109 height 15
click at [0, 0] on input "Arraste o arquivo para cá ou Selecione o Arquivo" at bounding box center [0, 0] width 0 height 0
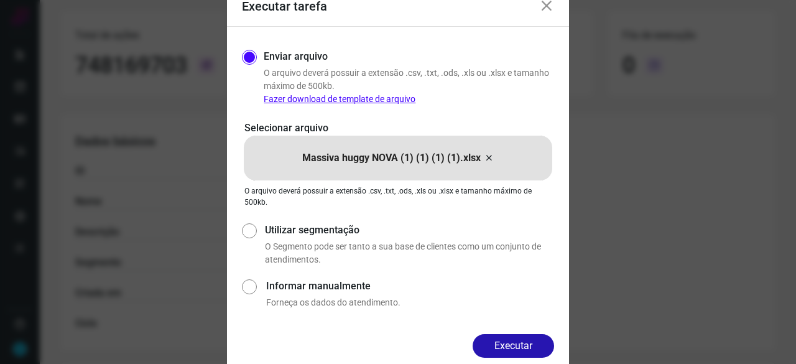
drag, startPoint x: 534, startPoint y: 349, endPoint x: 560, endPoint y: 354, distance: 26.0
click at [535, 350] on button "Executar" at bounding box center [514, 346] width 82 height 24
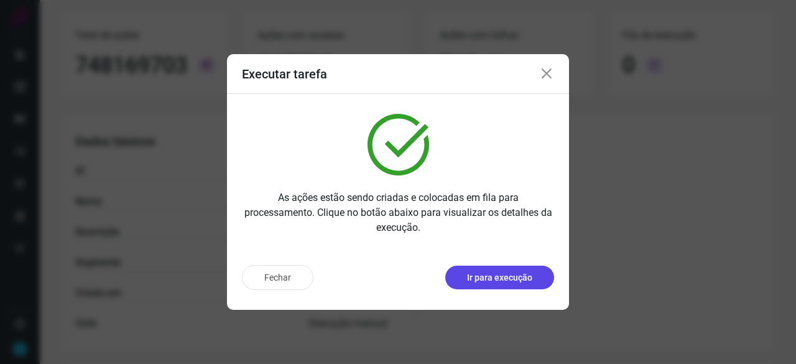
click at [501, 282] on p "Ir para execução" at bounding box center [499, 277] width 65 height 13
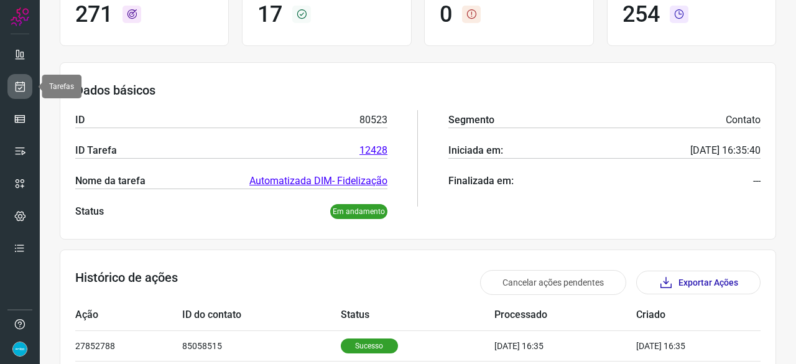
click at [20, 90] on icon at bounding box center [20, 86] width 13 height 12
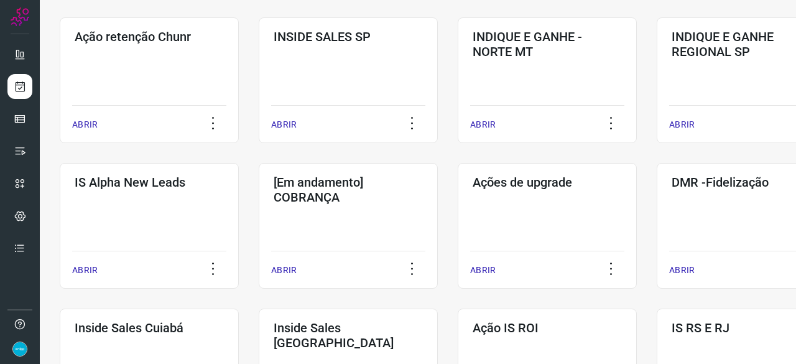
scroll to position [411, 0]
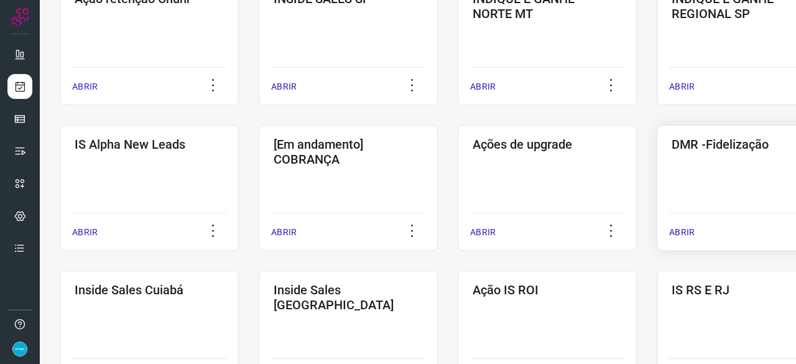
click at [688, 230] on p "ABRIR" at bounding box center [682, 232] width 26 height 13
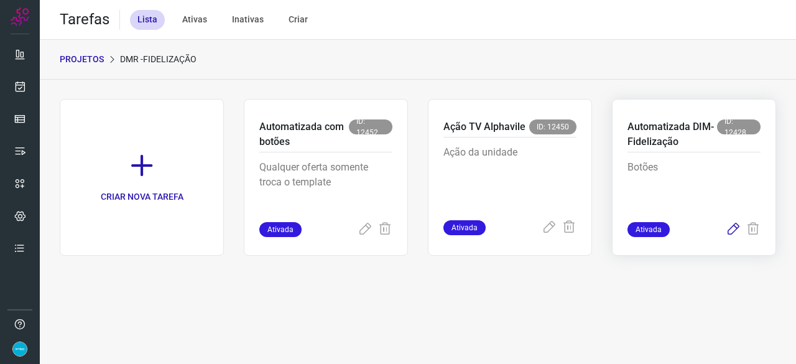
click at [732, 225] on icon at bounding box center [733, 229] width 15 height 15
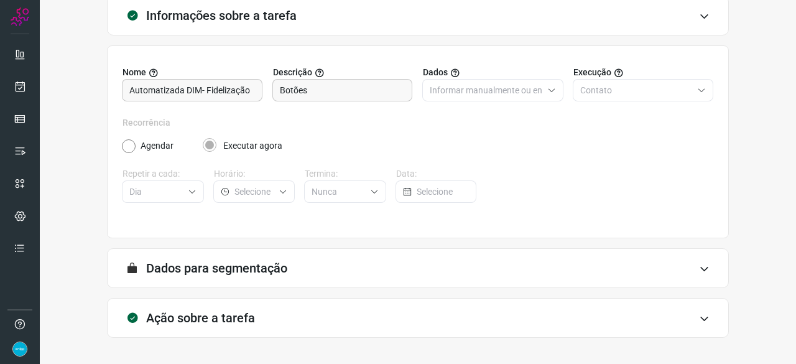
scroll to position [121, 0]
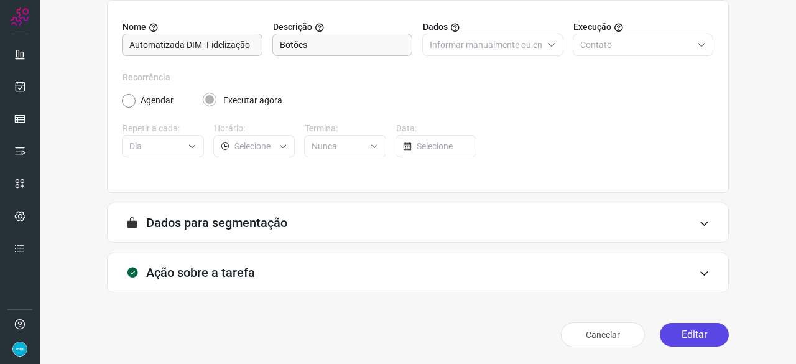
click at [678, 328] on button "Editar" at bounding box center [694, 335] width 69 height 24
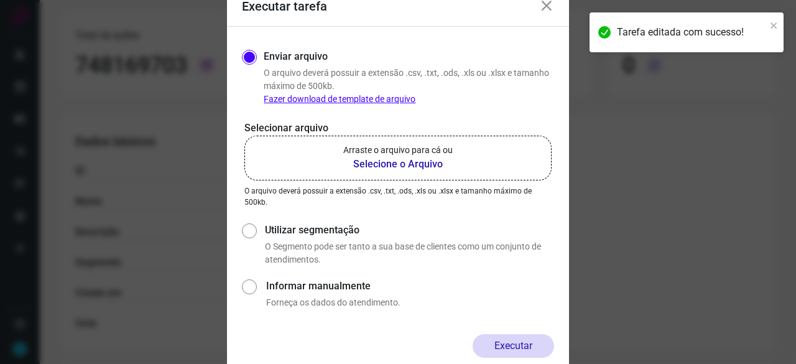
click at [387, 165] on b "Selecione o Arquivo" at bounding box center [397, 164] width 109 height 15
click at [0, 0] on input "Arraste o arquivo para cá ou Selecione o Arquivo" at bounding box center [0, 0] width 0 height 0
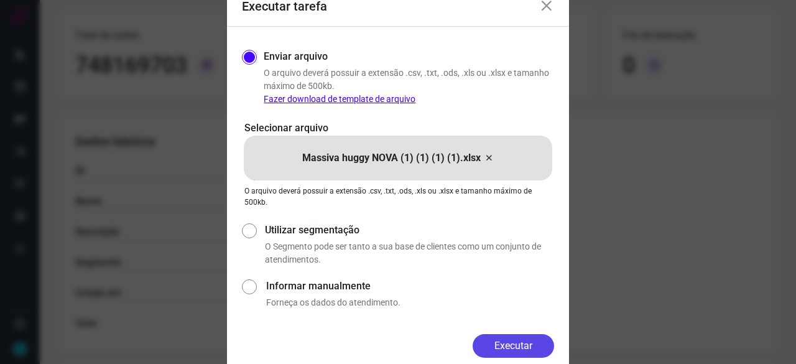
click at [525, 342] on button "Executar" at bounding box center [514, 346] width 82 height 24
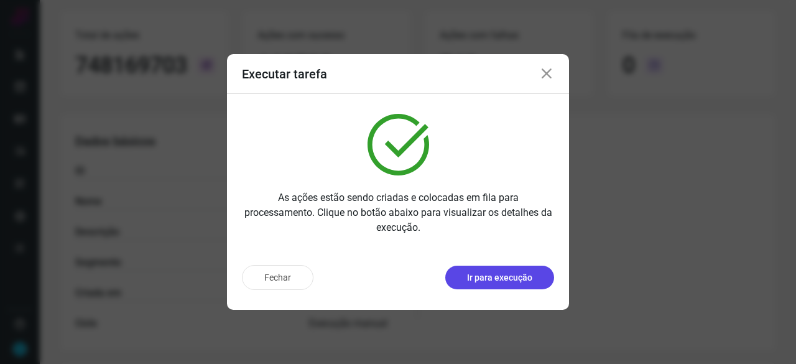
click at [519, 277] on p "Ir para execução" at bounding box center [499, 277] width 65 height 13
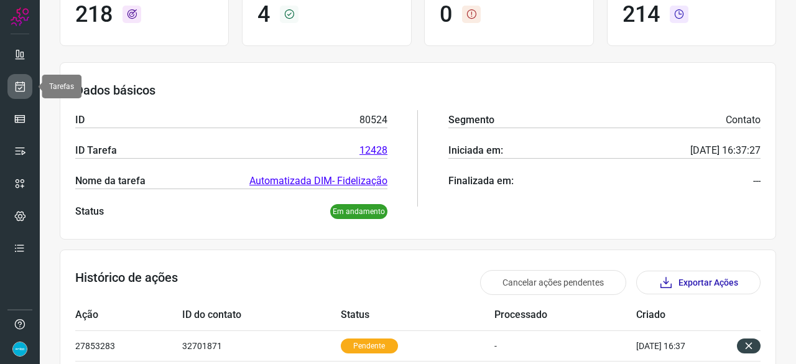
click at [17, 85] on icon at bounding box center [20, 86] width 13 height 12
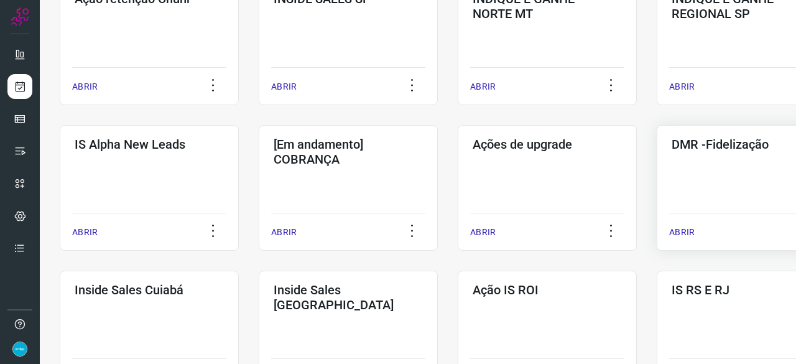
click at [684, 231] on p "ABRIR" at bounding box center [682, 232] width 26 height 13
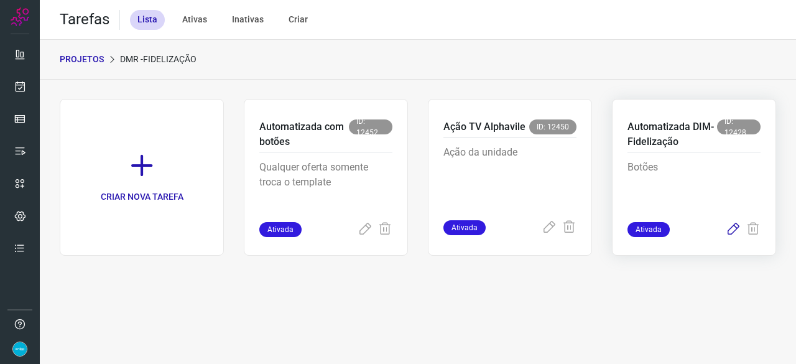
click at [733, 227] on icon at bounding box center [733, 229] width 15 height 15
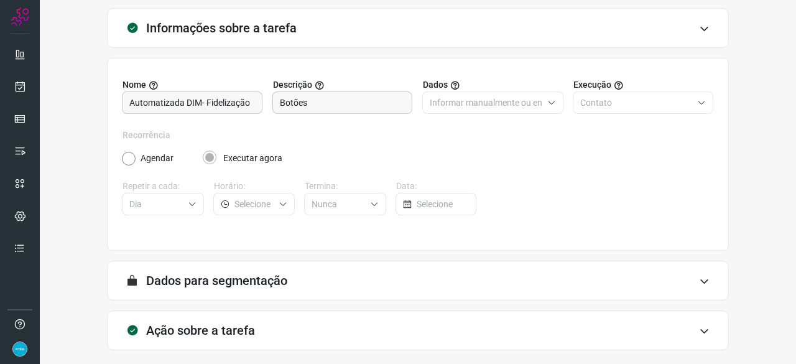
scroll to position [121, 0]
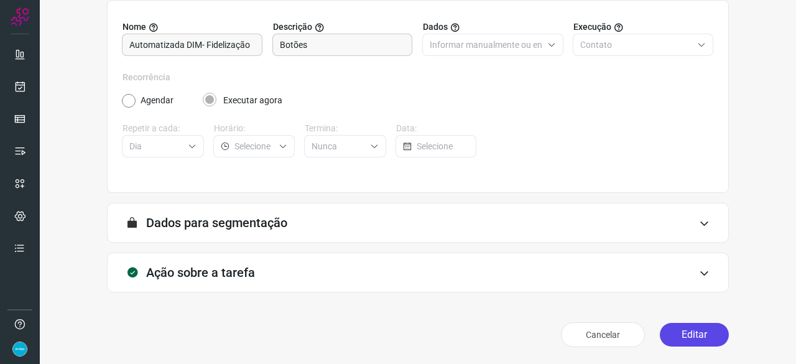
click at [692, 335] on button "Editar" at bounding box center [694, 335] width 69 height 24
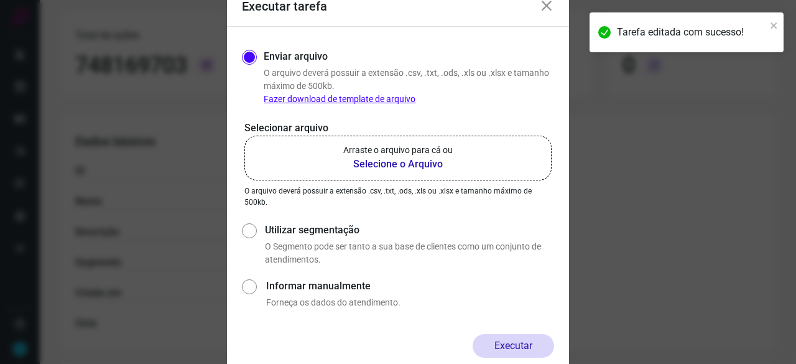
click at [380, 162] on b "Selecione o Arquivo" at bounding box center [397, 164] width 109 height 15
click at [0, 0] on input "Arraste o arquivo para cá ou Selecione o Arquivo" at bounding box center [0, 0] width 0 height 0
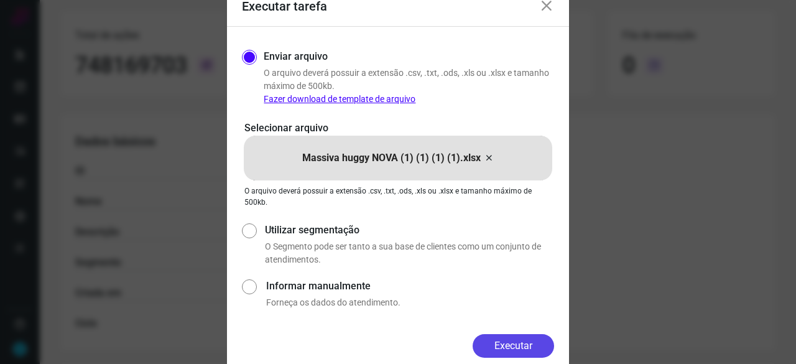
click at [526, 345] on button "Executar" at bounding box center [514, 346] width 82 height 24
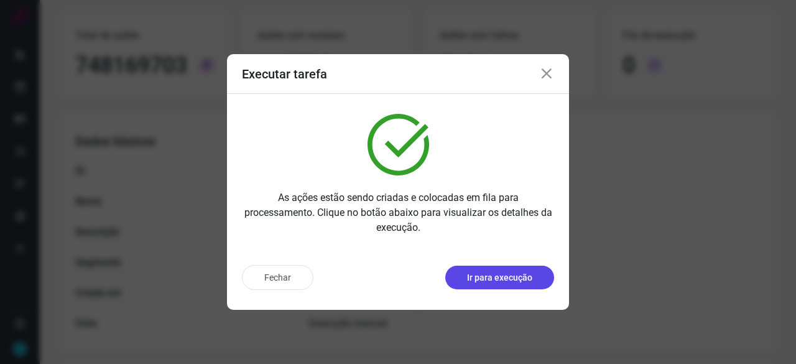
click at [520, 283] on p "Ir para execução" at bounding box center [499, 277] width 65 height 13
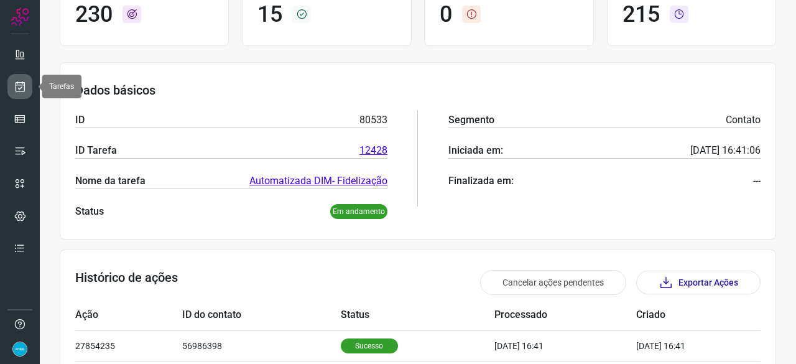
click at [19, 86] on icon at bounding box center [20, 86] width 13 height 12
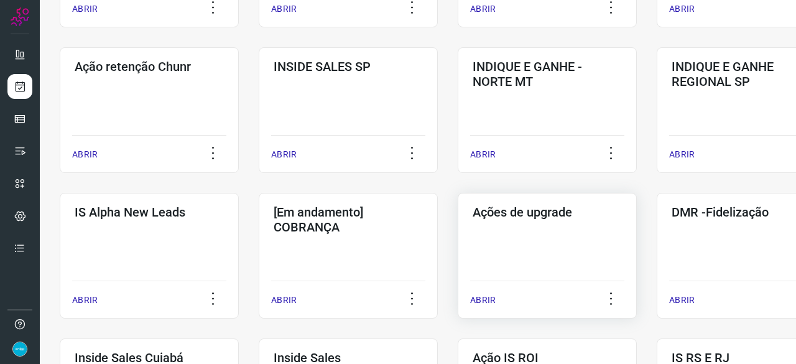
scroll to position [348, 0]
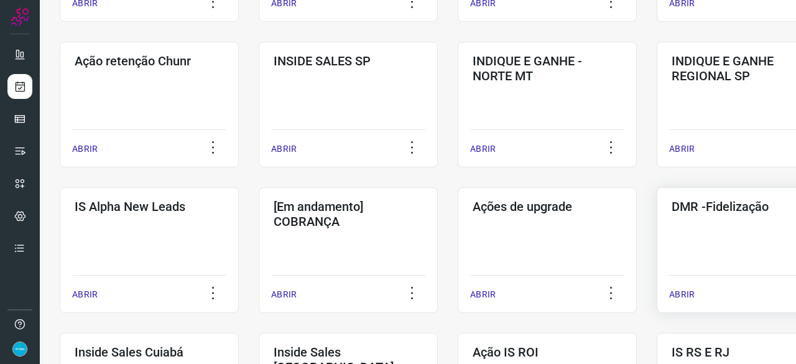
click at [694, 294] on div "ABRIR" at bounding box center [746, 290] width 154 height 31
click at [681, 292] on p "ABRIR" at bounding box center [682, 294] width 26 height 13
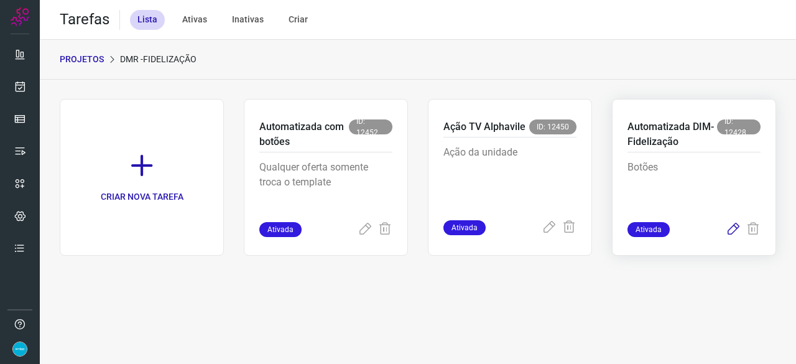
click at [734, 226] on icon at bounding box center [733, 229] width 15 height 15
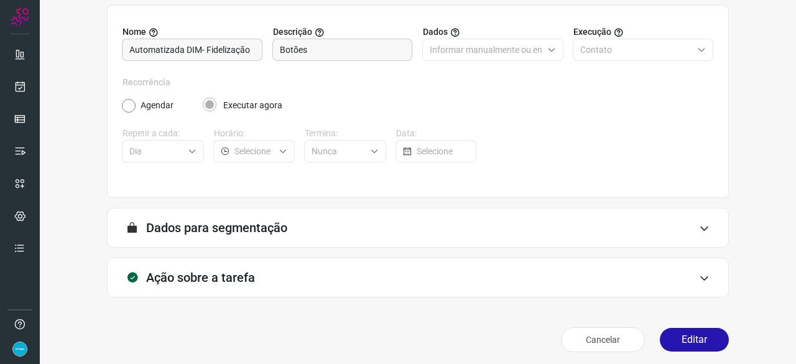
scroll to position [121, 0]
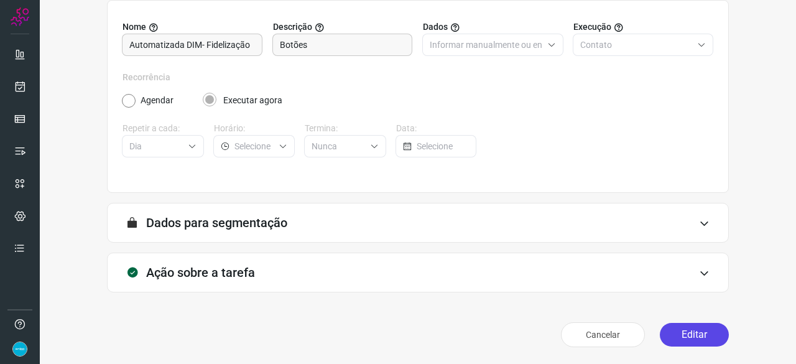
click at [685, 328] on button "Editar" at bounding box center [694, 335] width 69 height 24
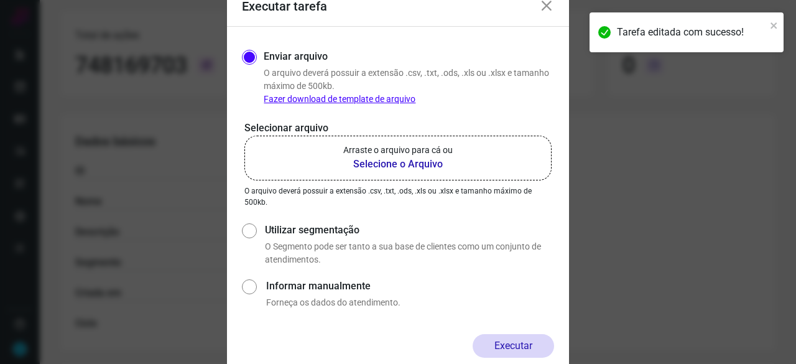
click at [377, 164] on b "Selecione o Arquivo" at bounding box center [397, 164] width 109 height 15
click at [0, 0] on input "Arraste o arquivo para cá ou Selecione o Arquivo" at bounding box center [0, 0] width 0 height 0
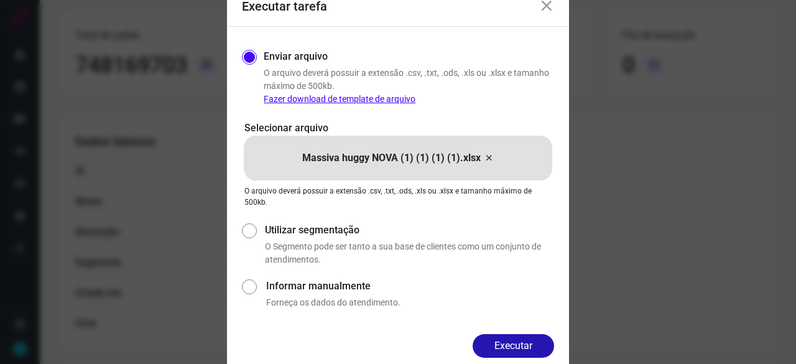
drag, startPoint x: 519, startPoint y: 337, endPoint x: 536, endPoint y: 342, distance: 17.5
click at [520, 338] on button "Executar" at bounding box center [514, 346] width 82 height 24
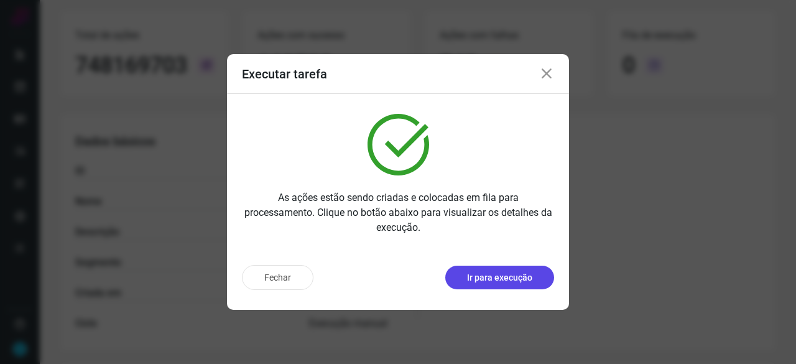
click at [500, 281] on p "Ir para execução" at bounding box center [499, 277] width 65 height 13
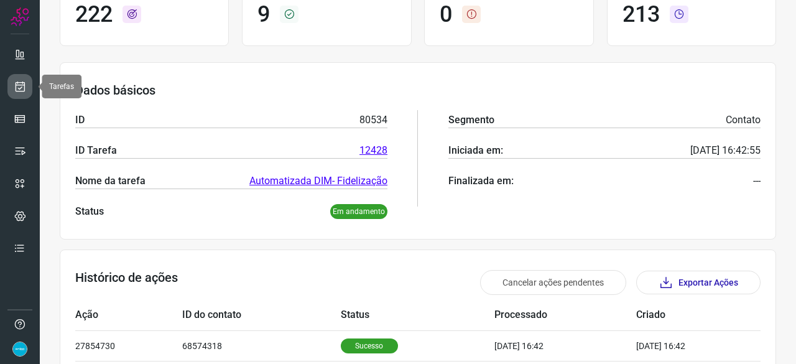
click at [22, 84] on icon at bounding box center [20, 86] width 13 height 12
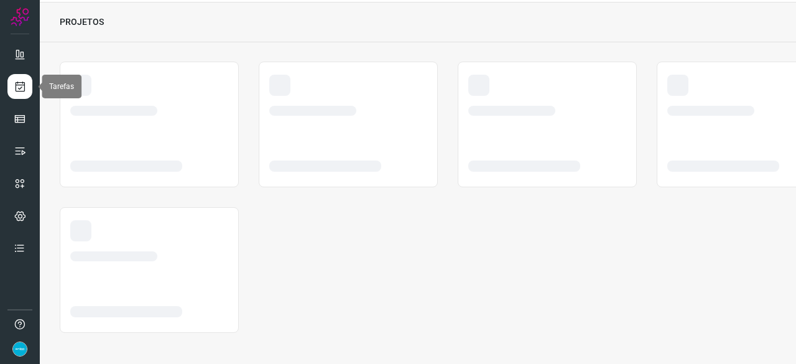
scroll to position [37, 0]
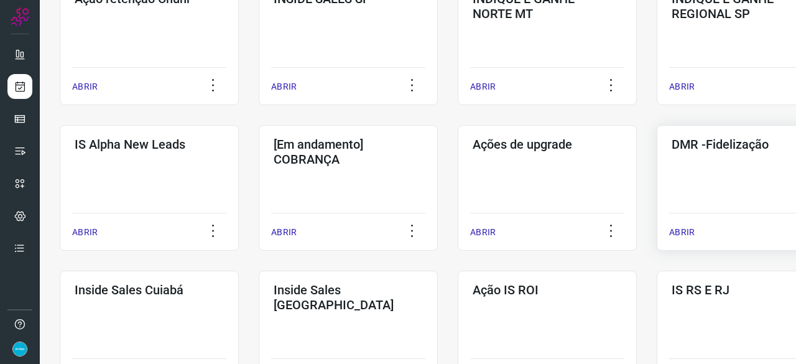
click at [692, 232] on p "ABRIR" at bounding box center [682, 232] width 26 height 13
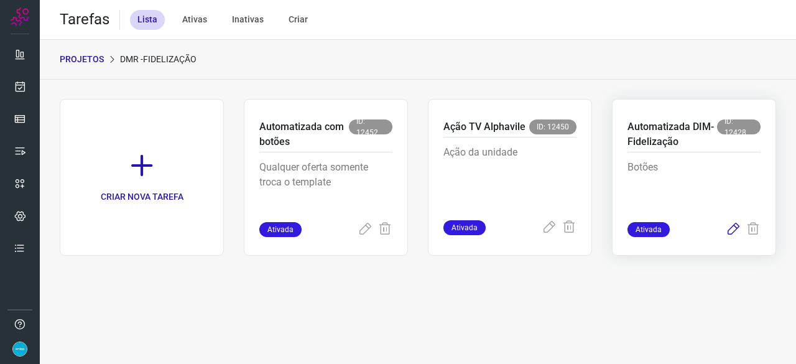
click at [732, 230] on icon at bounding box center [733, 229] width 15 height 15
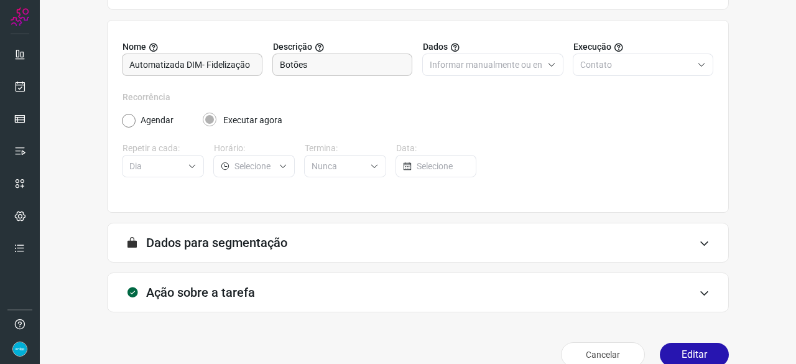
scroll to position [121, 0]
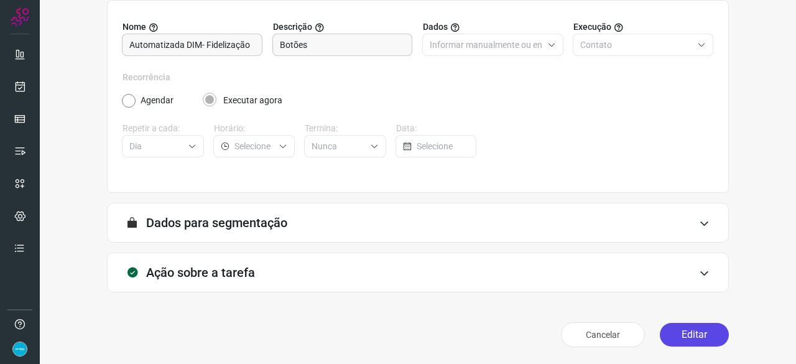
click at [678, 332] on button "Editar" at bounding box center [694, 335] width 69 height 24
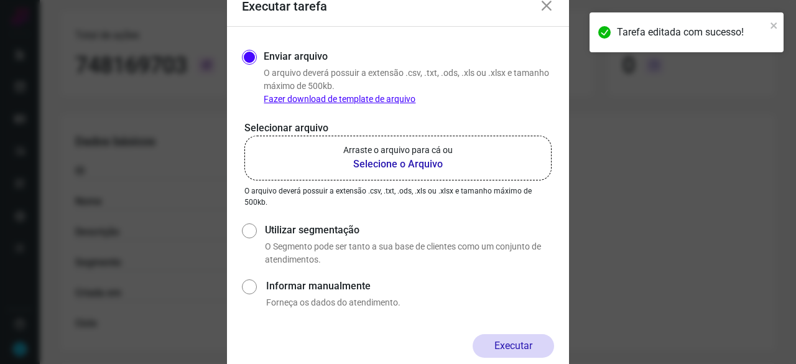
click at [375, 165] on b "Selecione o Arquivo" at bounding box center [397, 164] width 109 height 15
click at [0, 0] on input "Arraste o arquivo para cá ou Selecione o Arquivo" at bounding box center [0, 0] width 0 height 0
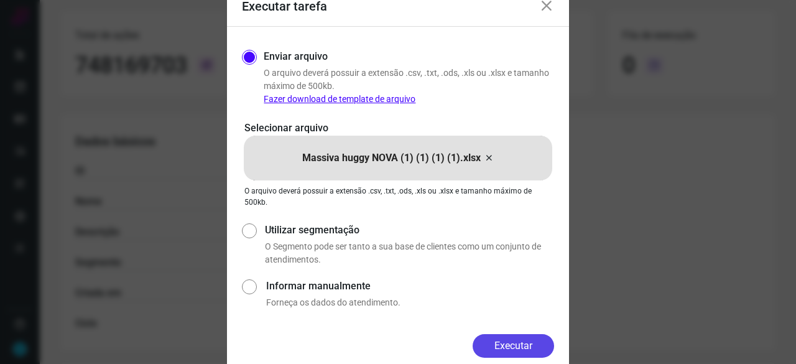
click at [501, 338] on button "Executar" at bounding box center [514, 346] width 82 height 24
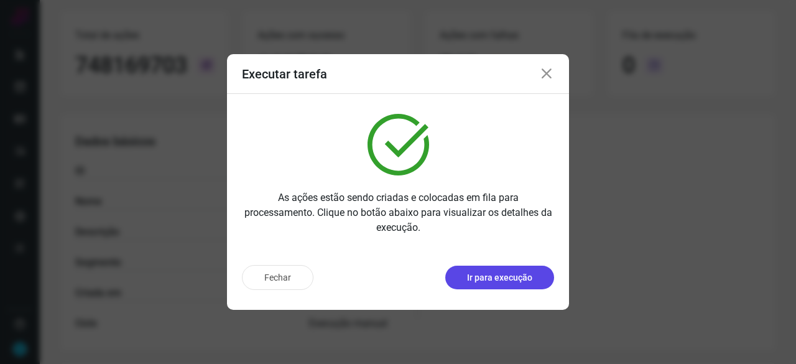
click at [520, 276] on p "Ir para execução" at bounding box center [499, 277] width 65 height 13
